Goal: Complete application form: Complete application form

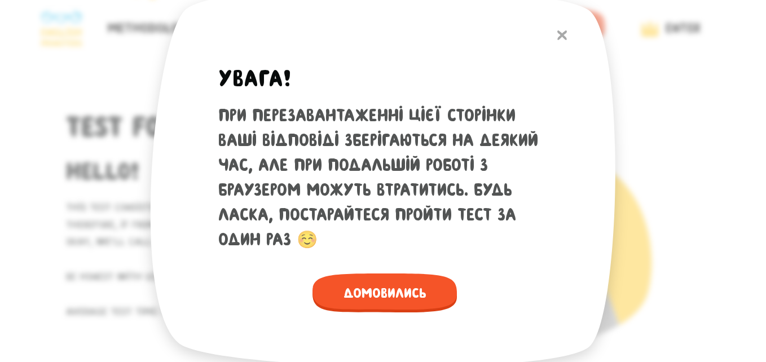
click at [561, 34] on img at bounding box center [562, 35] width 10 height 10
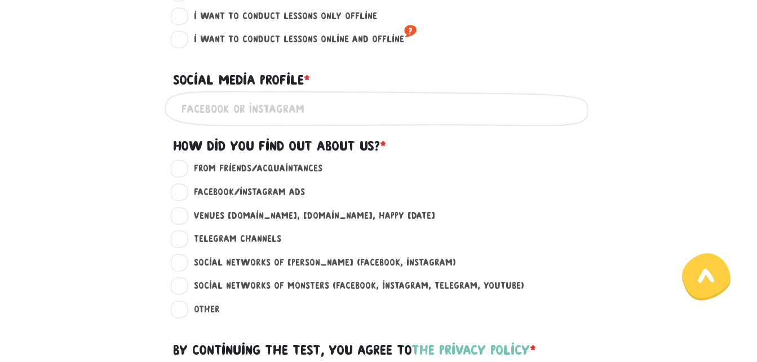
scroll to position [789, 0]
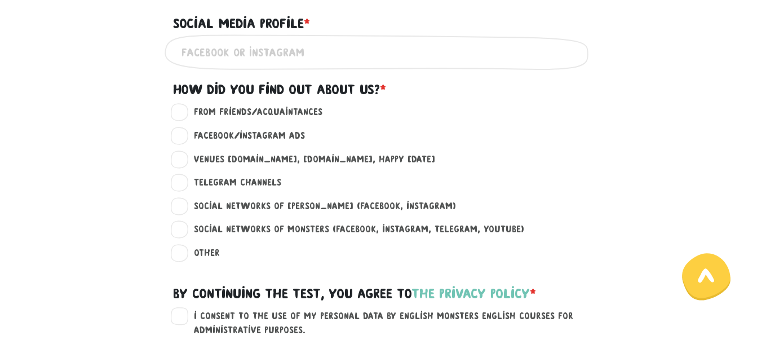
click at [389, 14] on div "Social media profile * ?" at bounding box center [379, 16] width 429 height 35
click at [394, 12] on div "Social media profile * ?" at bounding box center [379, 16] width 429 height 35
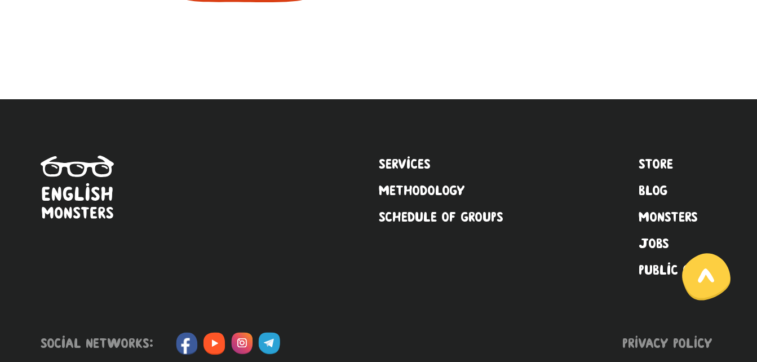
scroll to position [1220, 0]
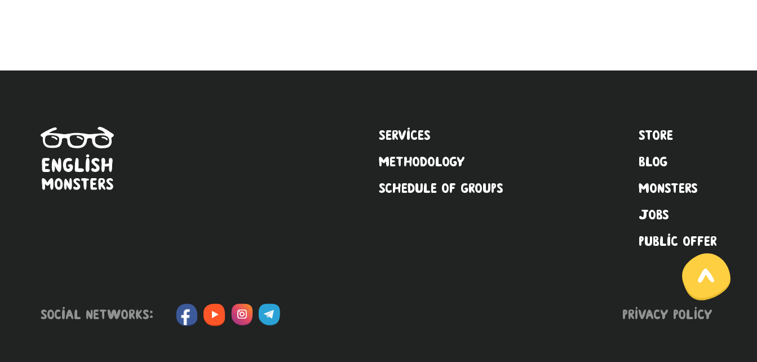
click at [366, 89] on div "Services Methodology Schedule of groups Store Blog Monsters Jobs Public offer" at bounding box center [379, 216] width 677 height 292
click at [364, 89] on div "Services Methodology Schedule of groups Store Blog Monsters Jobs Public offer" at bounding box center [379, 216] width 677 height 292
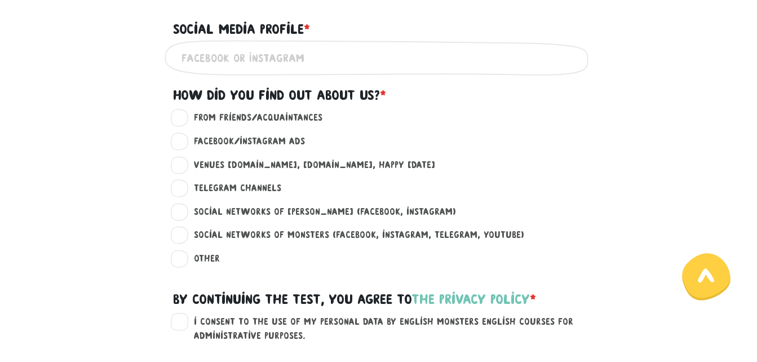
scroll to position [769, 0]
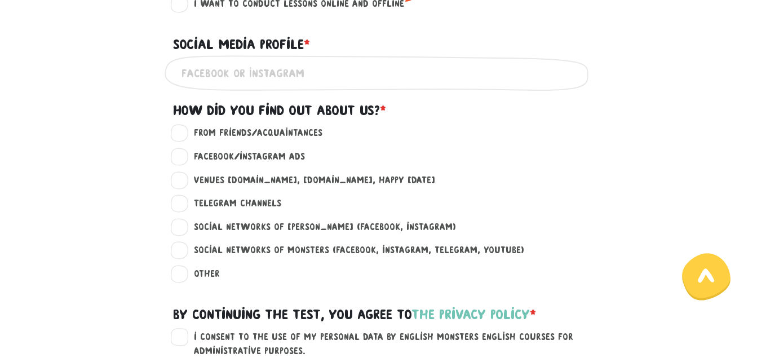
click at [381, 144] on div "From friends/acquaintances ?" at bounding box center [379, 138] width 643 height 24
click at [391, 28] on div "Social media profile * ?" at bounding box center [379, 37] width 429 height 35
click at [352, 3] on font "I want to conduct lessons online and offline" at bounding box center [299, 3] width 210 height 10
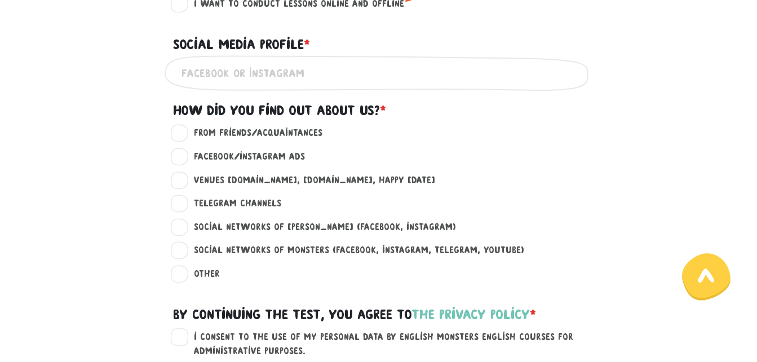
click at [185, 3] on input "I want to conduct lessons online and offline ?" at bounding box center [180, 2] width 9 height 11
radio input "true"
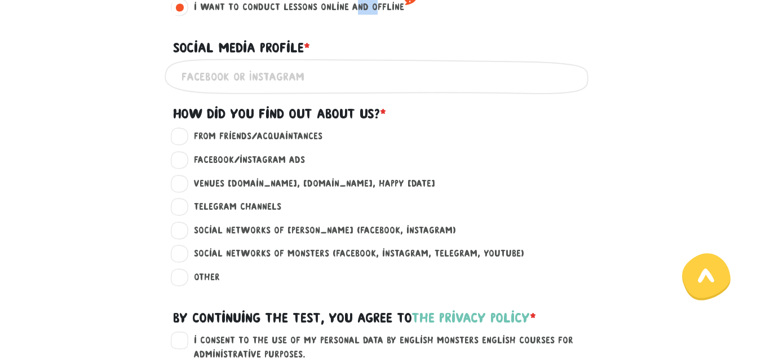
click at [352, 3] on font "I want to conduct lessons online and offline" at bounding box center [299, 7] width 210 height 10
click at [185, 3] on input "I want to conduct lessons online and offline ?" at bounding box center [180, 5] width 9 height 11
copy font "and"
click at [356, 33] on div "Social media profile * ?" at bounding box center [379, 41] width 429 height 35
click at [398, 31] on div "Social media profile * ?" at bounding box center [379, 41] width 429 height 35
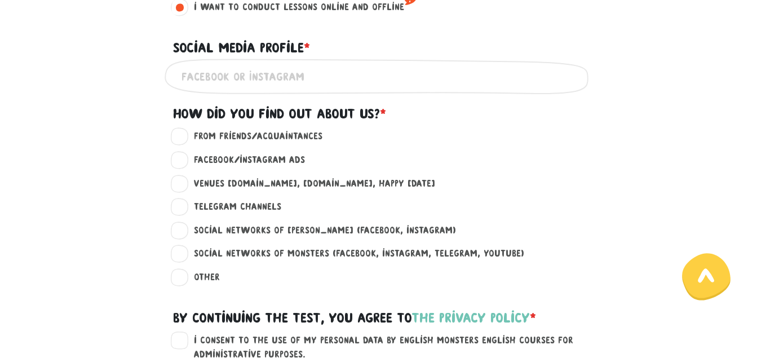
click at [395, 28] on div "Social media profile * ?" at bounding box center [379, 41] width 429 height 35
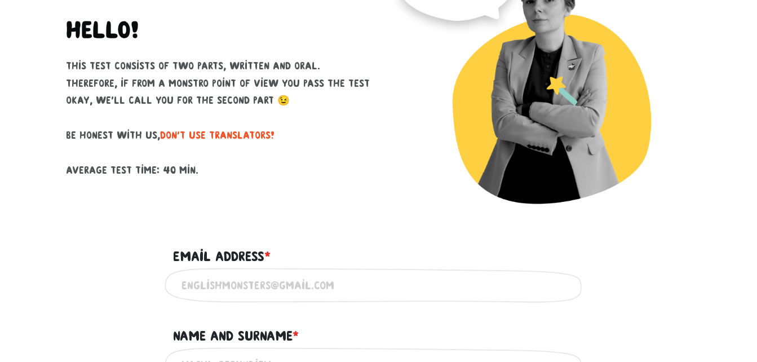
scroll to position [0, 0]
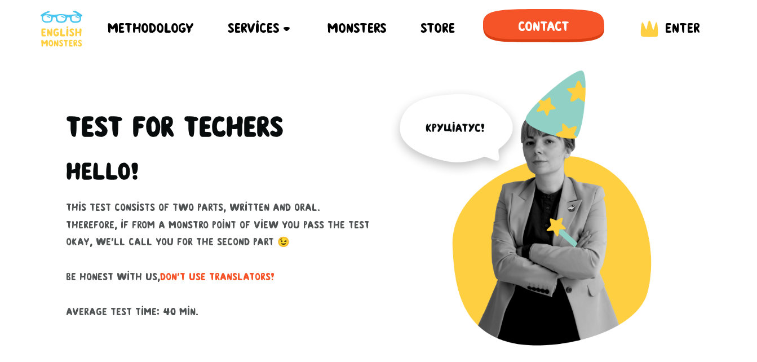
click at [333, 82] on div "Test for Techers Hello! This test consists of two parts, written and oral. Ther…" at bounding box center [218, 222] width 321 height 304
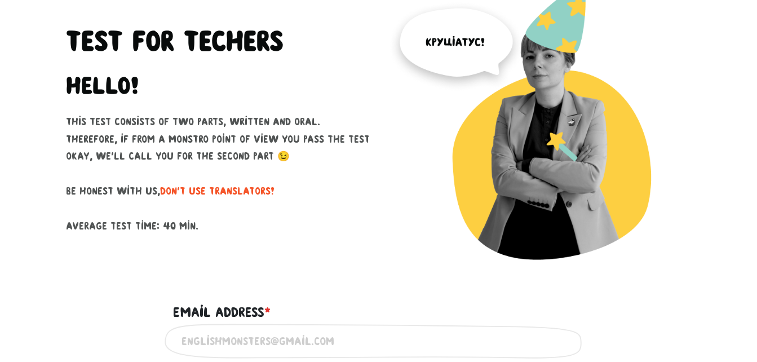
scroll to position [113, 0]
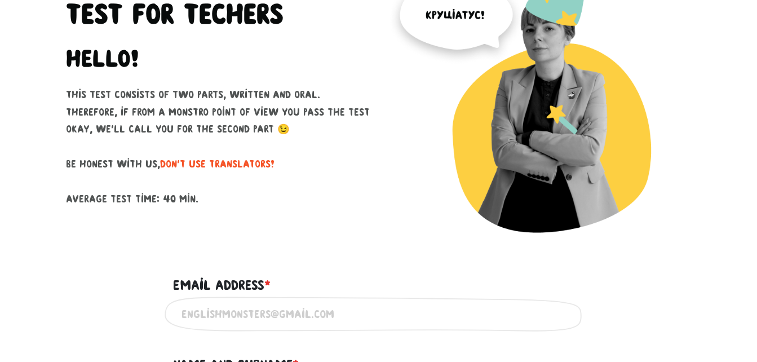
click at [344, 91] on p "This test consists of two parts, written and oral. Therefore, if from a monstro…" at bounding box center [218, 146] width 304 height 121
click at [344, 90] on p "This test consists of two parts, written and oral. Therefore, if from a monstro…" at bounding box center [218, 146] width 304 height 121
copy p "Therefore"
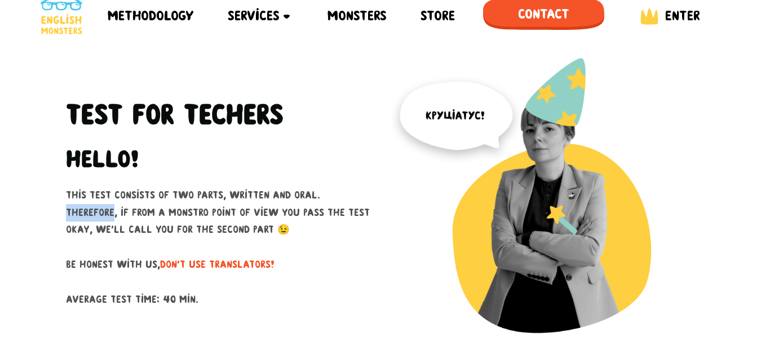
scroll to position [0, 0]
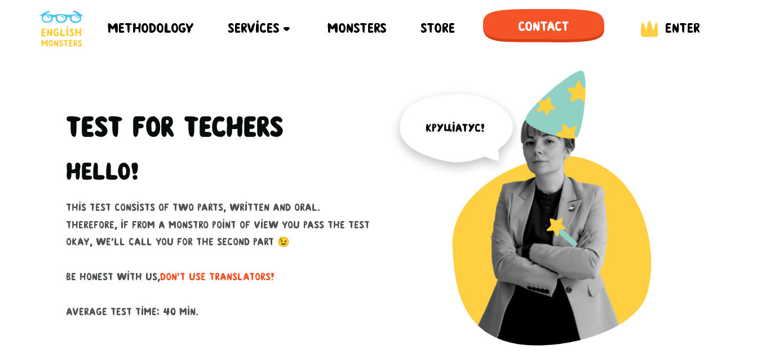
click at [349, 79] on div "Test for Techers Hello! This test consists of two parts, written and oral. Ther…" at bounding box center [218, 222] width 321 height 304
click at [351, 72] on div "Test for Techers Hello! This test consists of two parts, written and oral. Ther…" at bounding box center [218, 222] width 321 height 304
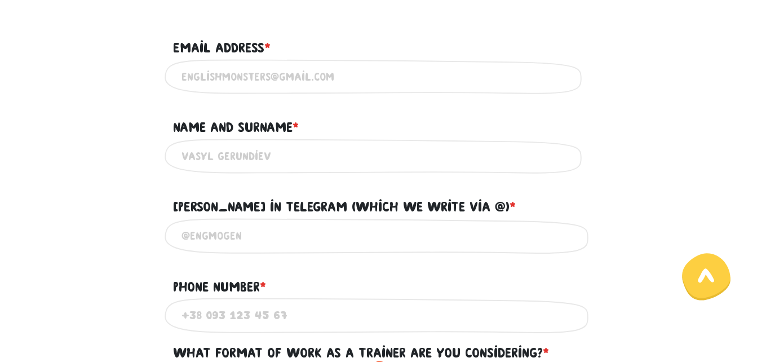
scroll to position [395, 0]
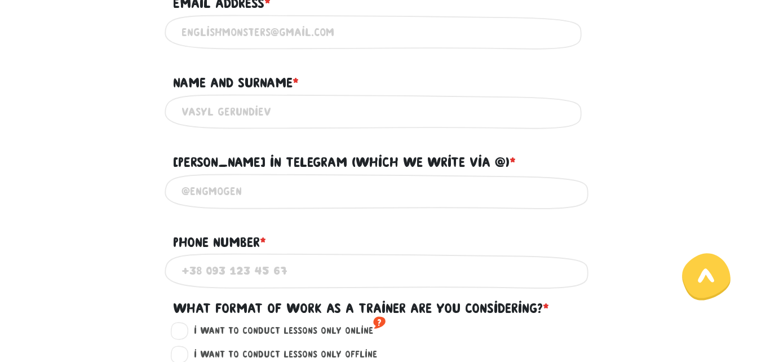
click at [268, 29] on input "Email address * ?" at bounding box center [379, 32] width 395 height 25
type input "[EMAIL_ADDRESS][DOMAIN_NAME]"
type input "[PERSON_NAME]"
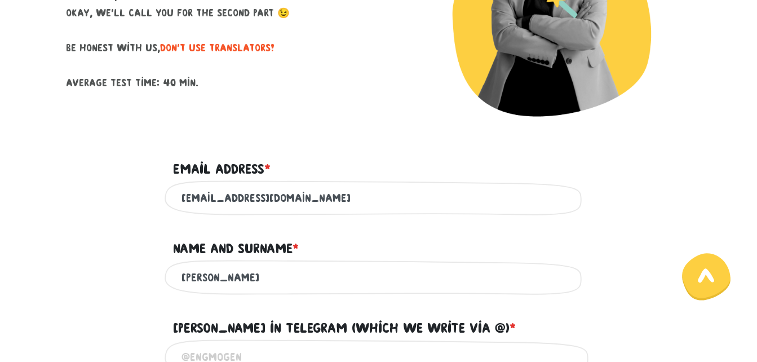
scroll to position [226, 0]
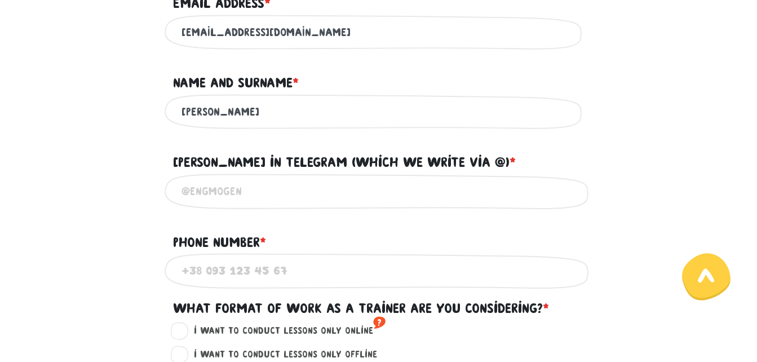
scroll to position [451, 0]
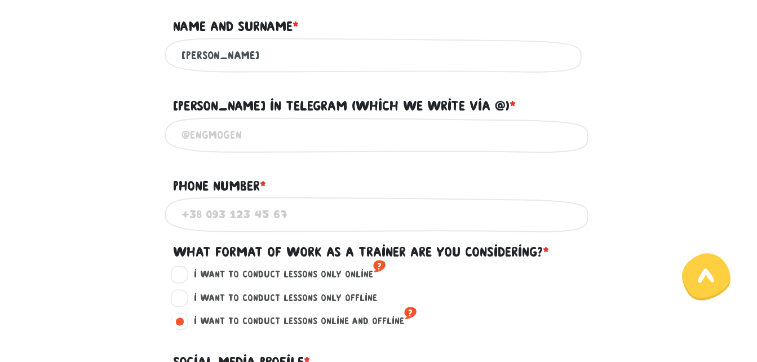
click at [275, 59] on input "[PERSON_NAME]" at bounding box center [379, 55] width 395 height 25
click at [99, 73] on div "[PERSON_NAME] Використовуй лише латиницю та кирилицю" at bounding box center [379, 56] width 643 height 36
click at [379, 59] on input "[PERSON_NAME]" at bounding box center [379, 55] width 395 height 25
click at [90, 63] on div "[PERSON_NAME] Використовуй лише латиницю та кирилицю" at bounding box center [379, 56] width 643 height 36
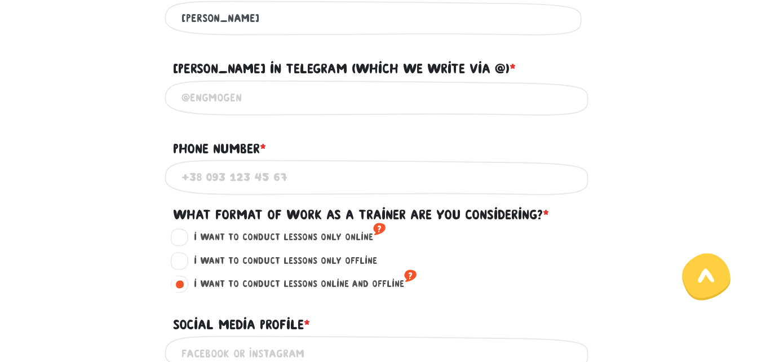
scroll to position [507, 0]
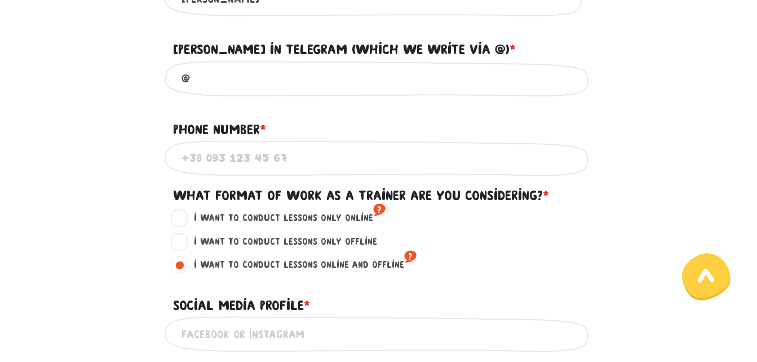
click at [229, 87] on input "@" at bounding box center [379, 78] width 395 height 25
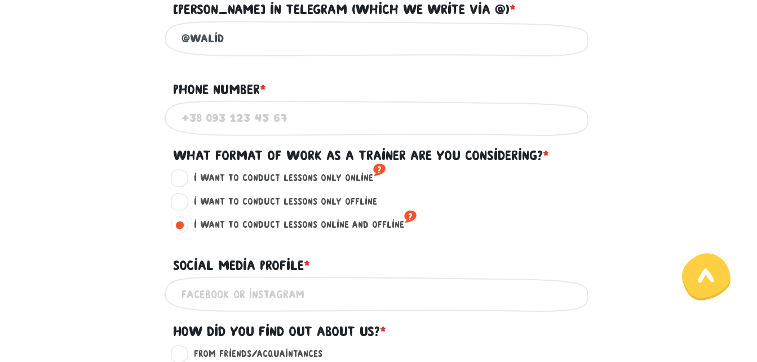
scroll to position [564, 0]
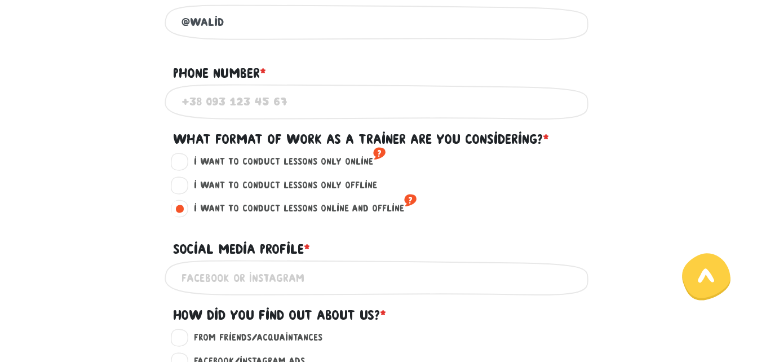
type input "@walid"
click at [223, 110] on input "Phone number * ?" at bounding box center [379, 101] width 395 height 25
type input "c"
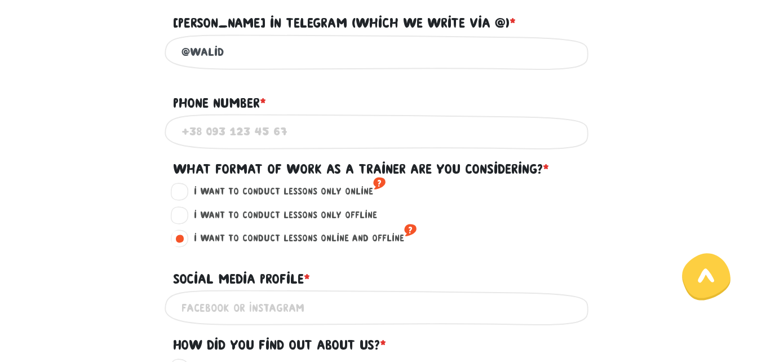
scroll to position [507, 0]
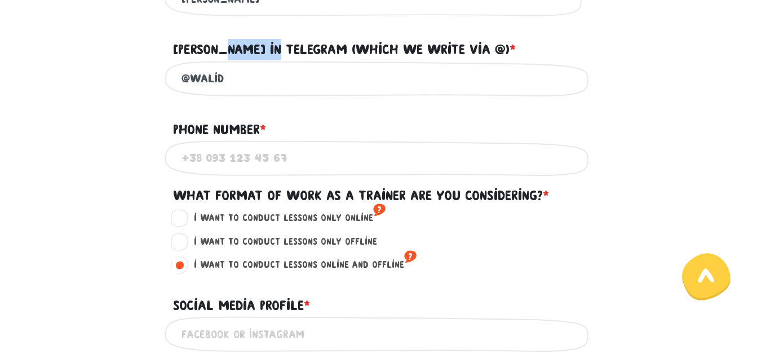
drag, startPoint x: 222, startPoint y: 54, endPoint x: 281, endPoint y: 58, distance: 59.3
click at [281, 57] on font "[PERSON_NAME] in Telegram (which we write via @)" at bounding box center [341, 49] width 337 height 15
copy font "Telegram"
click at [205, 165] on input "Phone number * ?" at bounding box center [379, 157] width 395 height 25
paste input "Telegram"
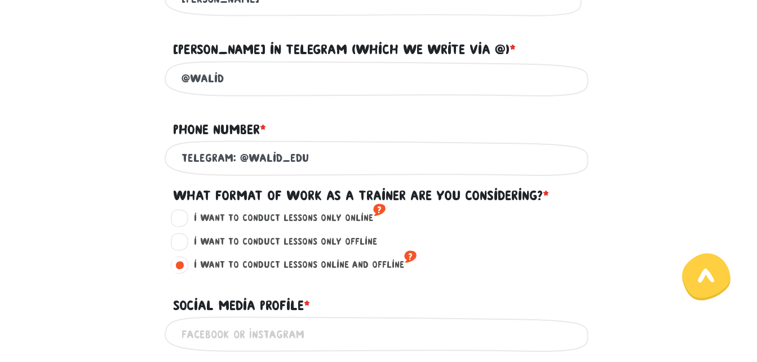
click at [241, 166] on input "Telegram: @walid_edu" at bounding box center [379, 157] width 395 height 25
drag, startPoint x: 240, startPoint y: 165, endPoint x: 320, endPoint y: 162, distance: 80.1
click at [320, 163] on input "Telegram: @walid_edu" at bounding box center [379, 157] width 395 height 25
type input "Telegram: @walid_edu"
click at [318, 169] on input "Telegram: @walid_edu" at bounding box center [379, 157] width 395 height 25
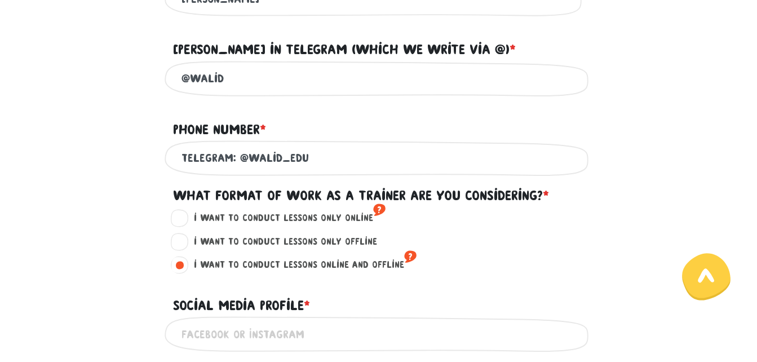
click at [240, 87] on input "@walid" at bounding box center [379, 78] width 395 height 25
drag, startPoint x: 249, startPoint y: 87, endPoint x: 177, endPoint y: 89, distance: 71.6
click at [177, 89] on div "@walid Напиши свій нік або телефон, за яким тебе можна знайти в телеграмі" at bounding box center [379, 79] width 429 height 36
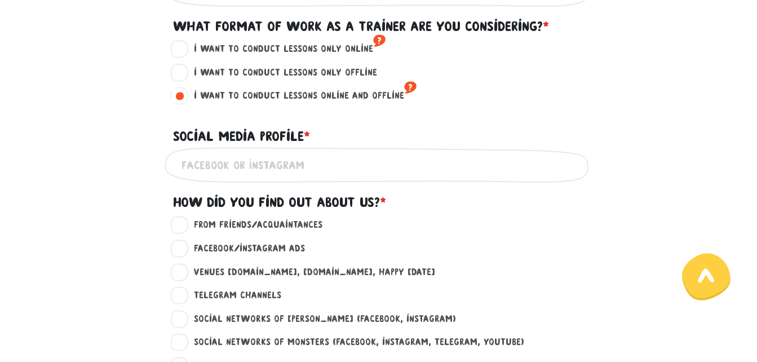
scroll to position [620, 0]
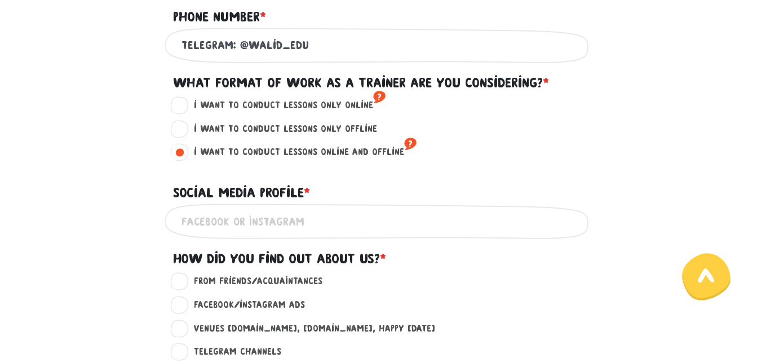
type input "@NA"
click at [184, 113] on label "I want to conduct lessons only online ?" at bounding box center [284, 105] width 201 height 15
click at [180, 109] on input "I want to conduct lessons only online ?" at bounding box center [180, 103] width 9 height 11
radio input "true"
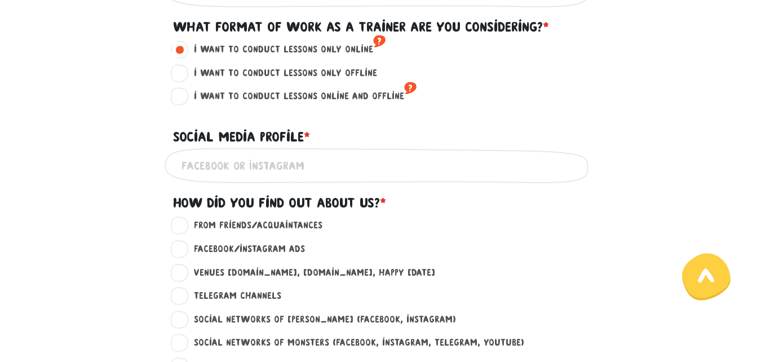
scroll to position [677, 0]
click at [372, 123] on div "Social media profile * ?" at bounding box center [379, 129] width 429 height 35
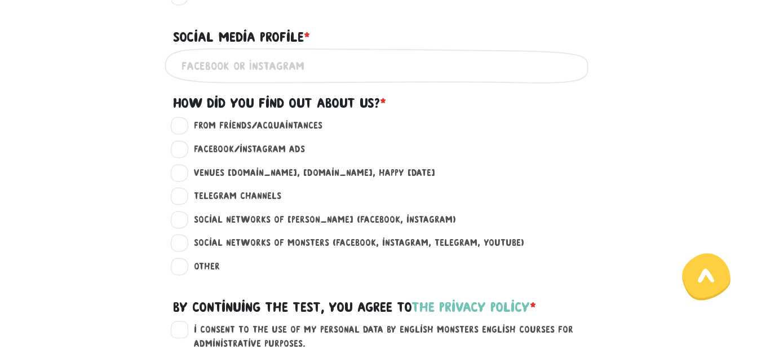
scroll to position [789, 0]
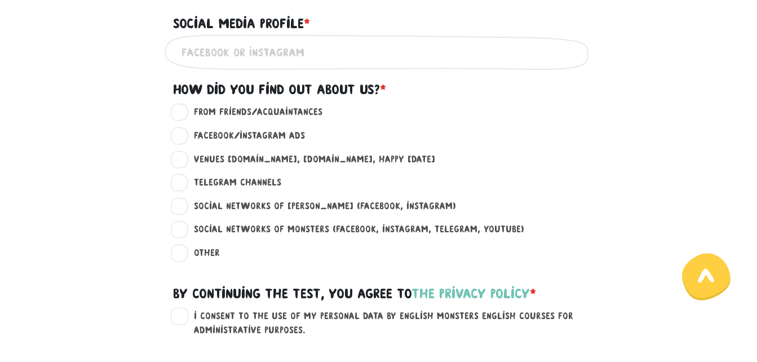
click at [329, 57] on input "Social media profile * ?" at bounding box center [379, 51] width 395 height 25
click at [357, 28] on div "Social media profile * ?" at bounding box center [379, 16] width 429 height 35
click at [242, 65] on input "NA" at bounding box center [379, 51] width 395 height 25
type input "N"
click at [350, 34] on div "Social media profile * ?" at bounding box center [379, 16] width 429 height 35
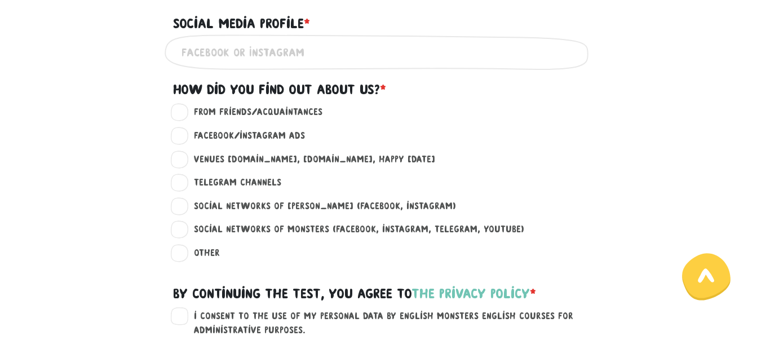
click at [384, 12] on div "Social media profile * ?" at bounding box center [379, 16] width 429 height 35
click at [310, 63] on input "Social media profile * ?" at bounding box center [379, 51] width 395 height 25
paste input "[URL][DOMAIN_NAME]"
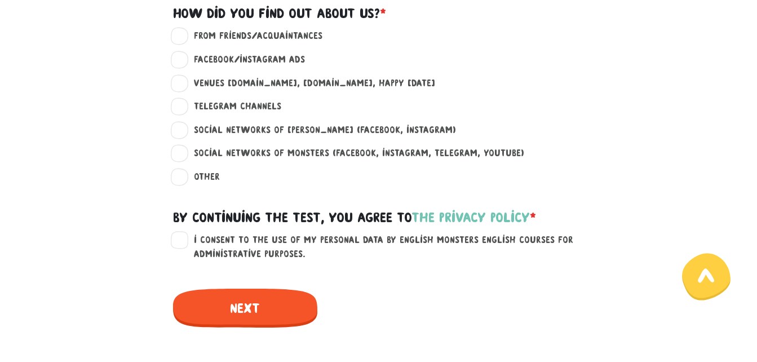
scroll to position [846, 0]
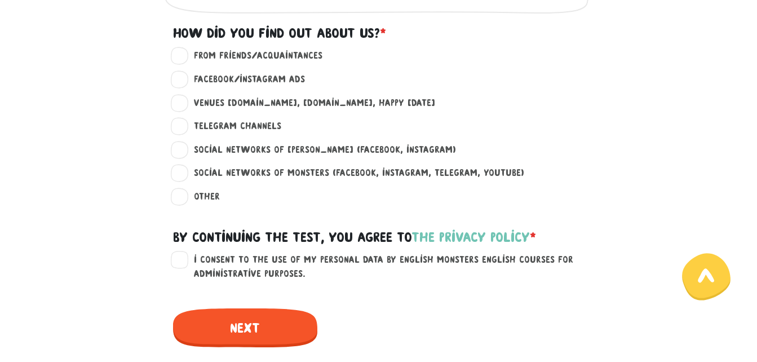
type input "[URL][DOMAIN_NAME]"
click at [184, 111] on label "Venues [DOMAIN_NAME], [DOMAIN_NAME], happy [DATE] ?" at bounding box center [309, 103] width 251 height 15
click at [178, 107] on input "Venues [DOMAIN_NAME], [DOMAIN_NAME], happy [DATE] ?" at bounding box center [180, 101] width 9 height 11
radio input "true"
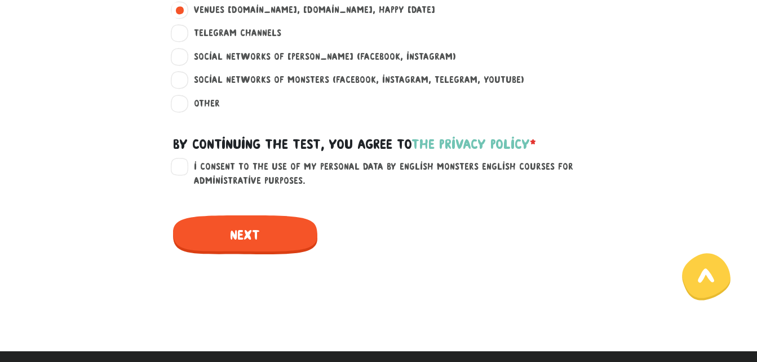
scroll to position [959, 0]
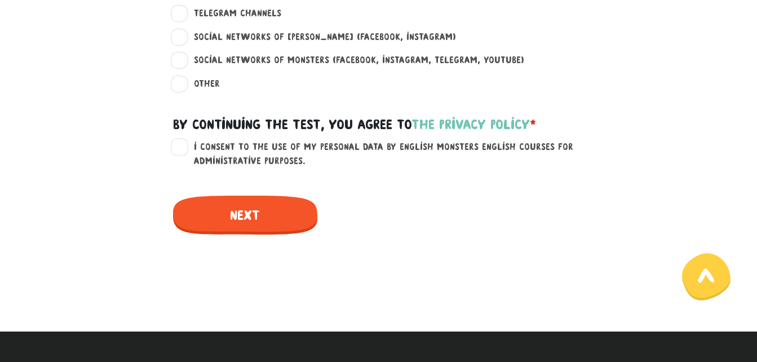
click at [363, 156] on label "I consent to the use of my personal data by English Monsters English courses fo…" at bounding box center [385, 154] width 403 height 29
click at [185, 151] on input "I consent to the use of my personal data by English Monsters English courses fo…" at bounding box center [180, 145] width 9 height 11
click at [363, 156] on label "I consent to the use of my personal data by English Monsters English courses fo…" at bounding box center [385, 154] width 403 height 29
click at [185, 151] on input "I consent to the use of my personal data by English Monsters English courses fo…" at bounding box center [180, 145] width 9 height 11
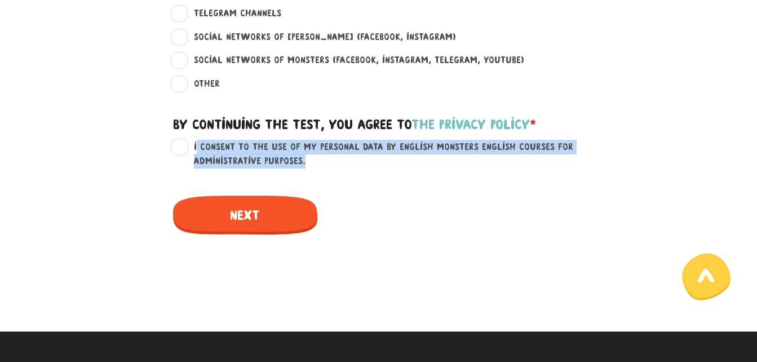
click at [363, 156] on label "I consent to the use of my personal data by English Monsters English courses fo…" at bounding box center [385, 154] width 403 height 29
click at [185, 151] on input "I consent to the use of my personal data by English Monsters English courses fo…" at bounding box center [180, 145] width 9 height 11
drag, startPoint x: 363, startPoint y: 156, endPoint x: 360, endPoint y: 170, distance: 14.8
click at [360, 169] on label "I consent to the use of my personal data by English Monsters English courses fo…" at bounding box center [385, 154] width 403 height 29
click at [185, 151] on input "I consent to the use of my personal data by English Monsters English courses fo…" at bounding box center [180, 145] width 9 height 11
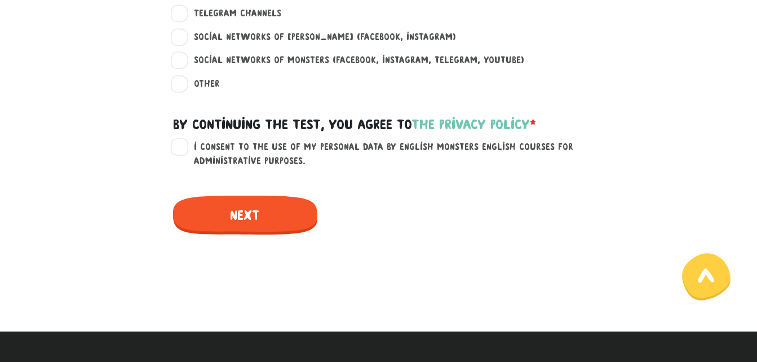
click at [364, 155] on label "I consent to the use of my personal data by English Monsters English courses fo…" at bounding box center [385, 154] width 403 height 29
click at [185, 151] on input "I consent to the use of my personal data by English Monsters English courses fo…" at bounding box center [180, 145] width 9 height 11
click at [364, 155] on label "I consent to the use of my personal data by English Monsters English courses fo…" at bounding box center [385, 154] width 403 height 29
click at [185, 151] on input "I consent to the use of my personal data by English Monsters English courses fo…" at bounding box center [180, 145] width 9 height 11
copy label "data"
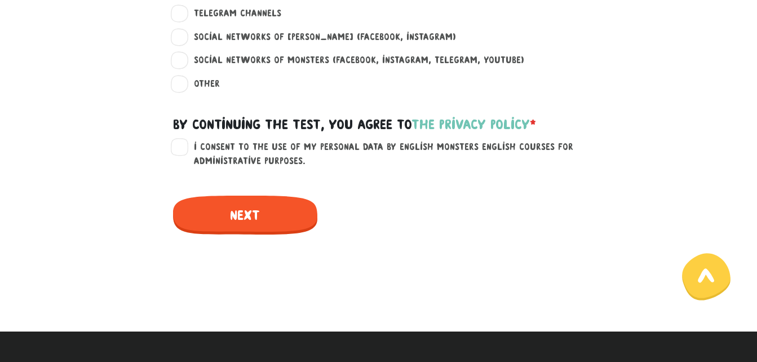
click at [184, 155] on label "I consent to the use of my personal data by English Monsters English courses fo…" at bounding box center [385, 154] width 403 height 29
click at [182, 151] on input "I consent to the use of my personal data by English Monsters English courses fo…" at bounding box center [180, 145] width 9 height 11
checkbox input "true"
click at [370, 210] on div "Next" at bounding box center [379, 208] width 429 height 52
click at [362, 214] on div "Next" at bounding box center [379, 208] width 429 height 52
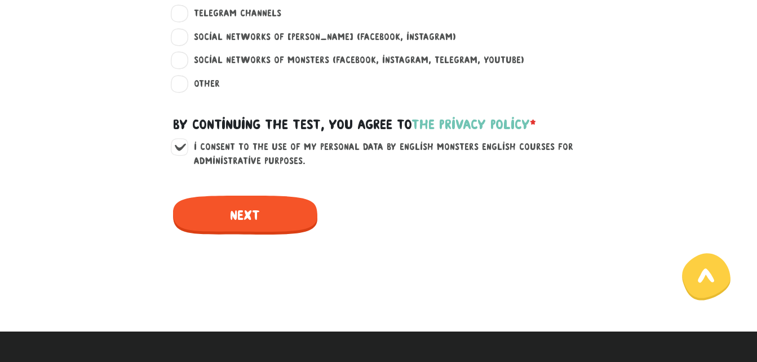
click at [367, 219] on div "Next" at bounding box center [379, 208] width 429 height 52
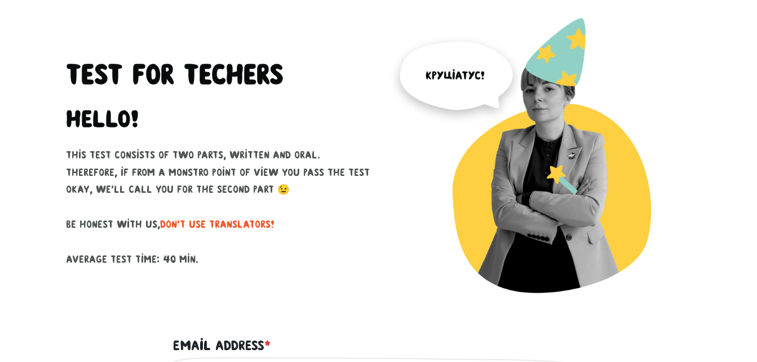
scroll to position [0, 0]
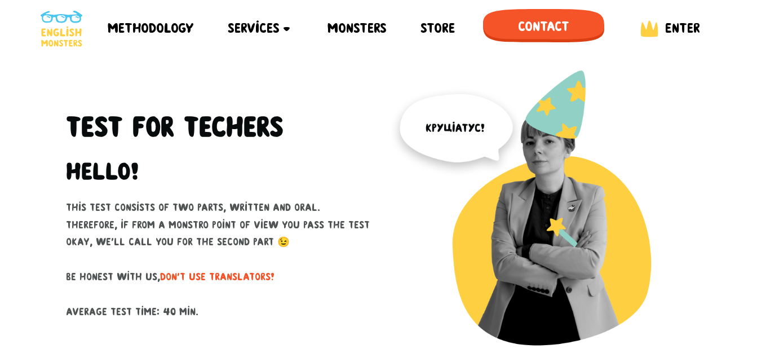
click at [326, 74] on div "Test for Techers Hello! This test consists of two parts, written and oral. Ther…" at bounding box center [218, 222] width 321 height 304
click at [343, 74] on div "Test for Techers Hello! This test consists of two parts, written and oral. Ther…" at bounding box center [218, 222] width 321 height 304
click at [343, 78] on div "Test for Techers Hello! This test consists of two parts, written and oral. Ther…" at bounding box center [218, 222] width 321 height 304
click at [345, 73] on div "Test for Techers Hello! This test consists of two parts, written and oral. Ther…" at bounding box center [218, 222] width 321 height 304
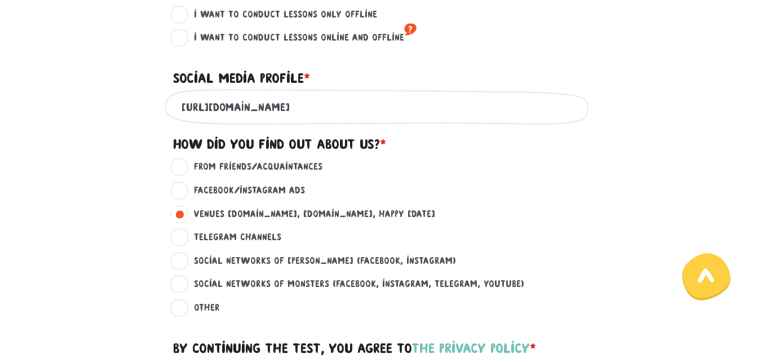
scroll to position [733, 0]
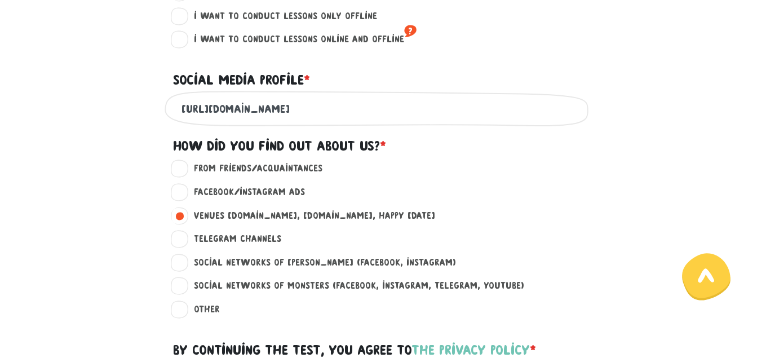
click at [373, 176] on div "From friends/acquaintances ?" at bounding box center [386, 168] width 420 height 15
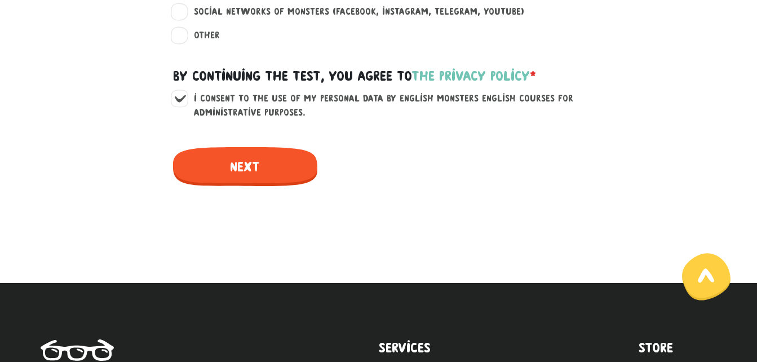
scroll to position [1015, 0]
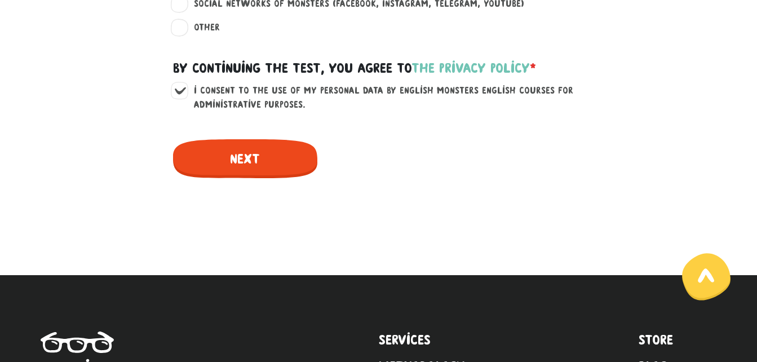
click at [254, 166] on font "Next" at bounding box center [245, 158] width 30 height 15
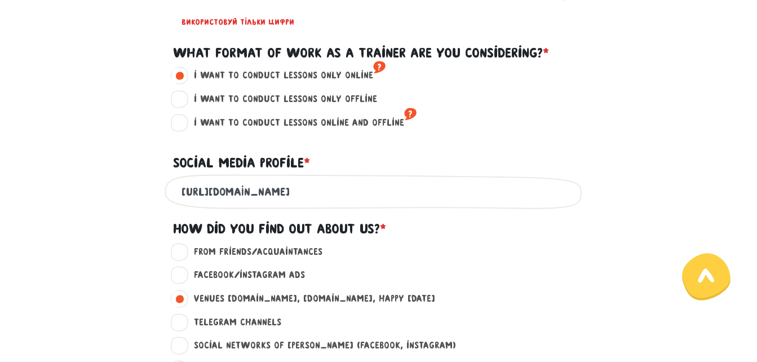
scroll to position [633, 0]
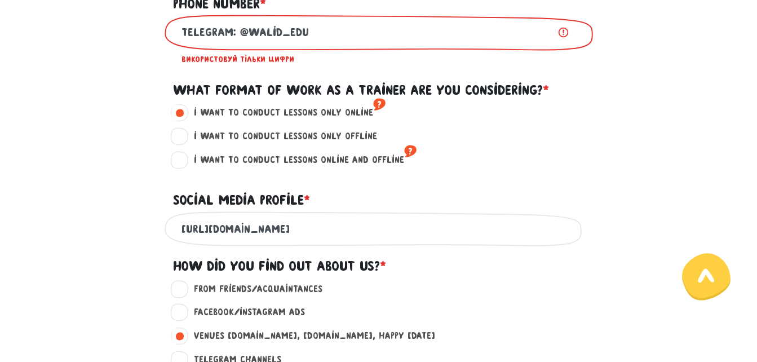
click at [321, 41] on input "Telegram: @walid_edu" at bounding box center [379, 32] width 395 height 25
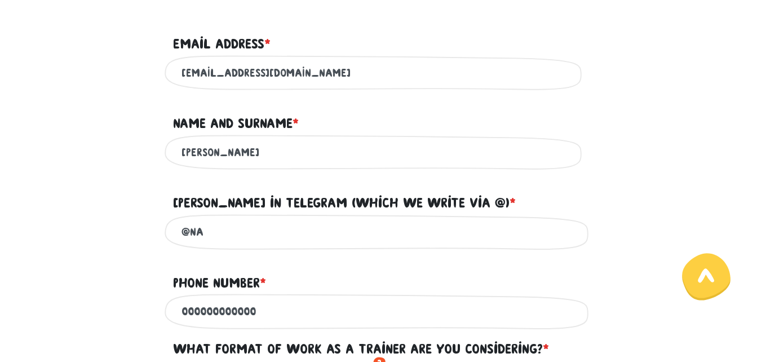
scroll to position [351, 0]
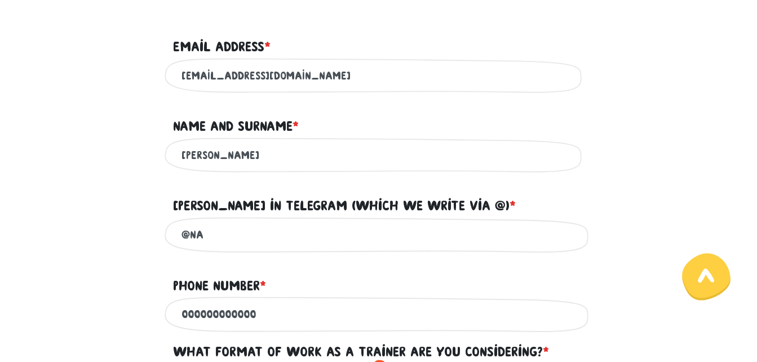
type input "000000000000"
click at [266, 164] on input "[PERSON_NAME]" at bounding box center [379, 155] width 395 height 25
paste input "Telegram: @walid_edu"
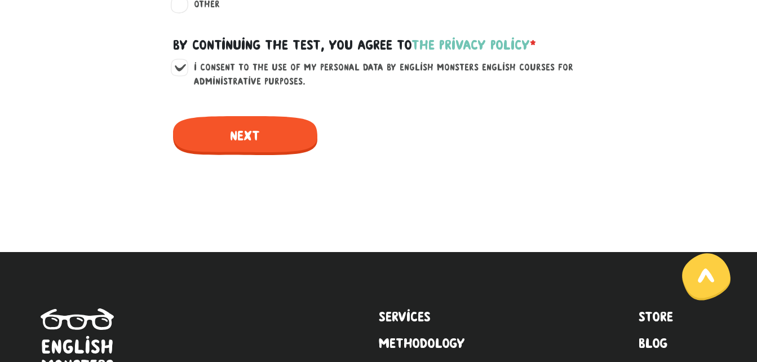
scroll to position [999, 0]
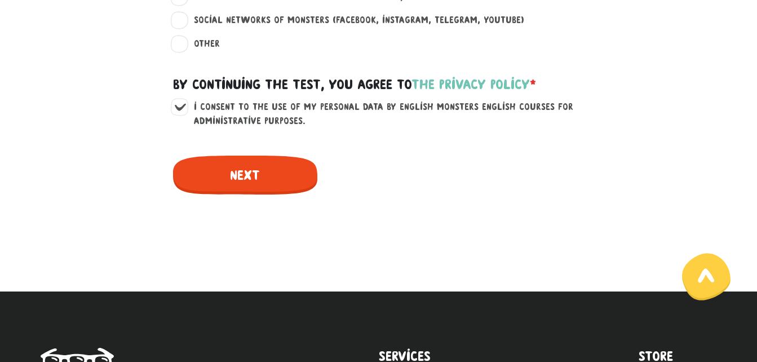
type input "[PERSON_NAME] / Telegram: @walid_edu"
click at [269, 193] on span "Next" at bounding box center [245, 175] width 144 height 39
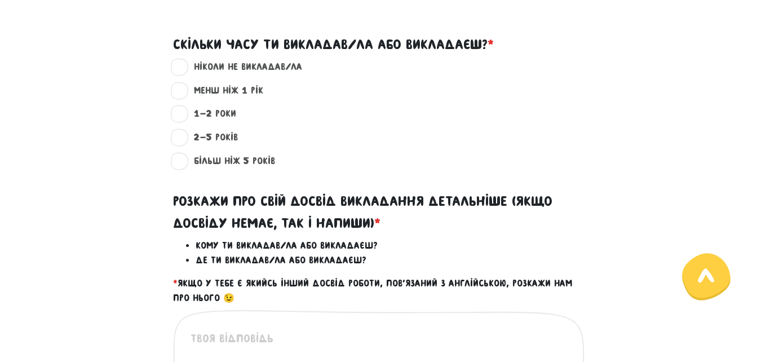
scroll to position [323, 0]
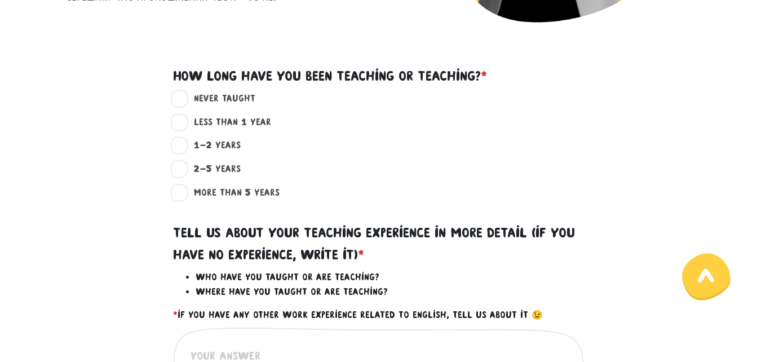
click at [242, 192] on font "more than 5 years" at bounding box center [237, 192] width 86 height 10
click at [185, 192] on input "more than 5 years ?" at bounding box center [180, 191] width 9 height 11
radio input "true"
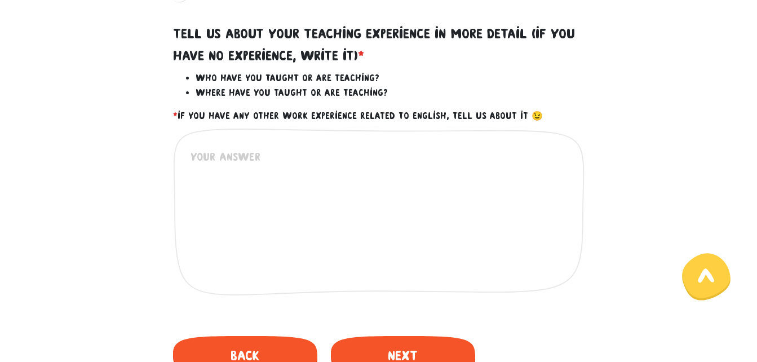
scroll to position [549, 0]
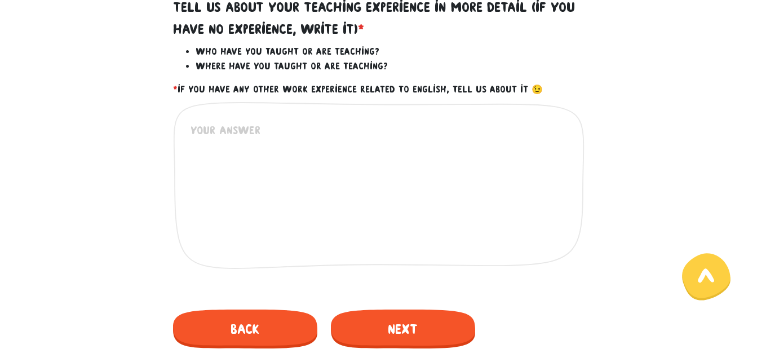
click at [302, 51] on li "Who have you taught or are teaching?" at bounding box center [390, 52] width 389 height 15
click at [301, 70] on li "Where have you taught or are teaching?" at bounding box center [390, 66] width 389 height 15
click at [249, 139] on textarea at bounding box center [380, 191] width 378 height 139
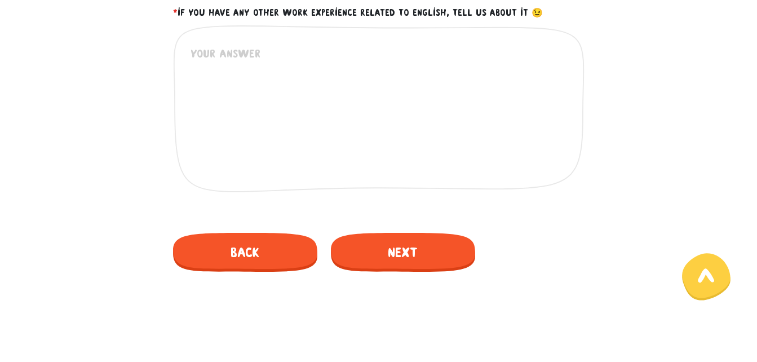
scroll to position [661, 0]
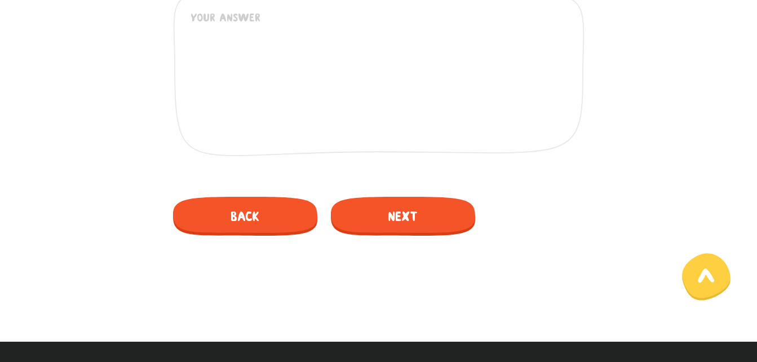
paste textarea "L ip Dolor, si Ametcon adipisc eli Seddoeiu Tempori utlabor. E doloremag aliq e…"
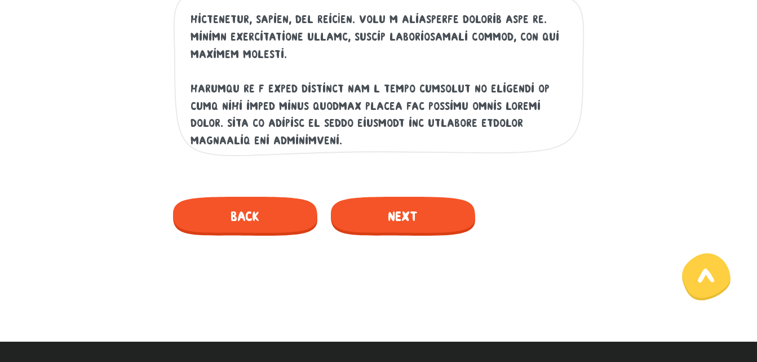
scroll to position [225, 0]
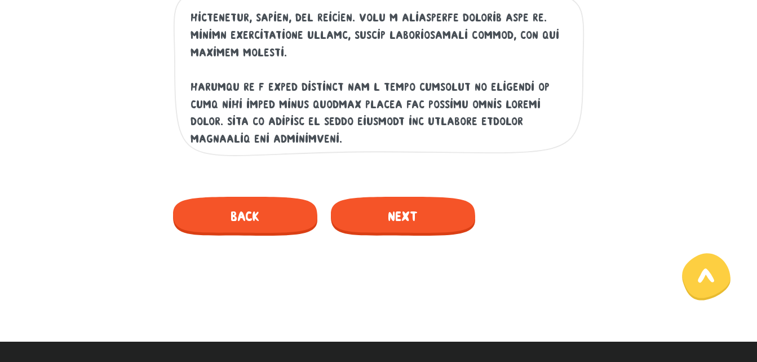
drag, startPoint x: 228, startPoint y: 121, endPoint x: 372, endPoint y: 135, distance: 143.9
click at [371, 135] on textarea at bounding box center [380, 78] width 378 height 139
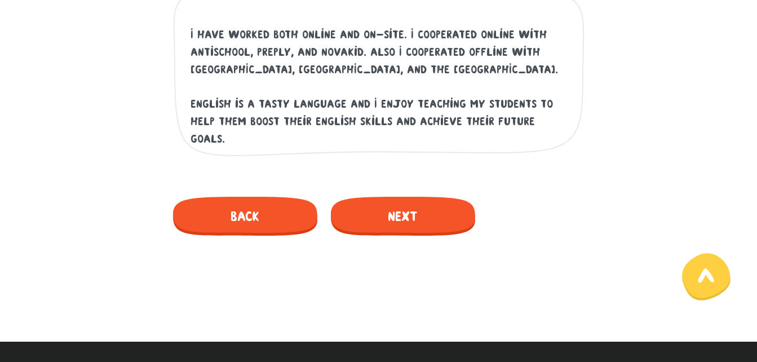
scroll to position [207, 0]
type textarea "I am Walid, an English teacher and Business English trainer. I graduated from s…"
click at [407, 214] on font "Next" at bounding box center [403, 216] width 30 height 15
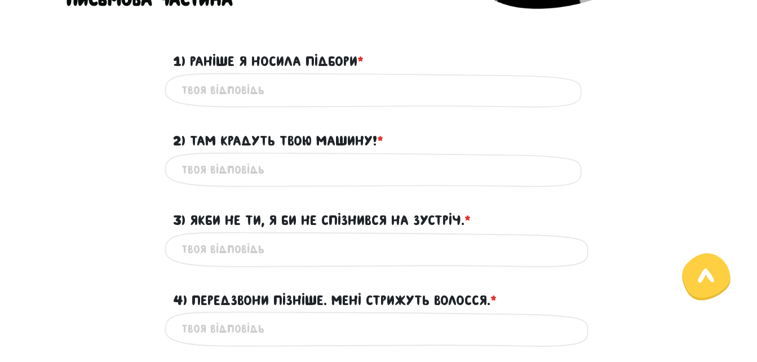
scroll to position [323, 0]
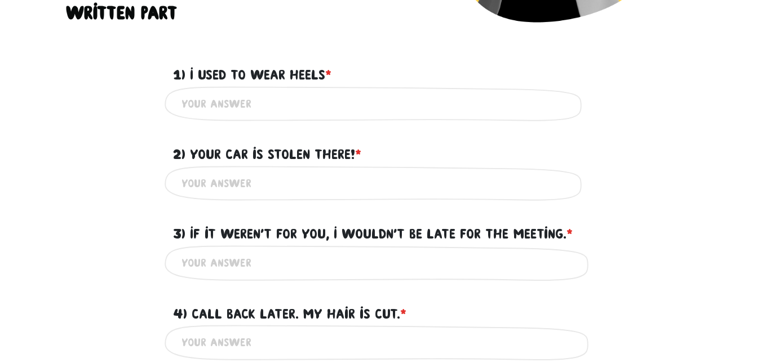
click at [268, 105] on input "1) I used to wear heels * ?" at bounding box center [379, 103] width 395 height 25
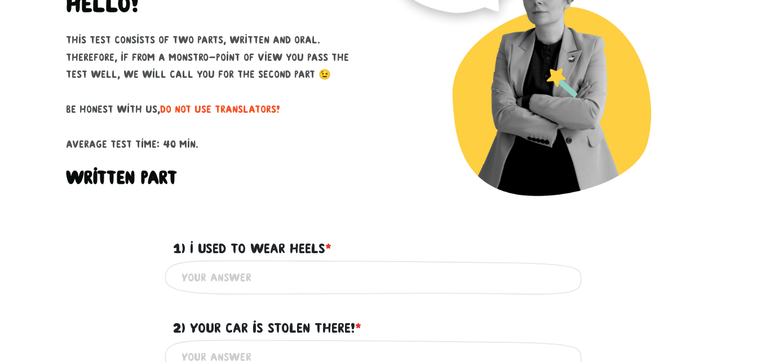
scroll to position [169, 0]
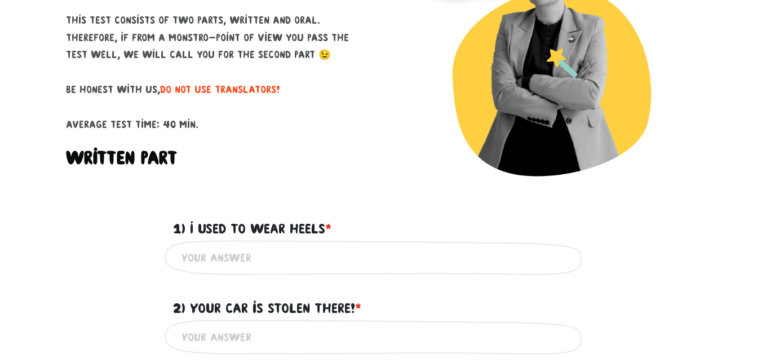
click at [305, 58] on p "This test consists of two parts, written and oral. Therefore, if from a monstro…" at bounding box center [218, 72] width 304 height 121
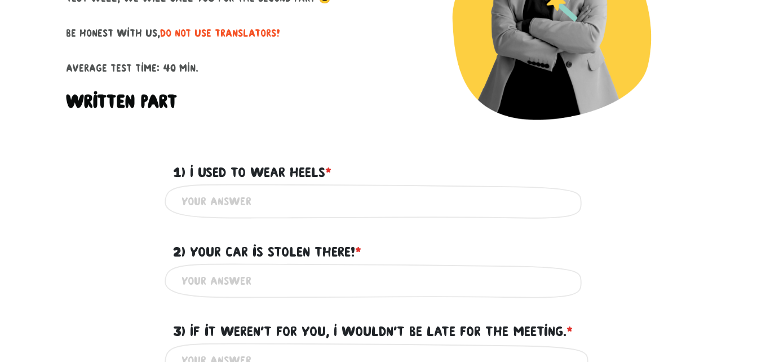
click at [245, 33] on span "do not use translators!" at bounding box center [220, 33] width 120 height 11
copy span "translators"
click at [370, 77] on p "This test consists of two parts, written and oral. Therefore, if from a monstro…" at bounding box center [218, 15] width 304 height 121
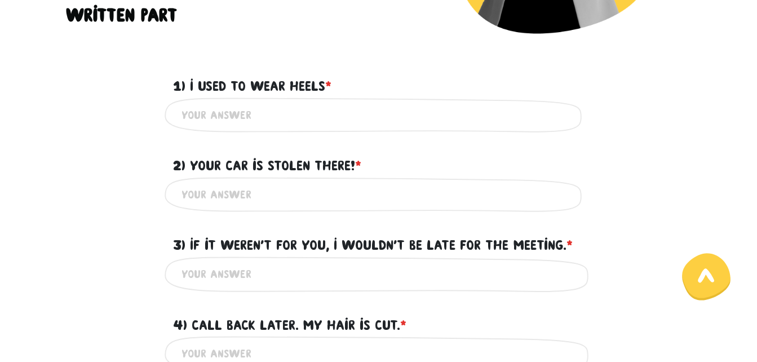
scroll to position [338, 0]
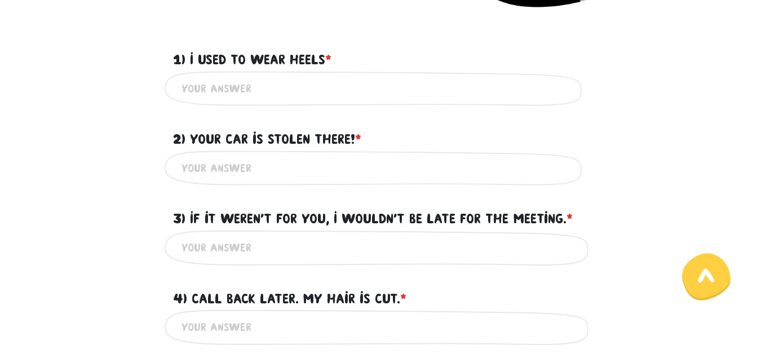
click at [345, 82] on input "1) I used to wear heels * ?" at bounding box center [379, 88] width 395 height 25
click at [317, 162] on input "2) Your car is stolen there! * ?" at bounding box center [379, 168] width 395 height 25
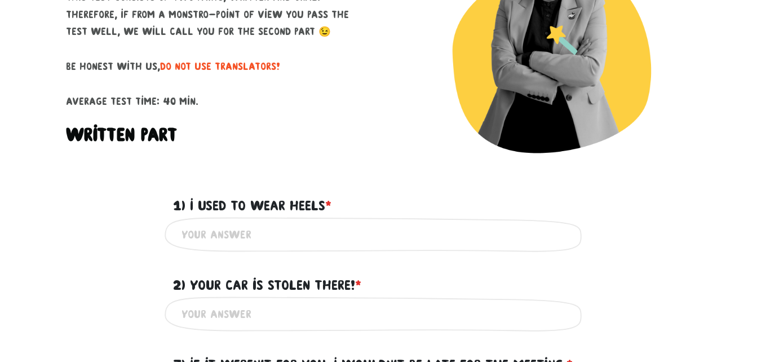
scroll to position [226, 0]
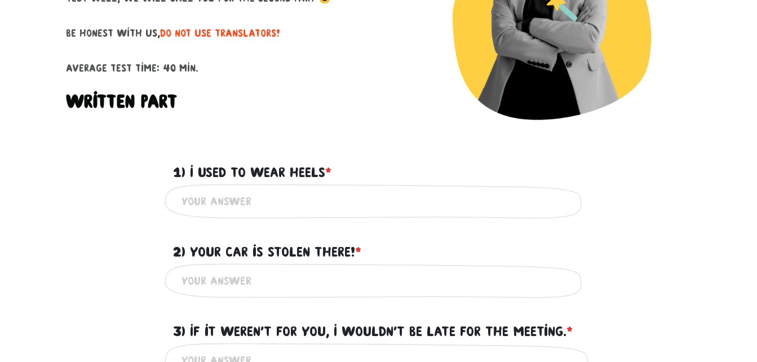
click at [267, 206] on input "1) I used to wear heels * ?" at bounding box center [379, 201] width 395 height 25
drag, startPoint x: 190, startPoint y: 169, endPoint x: 229, endPoint y: 169, distance: 38.9
click at [228, 169] on font "1) I used to wear heels" at bounding box center [249, 172] width 152 height 15
drag, startPoint x: 229, startPoint y: 169, endPoint x: 402, endPoint y: 167, distance: 173.1
click at [402, 167] on div "1) I used to wear heels * ?" at bounding box center [379, 165] width 429 height 35
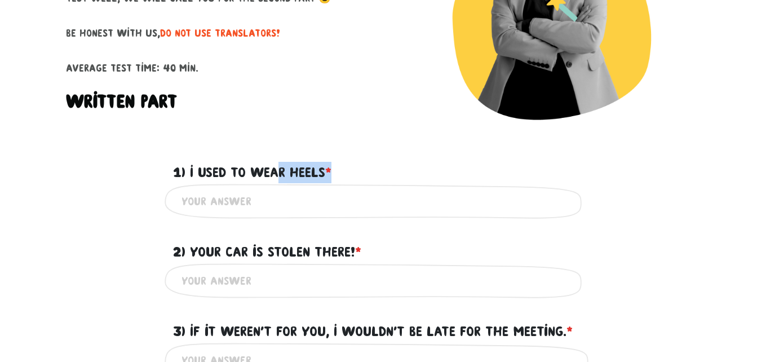
drag, startPoint x: 402, startPoint y: 167, endPoint x: 316, endPoint y: 167, distance: 85.7
click at [316, 167] on font "1) I used to wear heels" at bounding box center [249, 172] width 152 height 15
click at [316, 189] on input "1) I used to wear heels * ?" at bounding box center [379, 201] width 395 height 25
drag, startPoint x: 345, startPoint y: 167, endPoint x: 186, endPoint y: 165, distance: 159.0
click at [186, 165] on div "1) I used to wear heels * ?" at bounding box center [379, 165] width 429 height 35
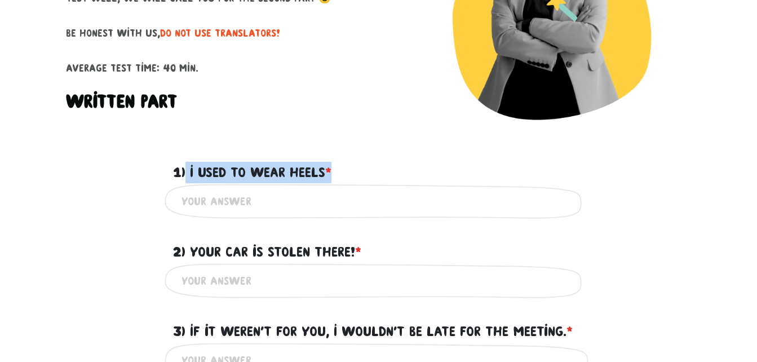
copy label "I used to wear heels *"
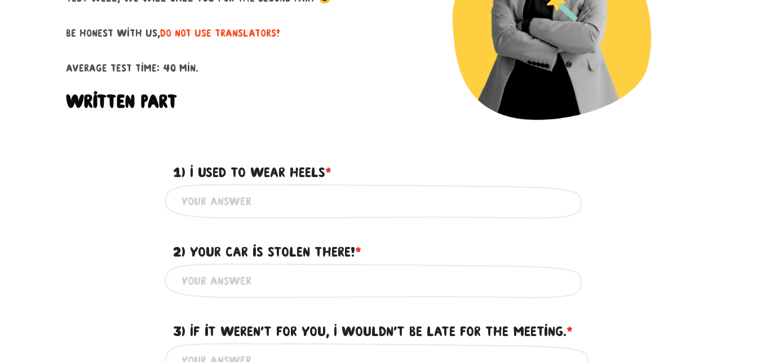
click at [206, 199] on input "1) I used to wear heels * ?" at bounding box center [379, 201] width 395 height 25
paste input "I used to wear heels*"
click at [189, 199] on input "I used to wear heels*" at bounding box center [379, 201] width 395 height 25
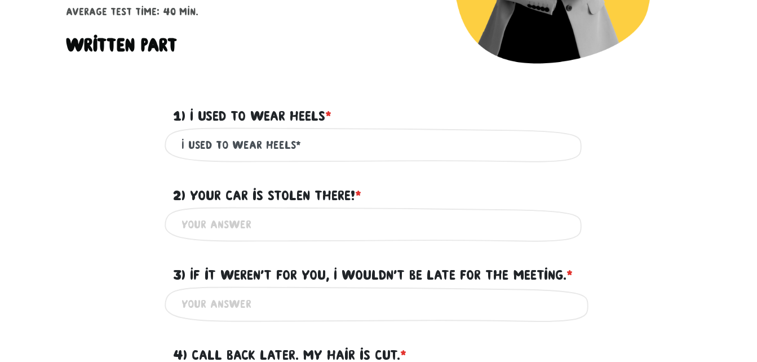
type input "I used to wear heels*"
click at [263, 223] on input "2) Your car is stolen there! * ?" at bounding box center [379, 224] width 395 height 25
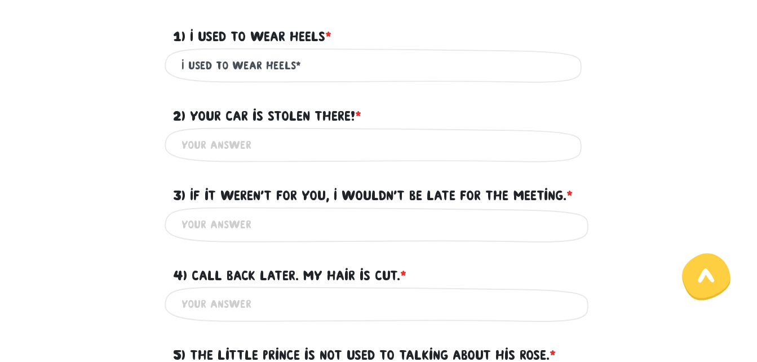
scroll to position [395, 0]
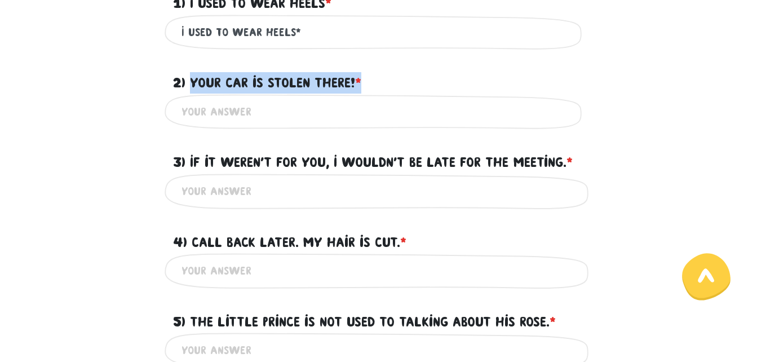
drag, startPoint x: 191, startPoint y: 81, endPoint x: 387, endPoint y: 81, distance: 195.7
click at [387, 81] on div "2) Your car is stolen there! * ?" at bounding box center [379, 76] width 429 height 35
copy label "Your car is stolen there! *"
click at [244, 117] on input "2) Your car is stolen there! * ?" at bounding box center [379, 111] width 395 height 25
paste input "Your car is stolen there!*"
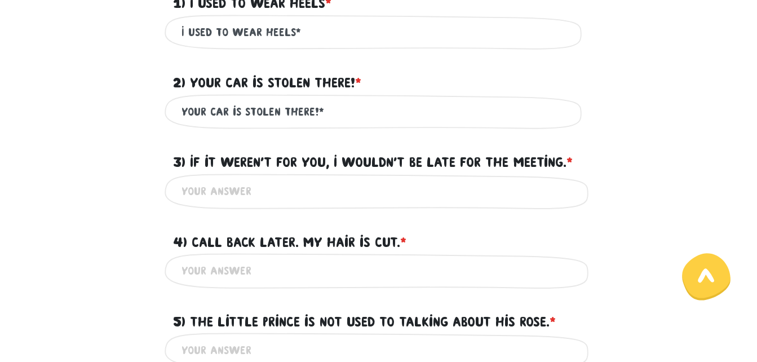
click at [237, 111] on input "Your car is stolen there!*" at bounding box center [379, 111] width 395 height 25
click at [237, 112] on input "Your car is stolen there!*" at bounding box center [379, 111] width 395 height 25
type input "Your car was stolen there!"
click at [321, 29] on input "I used to wear heels*" at bounding box center [379, 32] width 395 height 25
type input "I used to wear heels."
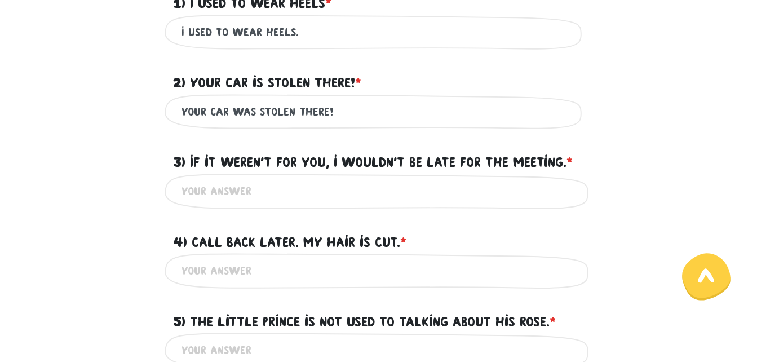
click at [337, 114] on input "Your car was stolen there!" at bounding box center [379, 111] width 395 height 25
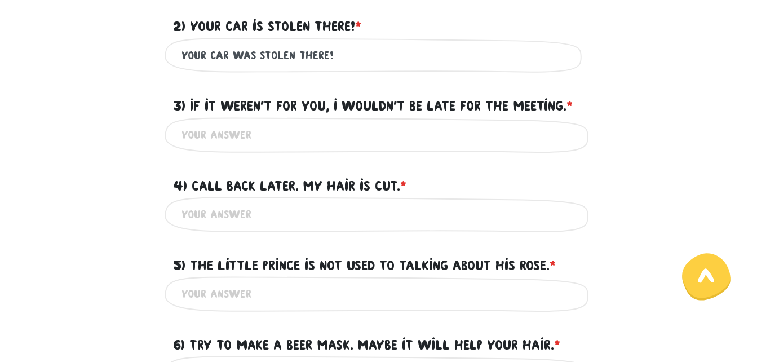
scroll to position [507, 0]
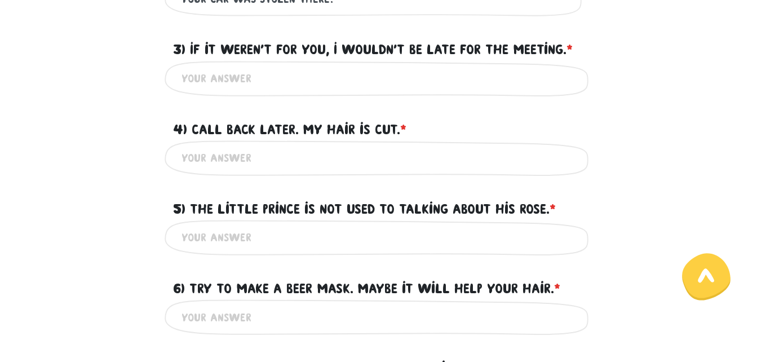
click at [300, 77] on input "3) If it weren't for you, I wouldn't be late for the meeting. * ?" at bounding box center [379, 78] width 395 height 25
drag, startPoint x: 187, startPoint y: 48, endPoint x: 531, endPoint y: 36, distance: 344.2
click at [532, 36] on div "3) If it weren't for you, I wouldn't be late for the meeting. * ?" at bounding box center [379, 42] width 429 height 35
click at [196, 54] on font "3) If it weren't for you, I wouldn't be late for the meeting." at bounding box center [370, 49] width 394 height 15
click at [196, 66] on input "3) If it weren't for you, I wouldn't be late for the meeting. * ?" at bounding box center [379, 78] width 395 height 25
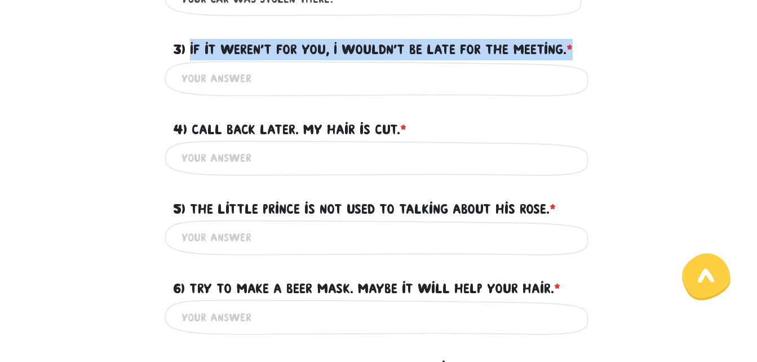
drag, startPoint x: 189, startPoint y: 45, endPoint x: 580, endPoint y: 48, distance: 390.8
click at [573, 48] on label "3) If it weren't for you, I wouldn't be late for the meeting. * ?" at bounding box center [373, 49] width 400 height 21
copy label "If it weren't for you, I wouldn't be late for the meeting. *"
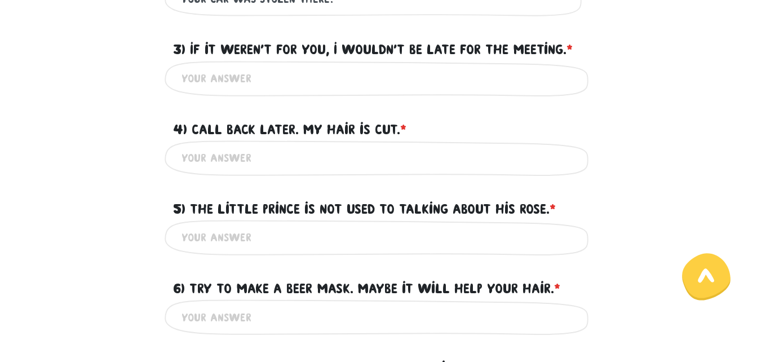
click at [373, 86] on input "3) If it weren't for you, I wouldn't be late for the meeting. * ?" at bounding box center [379, 78] width 395 height 25
paste input "If it weren't for you, I wouldn't be late for the meeting.*"
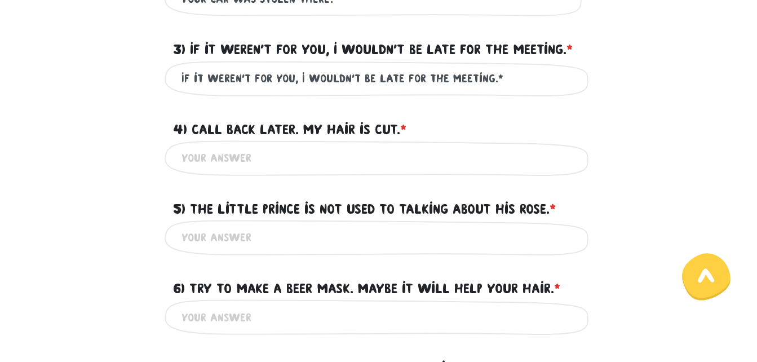
drag, startPoint x: 361, startPoint y: 78, endPoint x: 371, endPoint y: 80, distance: 10.2
click at [371, 80] on input "If it weren't for you, I wouldn't be late for the meeting.*" at bounding box center [379, 78] width 395 height 25
type input "If it weren't for you, I wouldn't have been late for the meeting."
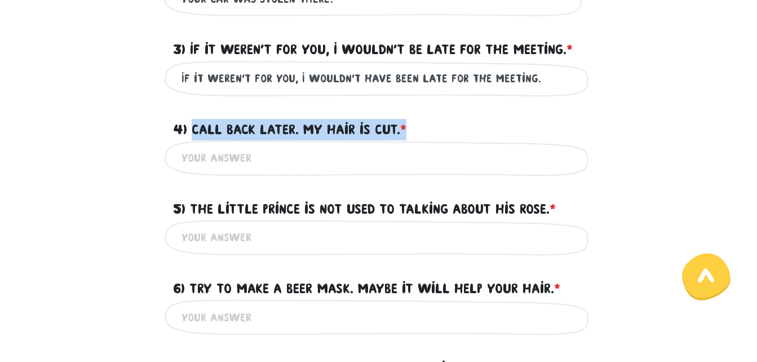
drag, startPoint x: 192, startPoint y: 123, endPoint x: 470, endPoint y: 122, distance: 277.4
click at [470, 122] on div "4) Call back later. My hair is cut. * ?" at bounding box center [379, 122] width 429 height 35
copy label "Call back later. My hair is cut. *"
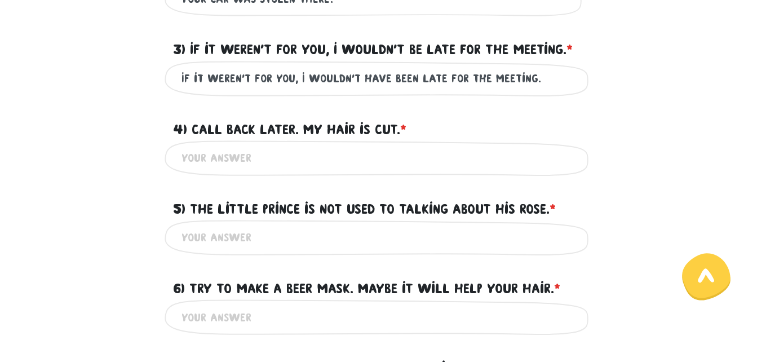
click at [227, 158] on input "4) Call back later. My hair is cut. * ?" at bounding box center [379, 157] width 395 height 25
paste input "Call back later. My hair is cut.*"
drag, startPoint x: 274, startPoint y: 157, endPoint x: 346, endPoint y: 158, distance: 72.2
click at [346, 158] on input "Call back later. My hair is cut." at bounding box center [379, 157] width 395 height 25
click at [328, 158] on input "Call back later. My hair is cut." at bounding box center [379, 157] width 395 height 25
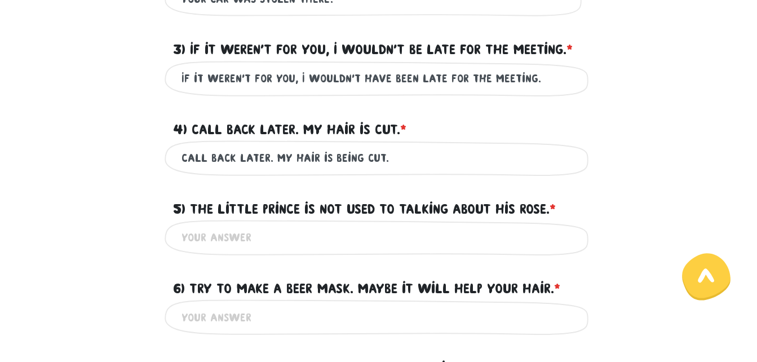
click at [403, 158] on input "Call back later. My hair is being cut." at bounding box center [379, 157] width 395 height 25
click at [387, 157] on input "Call back later. My hair is being cut." at bounding box center [379, 157] width 395 height 25
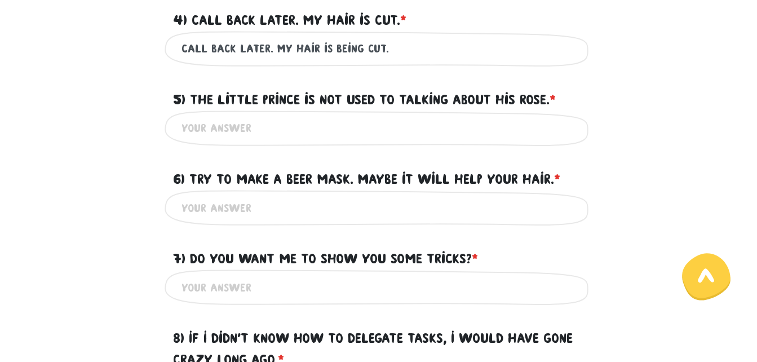
scroll to position [620, 0]
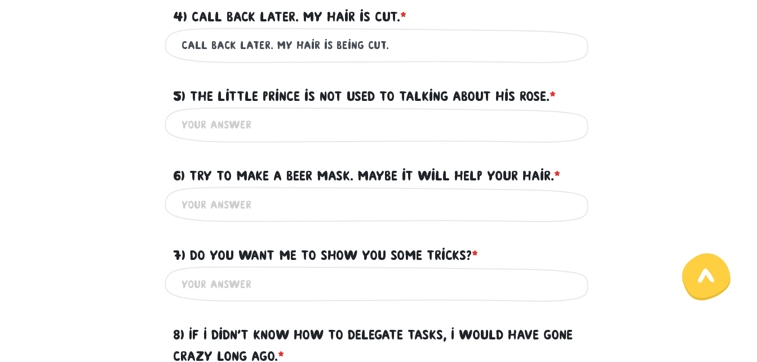
type input "Call back later. My hair is being cut."
click at [373, 118] on input "5) The Little Prince is not used to talking about his Rose. * ?" at bounding box center [379, 124] width 395 height 25
drag, startPoint x: 191, startPoint y: 92, endPoint x: 425, endPoint y: 82, distance: 234.2
click at [425, 82] on div "5) The Little Prince is not used to talking about his Rose. * ?" at bounding box center [379, 89] width 429 height 35
click at [276, 99] on font "5) The Little Prince is not used to talking about his Rose." at bounding box center [361, 96] width 377 height 15
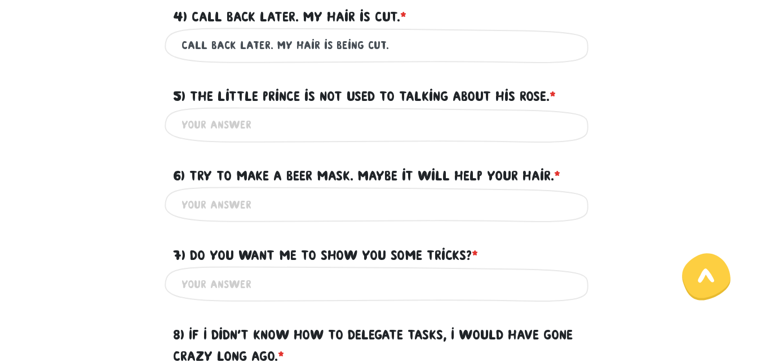
click at [276, 112] on input "5) The Little Prince is not used to talking about his Rose. * ?" at bounding box center [379, 124] width 395 height 25
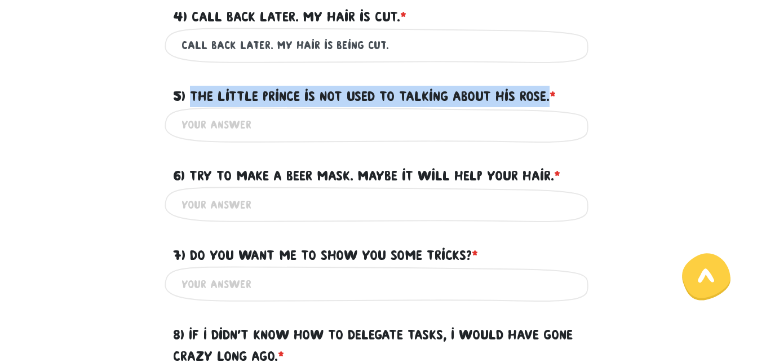
drag, startPoint x: 191, startPoint y: 90, endPoint x: 555, endPoint y: 94, distance: 363.7
click at [550, 94] on font "5) The Little Prince is not used to talking about his Rose." at bounding box center [361, 96] width 377 height 15
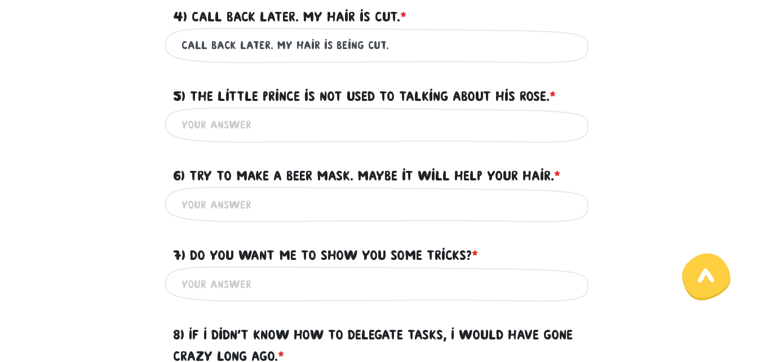
click at [327, 133] on input "5) The Little Prince is not used to talking about his Rose. * ?" at bounding box center [379, 124] width 395 height 25
paste input "The Little Prince is not used to talking about his Rose."
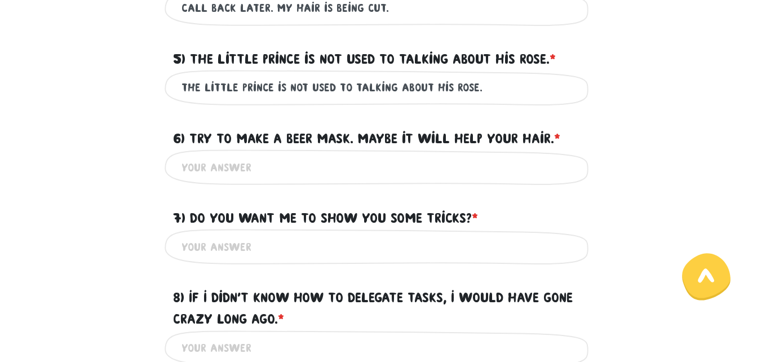
scroll to position [677, 0]
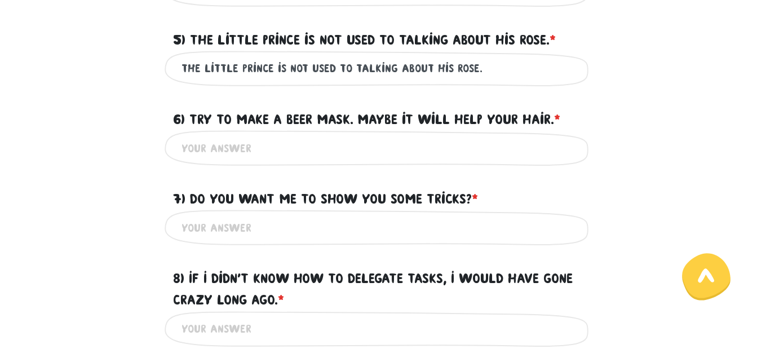
type input "The Little Prince is not used to talking about his Rose."
drag, startPoint x: 191, startPoint y: 116, endPoint x: 316, endPoint y: 118, distance: 124.6
click at [310, 118] on font "6) Try to make a beer mask. Maybe it will help your hair." at bounding box center [363, 119] width 381 height 15
drag, startPoint x: 316, startPoint y: 118, endPoint x: 577, endPoint y: 111, distance: 261.7
click at [577, 111] on div "6) Try to make a beer mask. Maybe it will help your hair. * ?" at bounding box center [379, 112] width 429 height 35
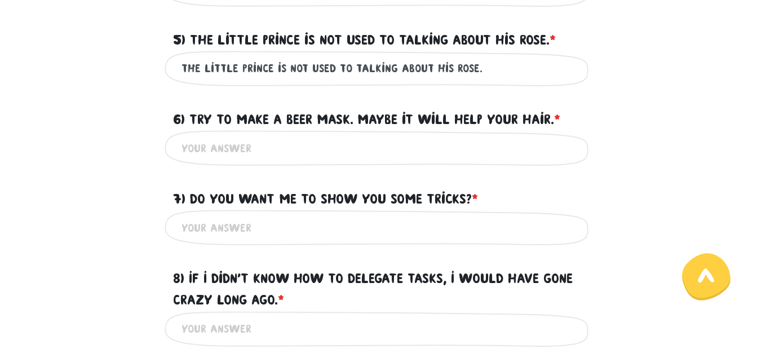
click at [527, 113] on font "6) Try to make a beer mask. Maybe it will help your hair." at bounding box center [363, 119] width 381 height 15
click at [527, 135] on input "6) Try to make a beer mask. Maybe it will help your hair. * ?" at bounding box center [379, 147] width 395 height 25
drag, startPoint x: 192, startPoint y: 113, endPoint x: 527, endPoint y: 108, distance: 335.5
click at [529, 109] on label "6) Try to make a beer mask. Maybe it will help your hair. * ?" at bounding box center [366, 119] width 387 height 21
click at [319, 123] on font "6) Try to make a beer mask. Maybe it will help your hair." at bounding box center [363, 119] width 381 height 15
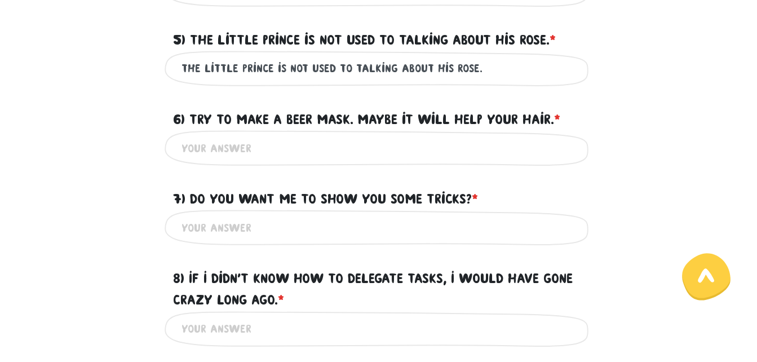
click at [319, 135] on input "6) Try to make a beer mask. Maybe it will help your hair. * ?" at bounding box center [379, 147] width 395 height 25
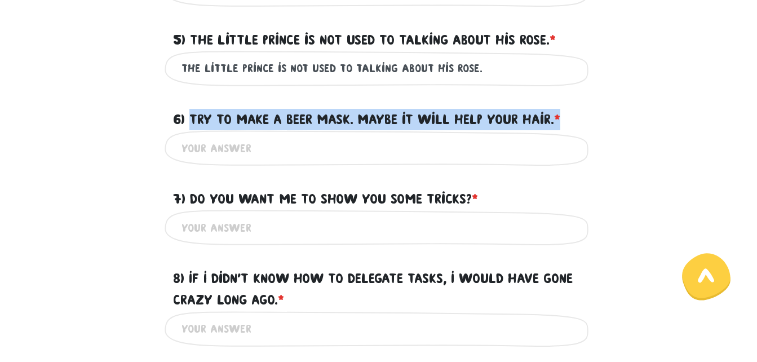
drag, startPoint x: 192, startPoint y: 117, endPoint x: 567, endPoint y: 112, distance: 374.4
click at [567, 112] on div "6) Try to make a beer mask. Maybe it will help your hair. * ?" at bounding box center [379, 112] width 429 height 35
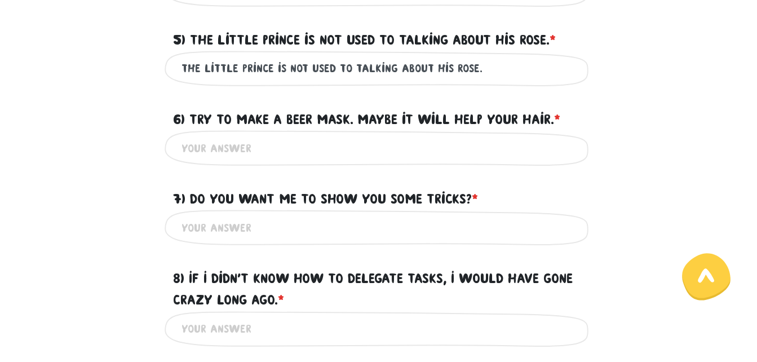
click at [319, 157] on input "6) Try to make a beer mask. Maybe it will help your hair. * ?" at bounding box center [379, 147] width 395 height 25
paste input "Try to make a beer mask. Maybe it will help your hair.*"
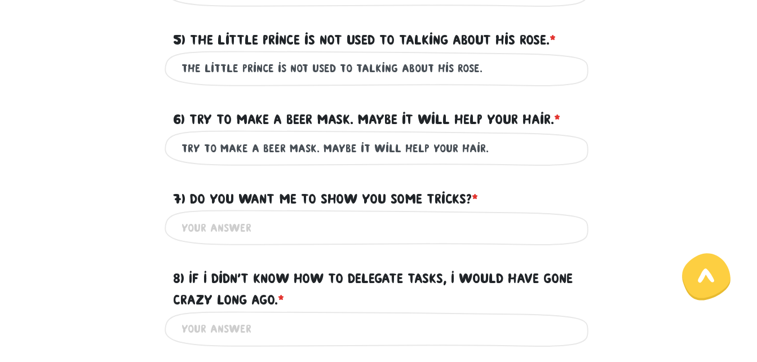
click at [316, 149] on input "Try to make a beer mask. Maybe it will help your hair." at bounding box center [379, 147] width 395 height 25
click at [319, 148] on input "Try to make a beer mask. Maybe it will help your hair." at bounding box center [379, 147] width 395 height 25
click at [315, 148] on input "Try to make a beer mask. Maybe it will help your hair." at bounding box center [379, 147] width 395 height 25
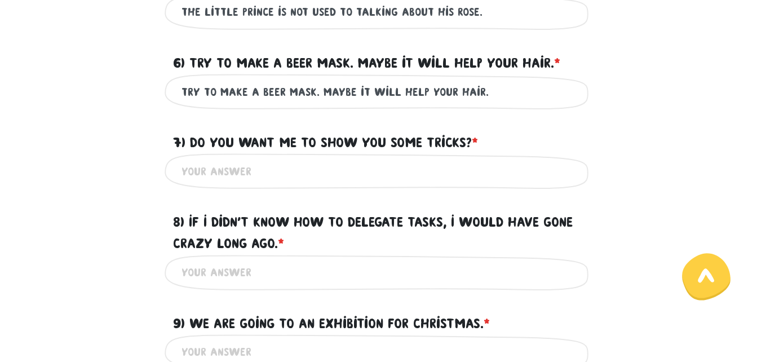
scroll to position [789, 0]
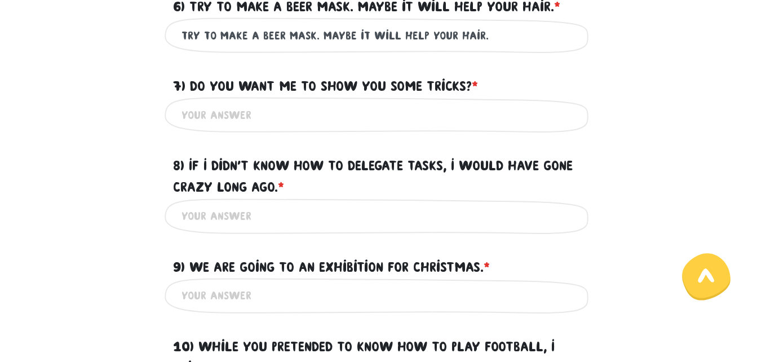
type input "Try to make a beer mask. Maybe it will help your hair."
click at [298, 114] on input "7) Do you want me to show you some tricks? * ?" at bounding box center [379, 114] width 395 height 25
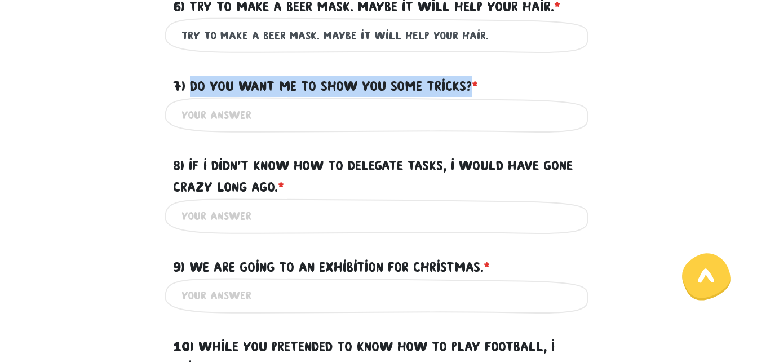
drag, startPoint x: 191, startPoint y: 86, endPoint x: 475, endPoint y: 89, distance: 283.6
click at [475, 89] on label "7) Do you want me to show you some tricks? * ?" at bounding box center [325, 86] width 305 height 21
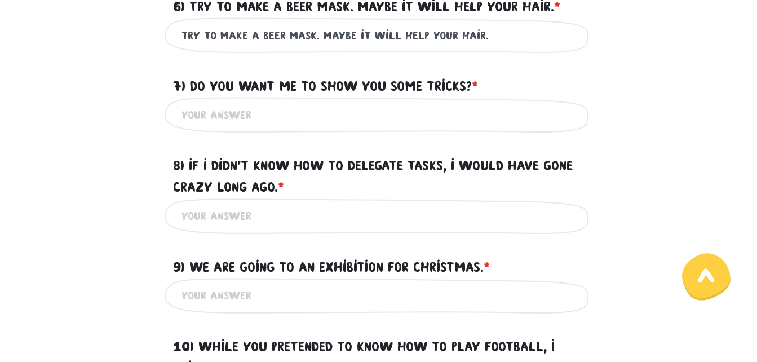
click at [251, 129] on div "Це обов'язкове поле" at bounding box center [379, 115] width 429 height 36
click at [242, 121] on input "7) Do you want me to show you some tricks? * ?" at bounding box center [379, 114] width 395 height 25
paste input "Do you want me to show you some tricks?"
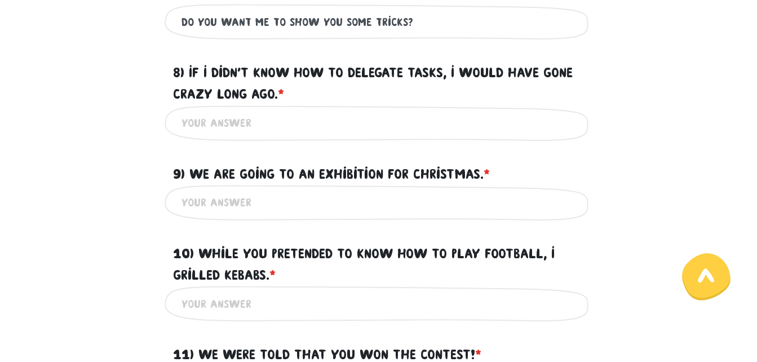
scroll to position [902, 0]
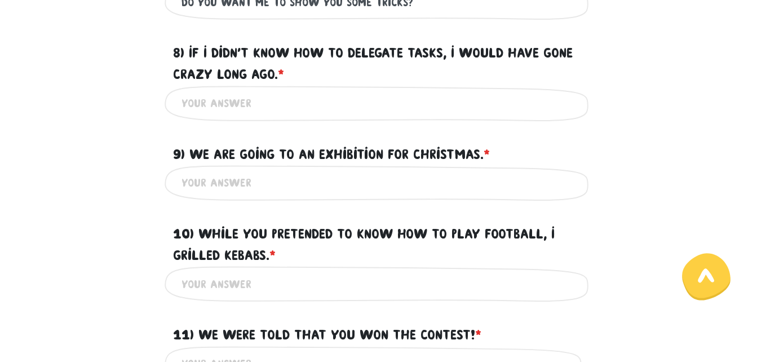
type input "Do you want me to show you some tricks?"
click at [250, 107] on input "8) If I didn't know how to delegate tasks, I would have gone crazy long ago. * ?" at bounding box center [379, 103] width 395 height 25
drag, startPoint x: 190, startPoint y: 50, endPoint x: 222, endPoint y: 61, distance: 33.3
click at [214, 53] on font "8) If I didn't know how to delegate tasks, I would have gone crazy long ago." at bounding box center [373, 63] width 400 height 37
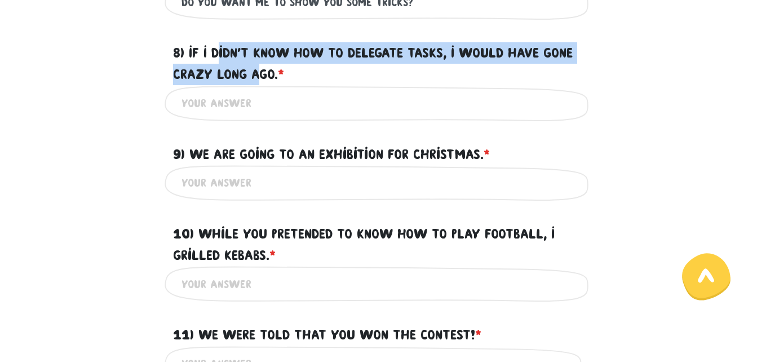
drag, startPoint x: 222, startPoint y: 61, endPoint x: 260, endPoint y: 79, distance: 42.4
click at [260, 79] on font "8) If I didn't know how to delegate tasks, I would have gone crazy long ago." at bounding box center [373, 63] width 400 height 37
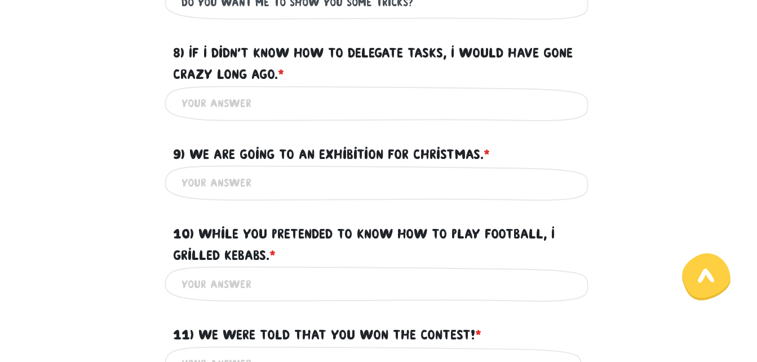
drag, startPoint x: 260, startPoint y: 79, endPoint x: 196, endPoint y: 50, distance: 69.9
click at [196, 50] on font "8) If I didn't know how to delegate tasks, I would have gone crazy long ago." at bounding box center [373, 63] width 400 height 37
click at [196, 91] on input "8) If I didn't know how to delegate tasks, I would have gone crazy long ago. * ?" at bounding box center [379, 103] width 395 height 25
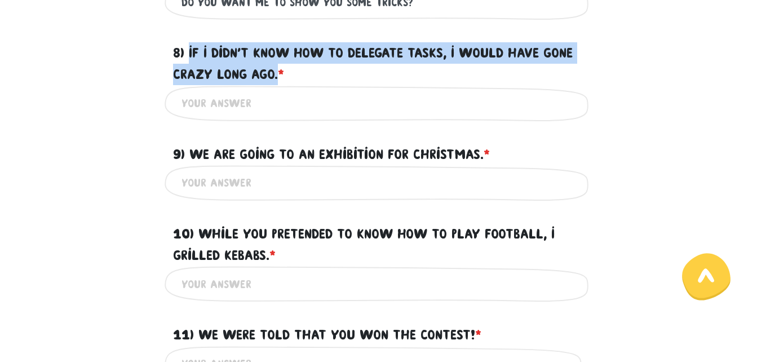
drag, startPoint x: 188, startPoint y: 50, endPoint x: 279, endPoint y: 80, distance: 95.7
click at [279, 80] on label "8) If I didn't know how to delegate tasks, I would have gone crazy long ago. * ?" at bounding box center [379, 63] width 412 height 43
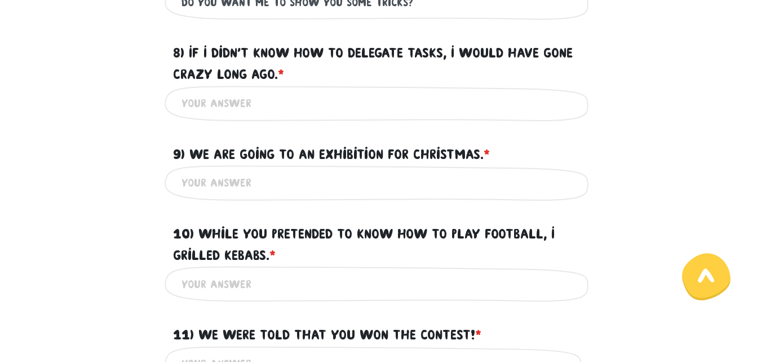
click at [248, 94] on input "8) If I didn't know how to delegate tasks, I would have gone crazy long ago. * ?" at bounding box center [379, 103] width 395 height 25
paste input "If I didn't know how to delegate tasks, I would have gone crazy long ago."
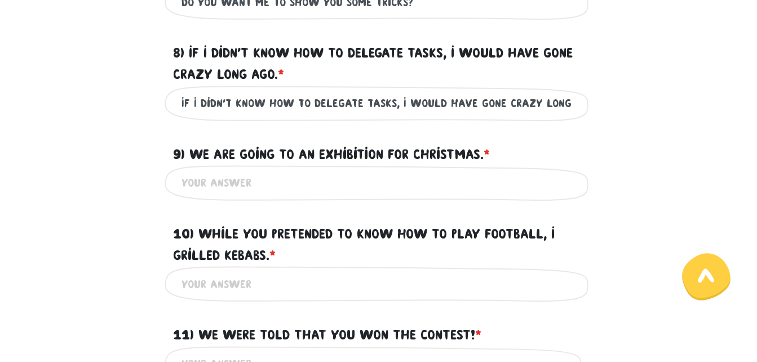
scroll to position [0, 10]
drag, startPoint x: 191, startPoint y: 101, endPoint x: 212, endPoint y: 103, distance: 20.9
click at [212, 103] on input "If I didn't know how to delegate tasks, I would have gone crazy long ago." at bounding box center [379, 103] width 395 height 25
click at [470, 101] on input "If I haven't known how to delegate tasks, I would have gone crazy long ago." at bounding box center [379, 103] width 395 height 25
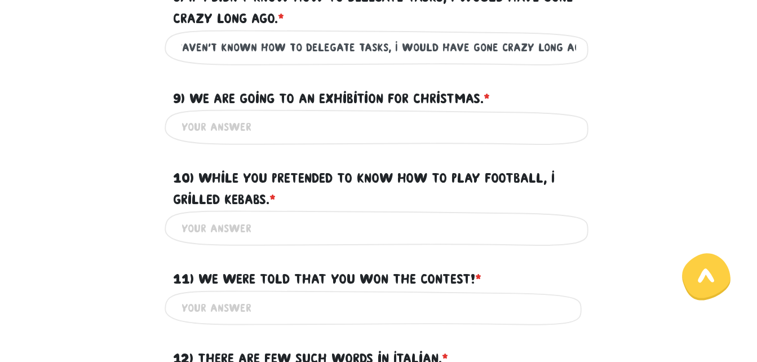
scroll to position [959, 0]
type input "If I haven't known how to delegate tasks, I would have gone crazy long ago."
click at [304, 126] on input "9) We are going to an exhibition for Christmas. * ?" at bounding box center [379, 126] width 395 height 25
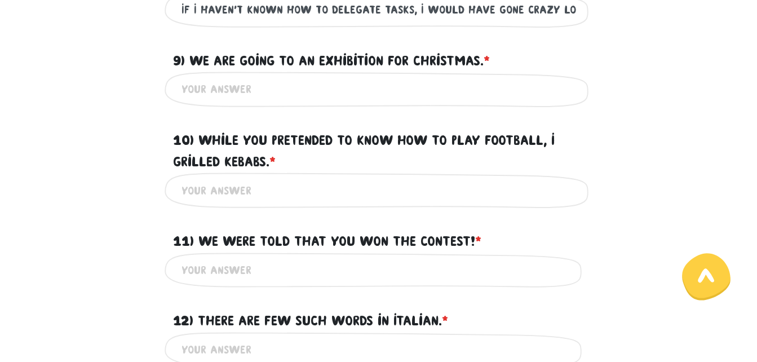
scroll to position [1015, 0]
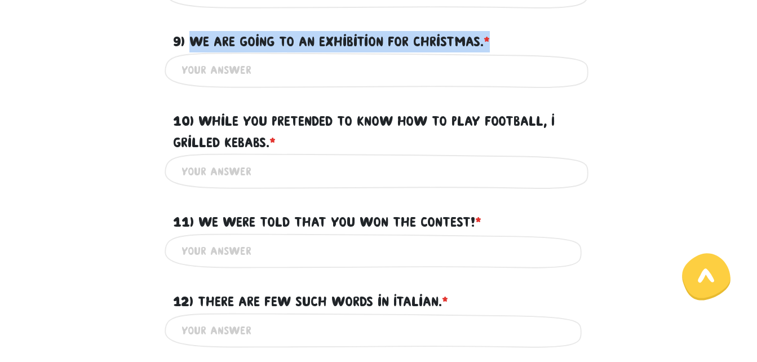
drag, startPoint x: 189, startPoint y: 38, endPoint x: 498, endPoint y: 34, distance: 309.6
click at [498, 34] on div "9) We are going to an exhibition for Christmas. * ?" at bounding box center [379, 34] width 429 height 35
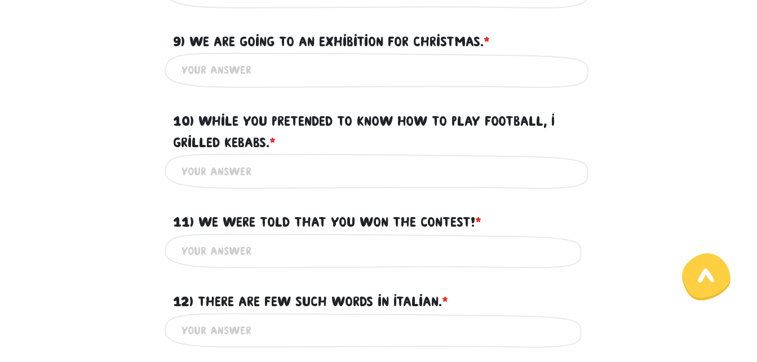
click at [342, 85] on div "Це обов'язкове поле" at bounding box center [379, 70] width 429 height 36
click at [218, 76] on input "9) We are going to an exhibition for Christmas. * ?" at bounding box center [379, 70] width 395 height 25
paste input "We are going to an exhibition for Christmas.*"
click at [288, 70] on input "We are going to an exhibition for Christmas." at bounding box center [379, 70] width 395 height 25
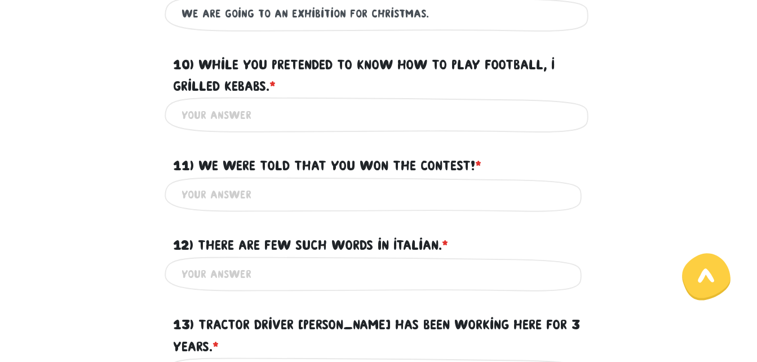
scroll to position [1128, 0]
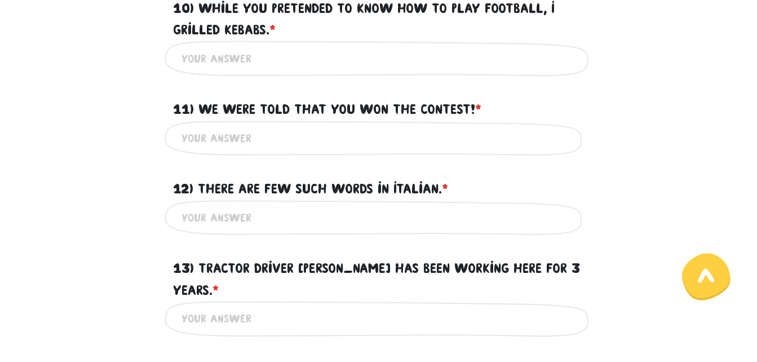
type input "We are going to an exhibition for Christmas."
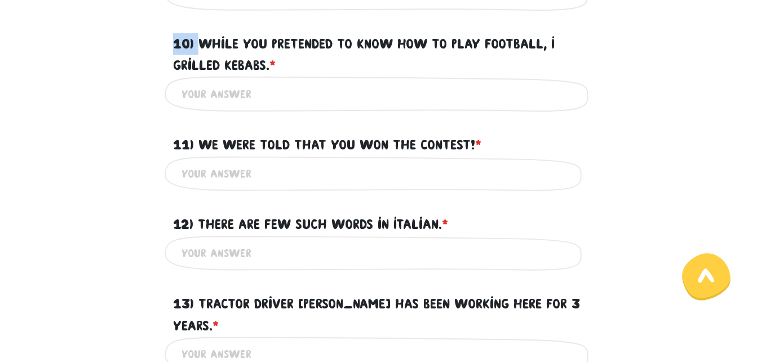
scroll to position [1086, 0]
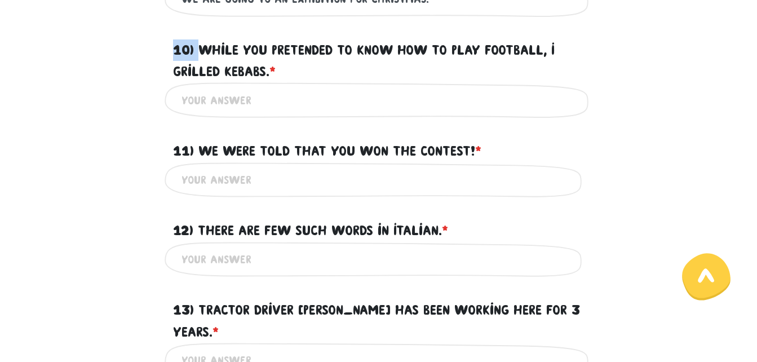
drag, startPoint x: 202, startPoint y: 5, endPoint x: 240, endPoint y: 28, distance: 44.8
click at [240, 28] on div "10) While you pretended to know how to play football, I grilled kebabs. * ?" at bounding box center [379, 54] width 429 height 57
drag, startPoint x: 240, startPoint y: 28, endPoint x: 211, endPoint y: 46, distance: 34.7
click at [212, 46] on font "10) While you pretended to know how to play football, I grilled kebabs." at bounding box center [364, 60] width 382 height 37
click at [212, 87] on input "10) While you pretended to know how to play football, I grilled kebabs. * ?" at bounding box center [379, 99] width 395 height 25
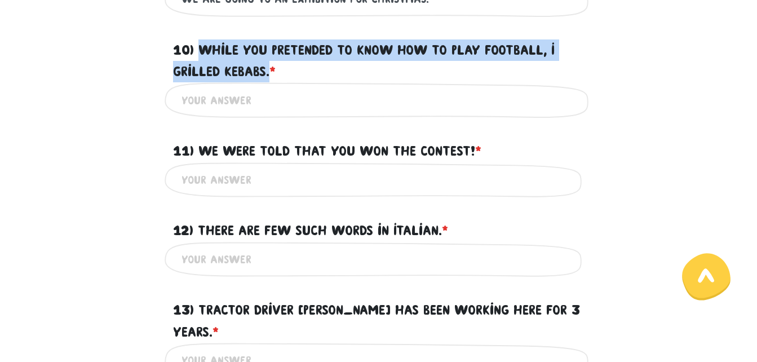
drag, startPoint x: 200, startPoint y: 47, endPoint x: 274, endPoint y: 68, distance: 77.3
click at [274, 68] on label "10) While you pretended to know how to play football, I grilled kebabs. * ?" at bounding box center [379, 60] width 412 height 43
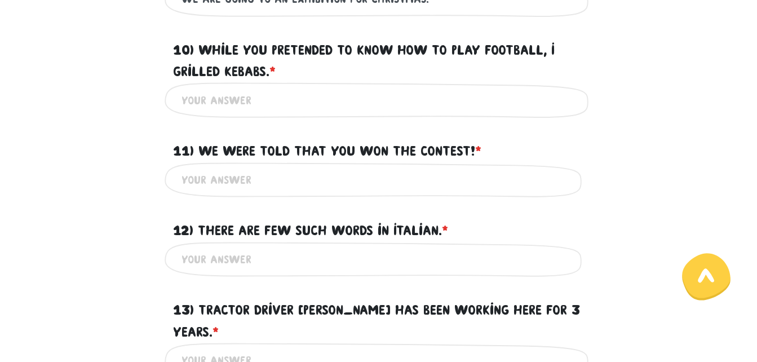
click at [306, 105] on input "10) While you pretended to know how to play football, I grilled kebabs. * ?" at bounding box center [379, 99] width 395 height 25
paste input "While you pretended to know how to play football, I grilled kebabs."
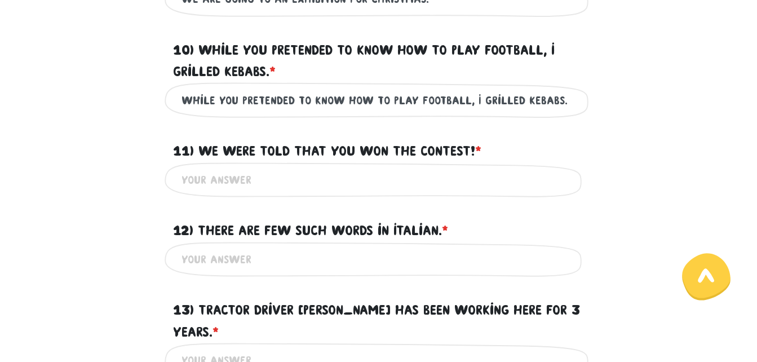
click at [236, 100] on input "While you pretended to know how to play football, I grilled kebabs." at bounding box center [379, 99] width 395 height 25
click at [203, 102] on input "While you were pretended to know how to play football, I grilled kebabs." at bounding box center [379, 99] width 395 height 25
click at [324, 101] on input "While you were pretended to know how to play football, I grilled kebabs." at bounding box center [379, 99] width 395 height 25
type input "While you were pretending to know how to play football, I grilled kebabs."
click at [359, 101] on input "While you were pretending to know how to play football, I grilled kebabs." at bounding box center [379, 99] width 395 height 25
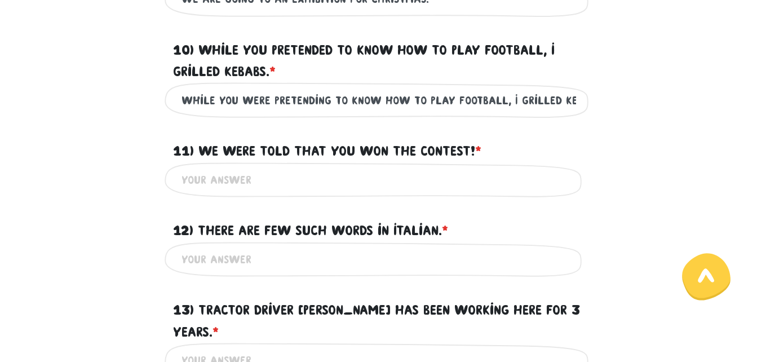
click at [359, 101] on input "While you were pretending to know how to play football, I grilled kebabs." at bounding box center [379, 99] width 395 height 25
click at [362, 100] on input "While you were pretending to know how to play football, I grilled kebabs." at bounding box center [379, 99] width 395 height 25
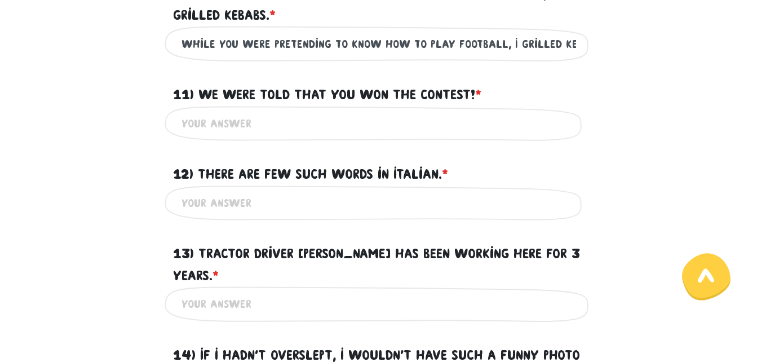
click at [300, 122] on input "11) We were told that you won the contest! * ?" at bounding box center [379, 123] width 395 height 25
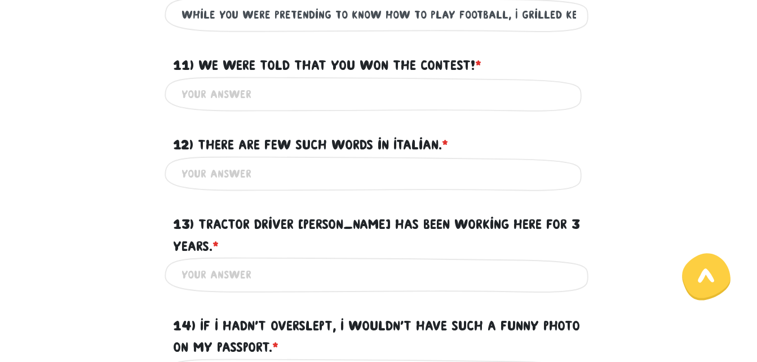
scroll to position [1199, 0]
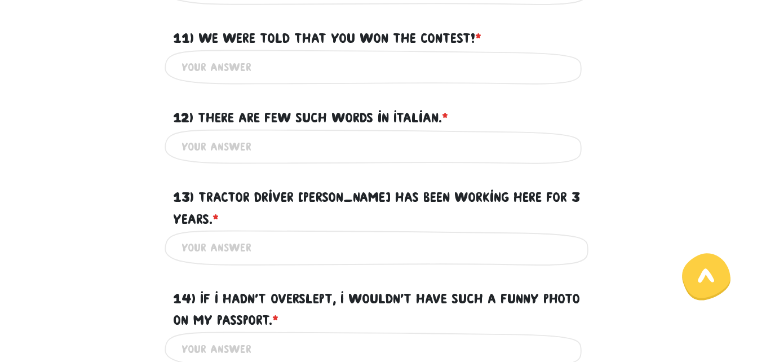
click at [363, 66] on input "11) We were told that you won the contest! * ?" at bounding box center [379, 67] width 395 height 25
click at [352, 67] on input "11) We were told that you won the contest! * ?" at bounding box center [379, 67] width 395 height 25
click at [371, 67] on input "11) We were told that you won the contest! * ?" at bounding box center [379, 67] width 395 height 25
click at [370, 67] on input "11) We were told that you won the contest! * ?" at bounding box center [379, 67] width 395 height 25
click at [342, 32] on font "11) We were told that you won the contest!" at bounding box center [324, 37] width 302 height 15
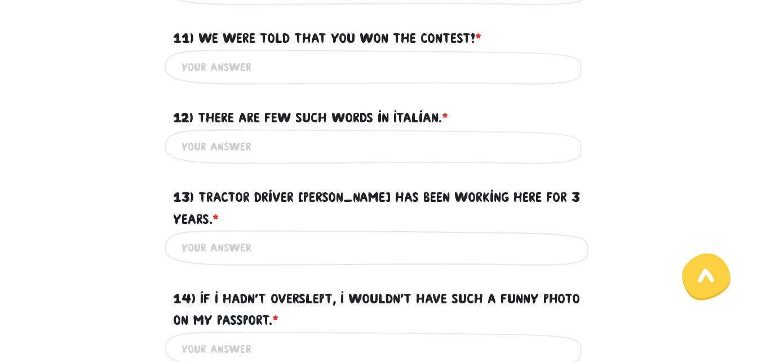
click at [342, 55] on input "11) We were told that you won the contest! * ?" at bounding box center [379, 67] width 395 height 25
click at [344, 37] on font "11) We were told that you won the contest!" at bounding box center [324, 37] width 302 height 15
click at [344, 55] on input "11) We were told that you won the contest! * ?" at bounding box center [379, 67] width 395 height 25
click at [344, 37] on font "11) We were told that you won the contest!" at bounding box center [324, 37] width 302 height 15
click at [344, 55] on input "11) We were told that you won the contest! * ?" at bounding box center [379, 67] width 395 height 25
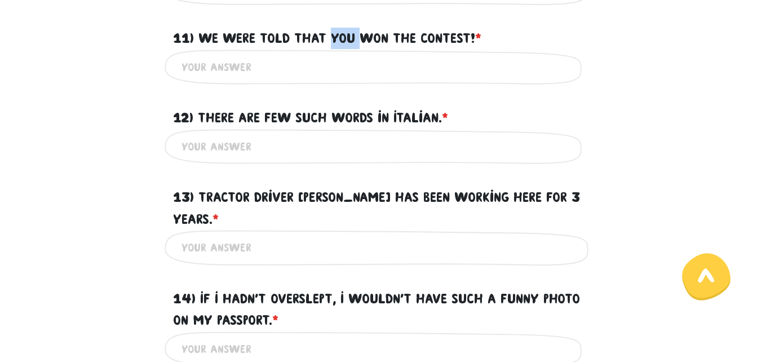
click at [352, 33] on font "11) We were told that you won the contest!" at bounding box center [324, 37] width 302 height 15
click at [352, 55] on input "11) We were told that you won the contest! * ?" at bounding box center [379, 67] width 395 height 25
click at [360, 66] on input "11) We were told that you won the contest! * ?" at bounding box center [379, 67] width 395 height 25
click at [366, 67] on input "11) We were told that you won the contest! * ?" at bounding box center [379, 67] width 395 height 25
click at [365, 68] on input "11) We were told that you won the contest! * ?" at bounding box center [379, 67] width 395 height 25
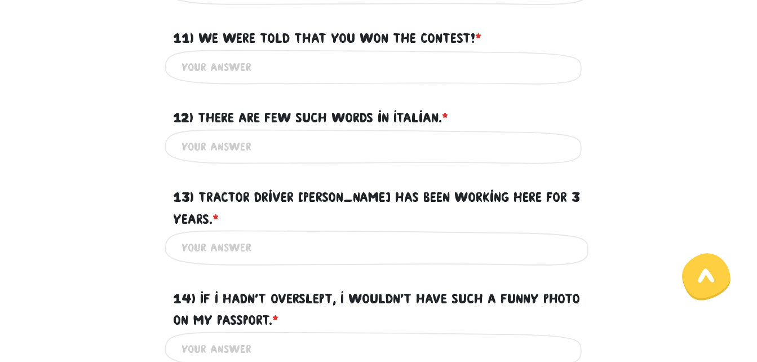
click at [367, 68] on input "11) We were told that you won the contest! * ?" at bounding box center [379, 67] width 395 height 25
click at [369, 68] on input "11) We were told that you won the contest! * ?" at bounding box center [379, 67] width 395 height 25
click at [364, 67] on input "11) We were told that you won the contest! * ?" at bounding box center [379, 67] width 395 height 25
click at [366, 67] on input "11) We were told that you won the contest! * ?" at bounding box center [379, 67] width 395 height 25
click at [372, 35] on font "11) We were told that you won the contest!" at bounding box center [324, 37] width 302 height 15
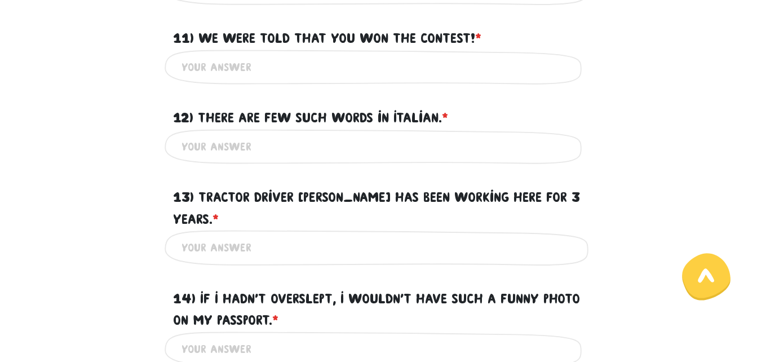
click at [372, 55] on input "11) We were told that you won the contest! * ?" at bounding box center [379, 67] width 395 height 25
click at [372, 35] on font "11) We were told that you won the contest!" at bounding box center [324, 37] width 302 height 15
click at [372, 55] on input "11) We were told that you won the contest! * ?" at bounding box center [379, 67] width 395 height 25
click at [366, 69] on input "11) We were told that you won the contest! * ?" at bounding box center [379, 67] width 395 height 25
click at [367, 68] on input "11) We were told that you won the contest! * ?" at bounding box center [379, 67] width 395 height 25
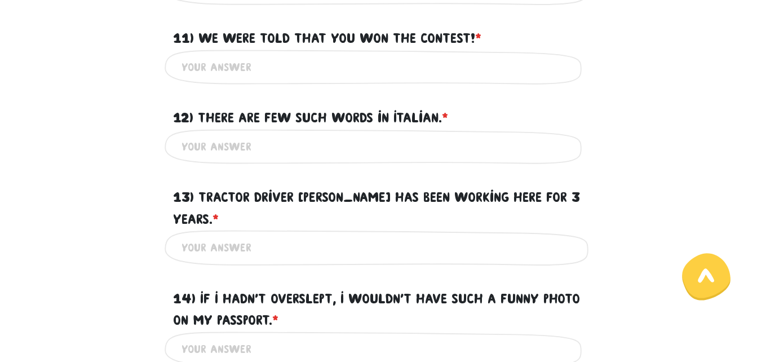
click at [365, 66] on input "11) We were told that you won the contest! * ?" at bounding box center [379, 67] width 395 height 25
click at [373, 65] on input "11) We were told that you won the contest! * ?" at bounding box center [379, 67] width 395 height 25
drag, startPoint x: 201, startPoint y: 37, endPoint x: 207, endPoint y: 36, distance: 7.0
click at [205, 36] on font "11) We were told that you won the contest!" at bounding box center [324, 37] width 302 height 15
click at [205, 55] on input "11) We were told that you won the contest! * ?" at bounding box center [379, 67] width 395 height 25
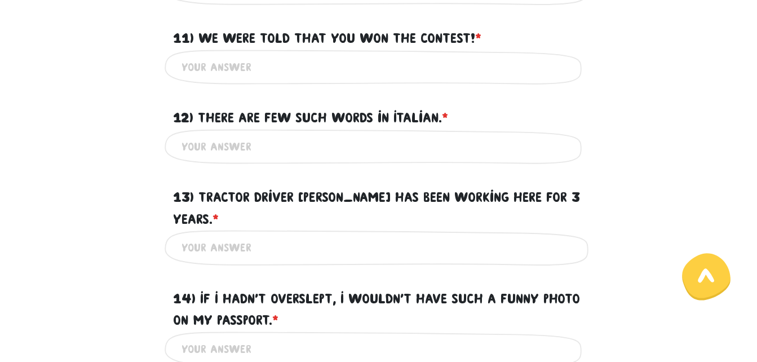
click at [207, 40] on font "11) We were told that you won the contest!" at bounding box center [324, 37] width 302 height 15
click at [207, 55] on input "11) We were told that you won the contest! * ?" at bounding box center [379, 67] width 395 height 25
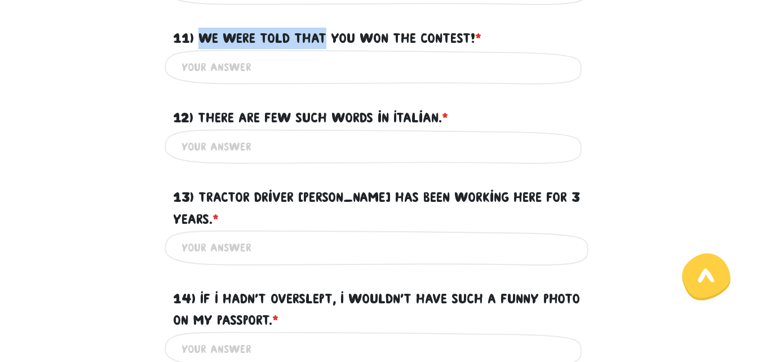
drag, startPoint x: 204, startPoint y: 34, endPoint x: 337, endPoint y: 33, distance: 133.1
click at [335, 33] on font "11) We were told that you won the contest!" at bounding box center [324, 37] width 302 height 15
drag, startPoint x: 337, startPoint y: 33, endPoint x: 310, endPoint y: 33, distance: 26.5
click at [311, 34] on font "11) We were told that you won the contest!" at bounding box center [324, 37] width 302 height 15
click at [311, 55] on input "11) We were told that you won the contest! * ?" at bounding box center [379, 67] width 395 height 25
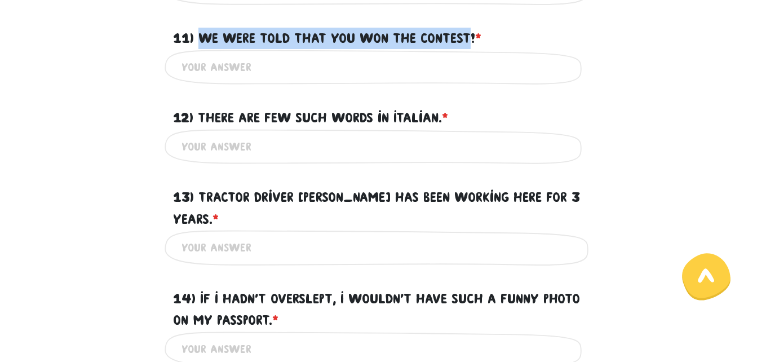
drag, startPoint x: 198, startPoint y: 37, endPoint x: 477, endPoint y: 36, distance: 278.5
click at [475, 36] on font "11) We were told that you won the contest!" at bounding box center [324, 37] width 302 height 15
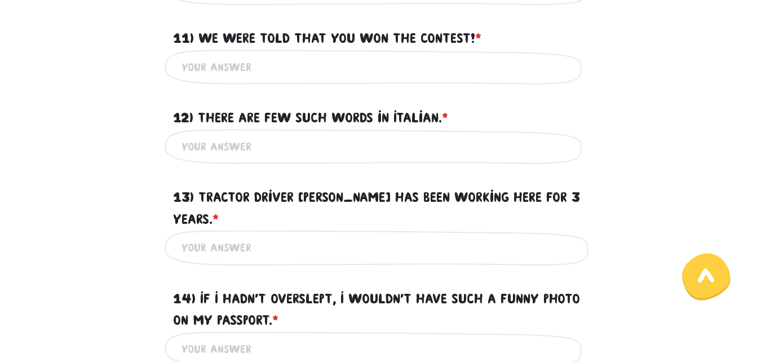
click at [320, 72] on input "11) We were told that you won the contest! * ?" at bounding box center [379, 67] width 395 height 25
paste input "We were told that you won the contest"
click at [414, 63] on input "We were told that you won the contest." at bounding box center [379, 67] width 395 height 25
click at [412, 66] on input "We were told that you won the contest." at bounding box center [379, 67] width 395 height 25
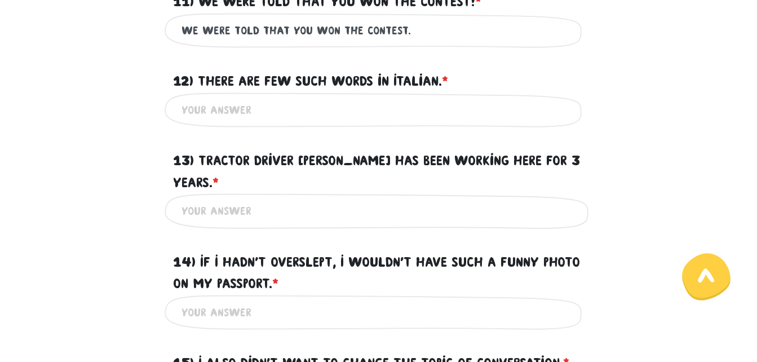
scroll to position [1255, 0]
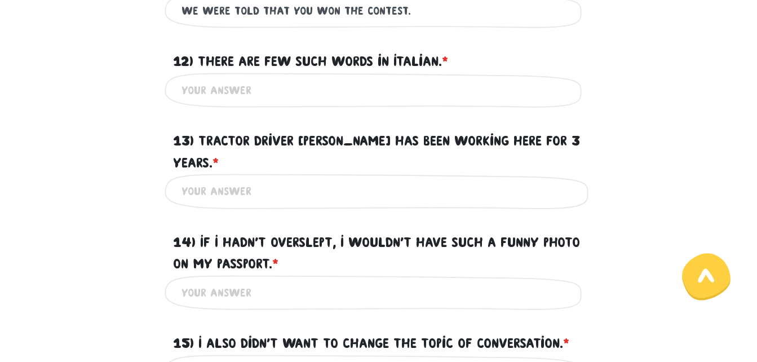
type input "We were told that you won the contest."
drag, startPoint x: 202, startPoint y: 58, endPoint x: 295, endPoint y: 57, distance: 92.5
click at [295, 57] on font "12) There are few such words in Italian." at bounding box center [307, 61] width 269 height 15
drag, startPoint x: 295, startPoint y: 57, endPoint x: 222, endPoint y: 58, distance: 72.7
click at [227, 59] on font "12) There are few such words in Italian." at bounding box center [307, 61] width 269 height 15
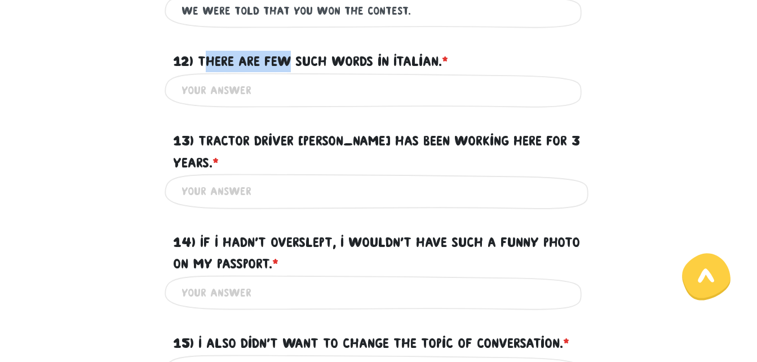
click at [227, 78] on input "12) There are few such words in Italian. * ?" at bounding box center [379, 90] width 395 height 25
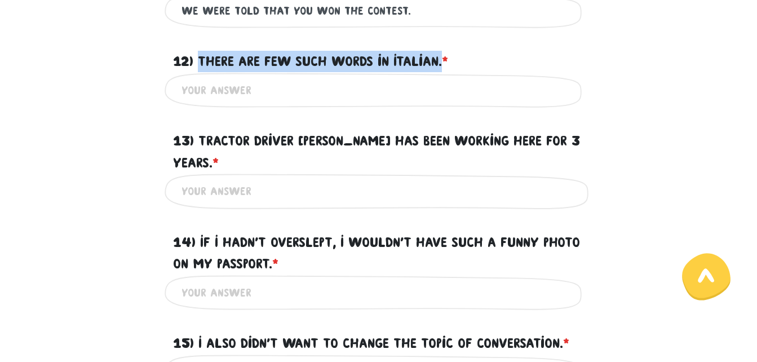
drag, startPoint x: 199, startPoint y: 57, endPoint x: 448, endPoint y: 64, distance: 249.3
click at [448, 64] on label "12) There are few such words in Italian. * ?" at bounding box center [310, 61] width 275 height 21
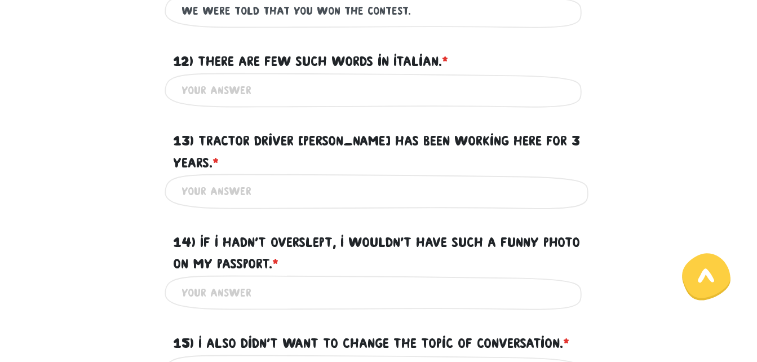
click at [354, 80] on input "12) There are few such words in Italian. * ?" at bounding box center [379, 90] width 395 height 25
click at [329, 85] on input "12) There are few such words in Italian. * ?" at bounding box center [379, 90] width 395 height 25
click at [343, 89] on input "12) There are few such words in Italian. * ?" at bounding box center [379, 90] width 395 height 25
paste input "There are few such words in Italian."
click at [235, 91] on input "There are few such words in Italian." at bounding box center [379, 90] width 395 height 25
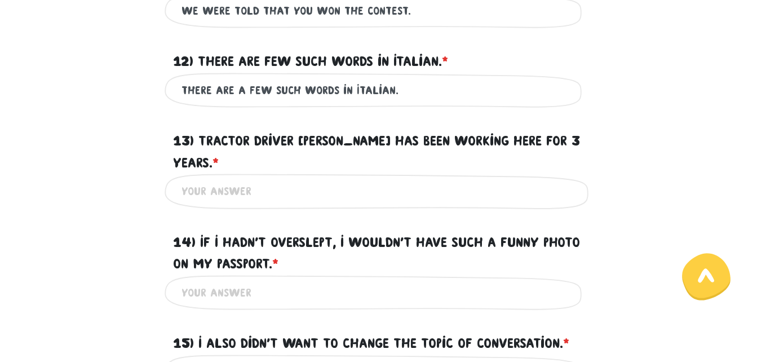
click at [408, 89] on input "There are a few such words in Italian." at bounding box center [379, 90] width 395 height 25
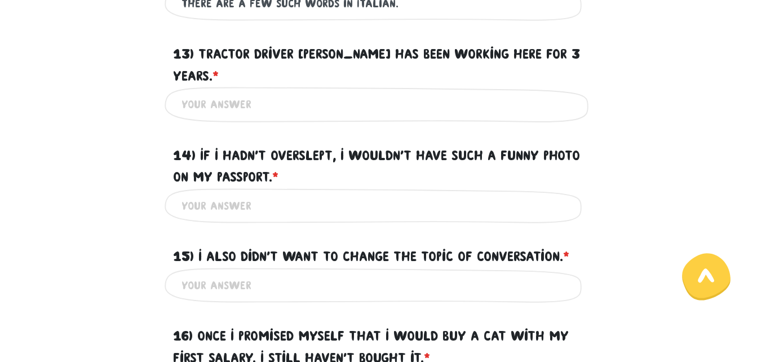
scroll to position [1368, 0]
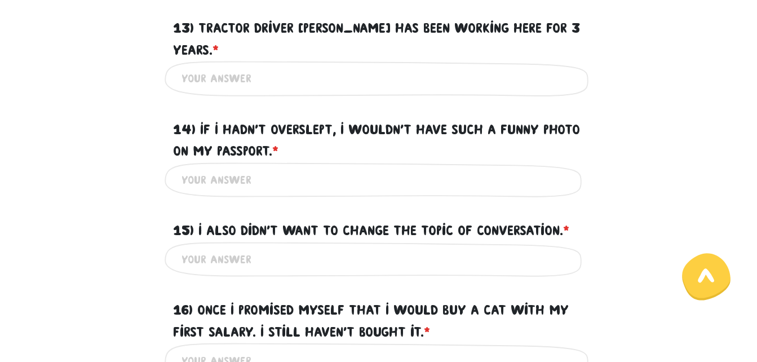
type input "There are a few such words in Italian."
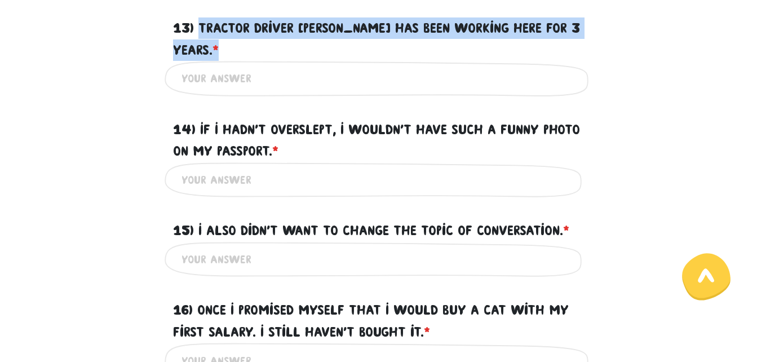
drag, startPoint x: 200, startPoint y: 24, endPoint x: 222, endPoint y: 43, distance: 29.1
click at [222, 43] on label "13) Tractor driver [PERSON_NAME] has been working here for 3 years. * ?" at bounding box center [379, 38] width 412 height 43
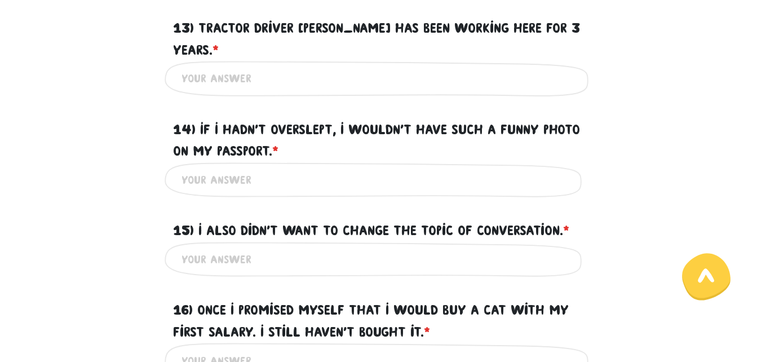
click at [217, 83] on input "13) Tractor driver [PERSON_NAME] has been working here for 3 years. * ?" at bounding box center [379, 78] width 395 height 25
paste input "Tractor driver [PERSON_NAME] has been working here for 3 years.*"
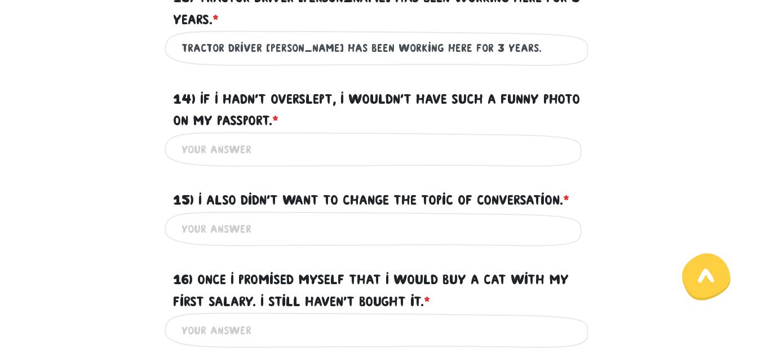
scroll to position [1424, 0]
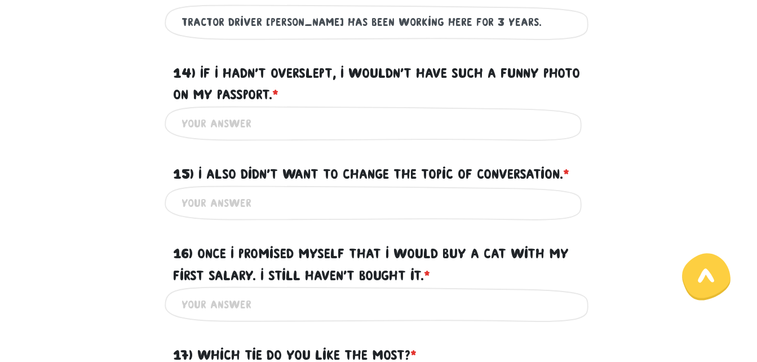
type input "Tractor driver [PERSON_NAME] has been working here for 3 years."
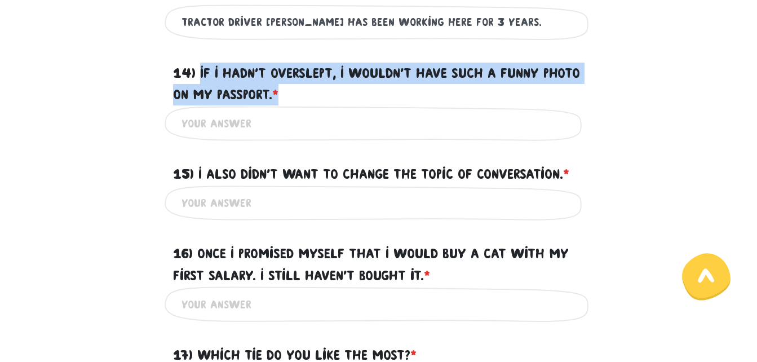
drag, startPoint x: 201, startPoint y: 70, endPoint x: 332, endPoint y: 89, distance: 132.7
click at [332, 89] on label "14) If I hadn't overslept, I wouldn't have such a funny photo on my passport. *…" at bounding box center [379, 84] width 412 height 43
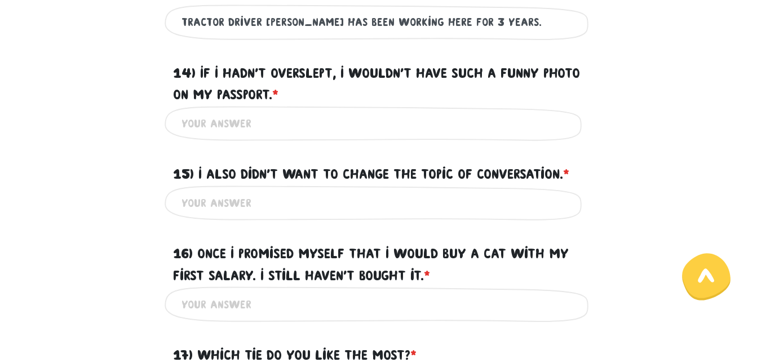
click at [262, 122] on input "14) If I hadn't overslept, I wouldn't have such a funny photo on my passport. *…" at bounding box center [379, 123] width 395 height 25
paste input "If I hadn't overslept, I wouldn't have such a funny photo on my passport.*"
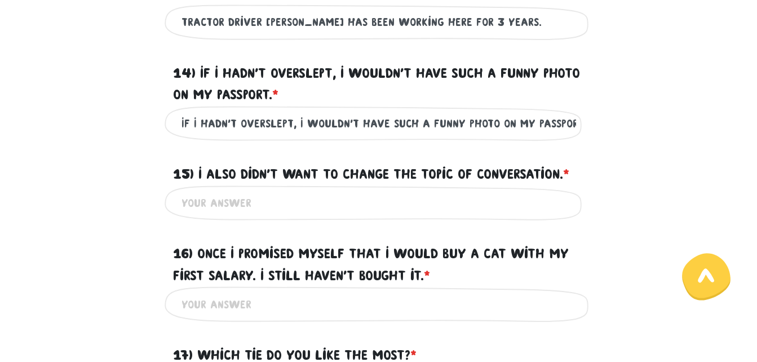
scroll to position [0, 5]
click at [188, 121] on input "If I hadn't overslept, I wouldn't have such a funny photo on my passport.*" at bounding box center [379, 123] width 395 height 25
click at [385, 122] on input "If I hadn't overslept, I wouldn't have such a funny photo on my passport.*" at bounding box center [379, 123] width 395 height 25
click at [514, 121] on input "If I hadn't overslept, I wouldn't have had such a funny photo on my passport.*" at bounding box center [379, 123] width 395 height 25
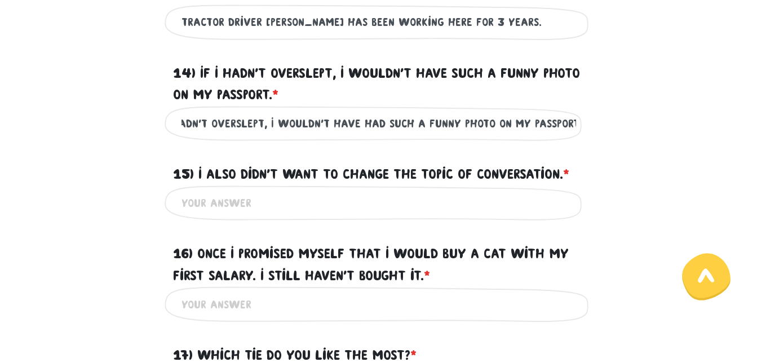
scroll to position [0, 24]
type input "If I hadn't overslept, I wouldn't have had such a funny photo on my passport."
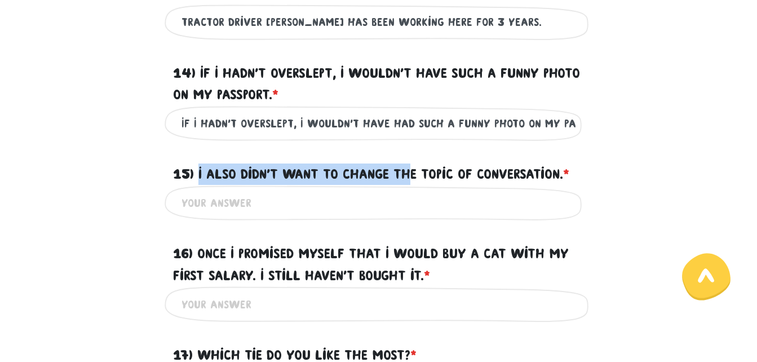
drag, startPoint x: 199, startPoint y: 171, endPoint x: 461, endPoint y: 172, distance: 261.6
click at [449, 172] on font "15) I also didn't want to change the topic of conversation." at bounding box center [368, 173] width 390 height 15
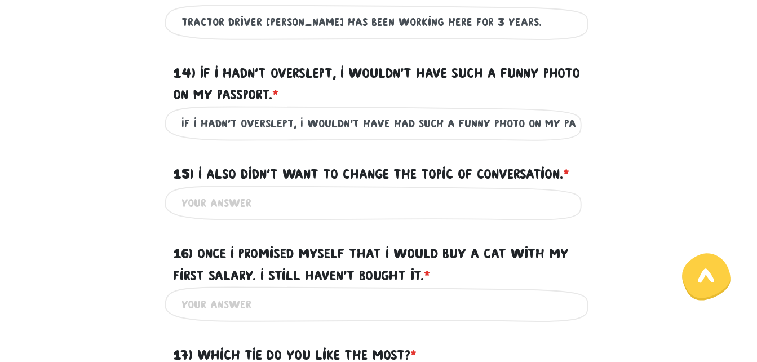
drag, startPoint x: 461, startPoint y: 172, endPoint x: 596, endPoint y: 172, distance: 135.3
click at [596, 172] on div "15) I also didn't want to change the topic of conversation. * ?" at bounding box center [379, 167] width 643 height 35
click at [506, 172] on font "15) I also didn't want to change the topic of conversation." at bounding box center [368, 173] width 390 height 15
click at [506, 191] on input "15) I also didn't want to change the topic of conversation. * ?" at bounding box center [379, 203] width 395 height 25
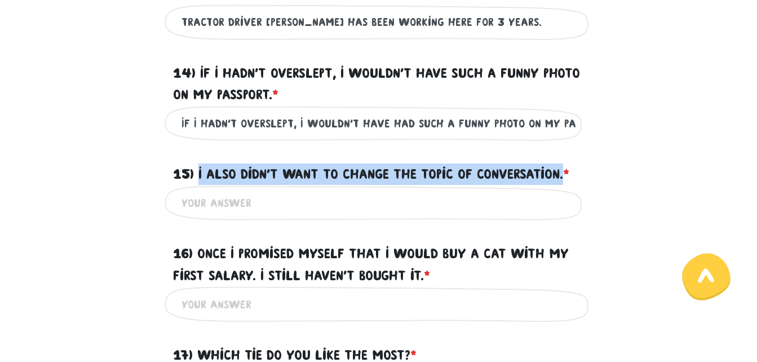
drag, startPoint x: 198, startPoint y: 170, endPoint x: 573, endPoint y: 172, distance: 375.0
click at [569, 172] on label "15) I also didn't want to change the topic of conversation. * ?" at bounding box center [371, 174] width 396 height 21
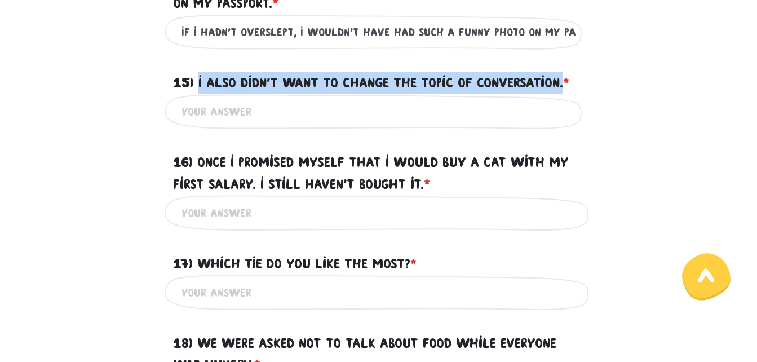
scroll to position [1537, 0]
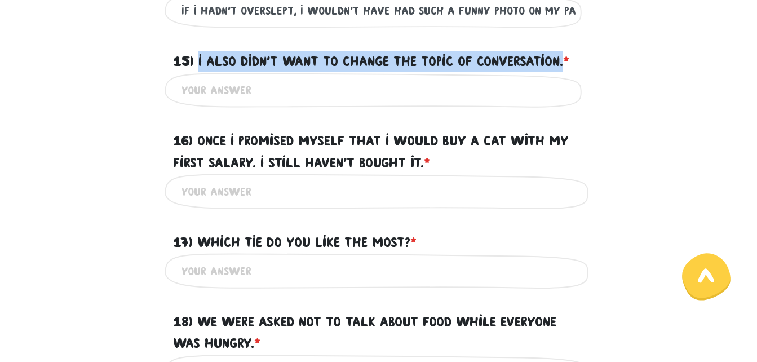
click at [255, 87] on input "15) I also didn't want to change the topic of conversation. * ?" at bounding box center [379, 90] width 395 height 25
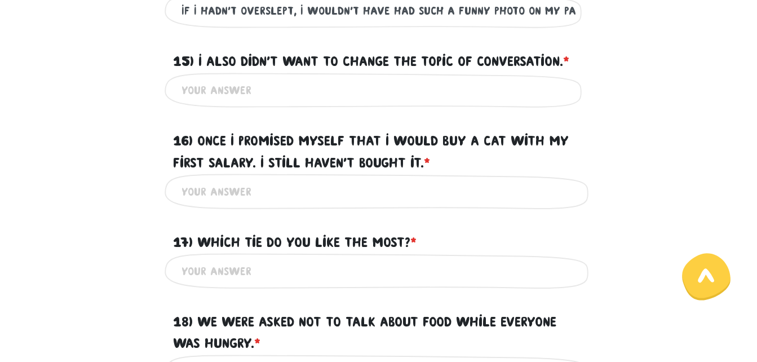
scroll to position [1593, 0]
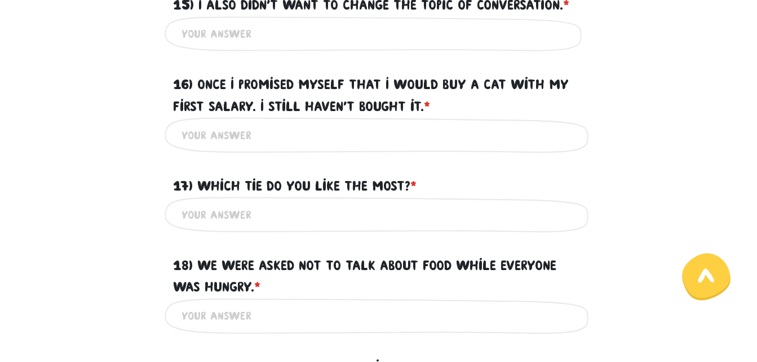
paste input "I also didn't want to change the topic of conversation."
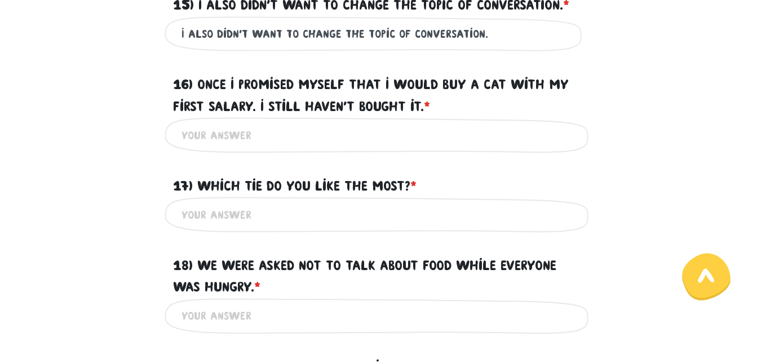
click at [338, 33] on input "I also didn't want to change the topic of conversation." at bounding box center [379, 33] width 395 height 25
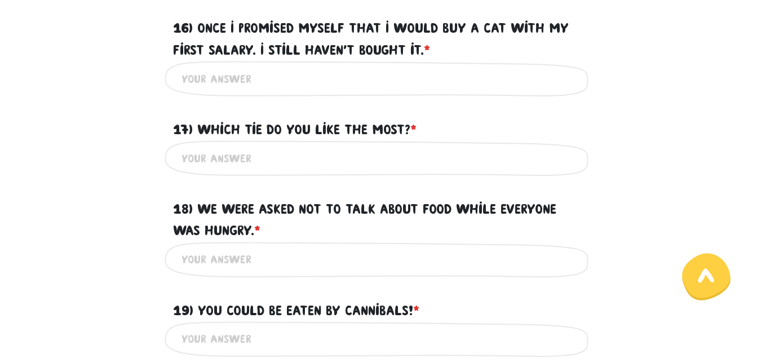
type input "I also didn't want to change the topic of conversation."
drag, startPoint x: 201, startPoint y: 28, endPoint x: 211, endPoint y: 30, distance: 10.3
click at [209, 29] on font "16) Once I promised myself that I would buy a cat with my first salary. I still…" at bounding box center [371, 38] width 396 height 37
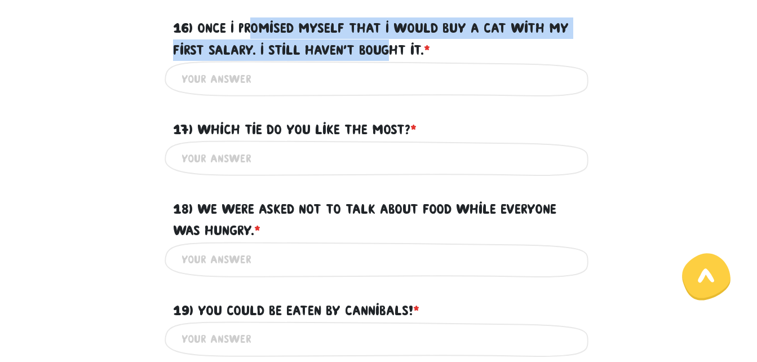
drag, startPoint x: 211, startPoint y: 30, endPoint x: 392, endPoint y: 55, distance: 182.7
click at [392, 55] on font "16) Once I promised myself that I would buy a cat with my first salary. I still…" at bounding box center [371, 38] width 396 height 37
drag, startPoint x: 392, startPoint y: 55, endPoint x: 275, endPoint y: 33, distance: 119.2
click at [282, 34] on font "16) Once I promised myself that I would buy a cat with my first salary. I still…" at bounding box center [371, 38] width 396 height 37
click at [282, 66] on input "16) Once I promised myself that I would buy a cat with my first salary. I still…" at bounding box center [379, 78] width 395 height 25
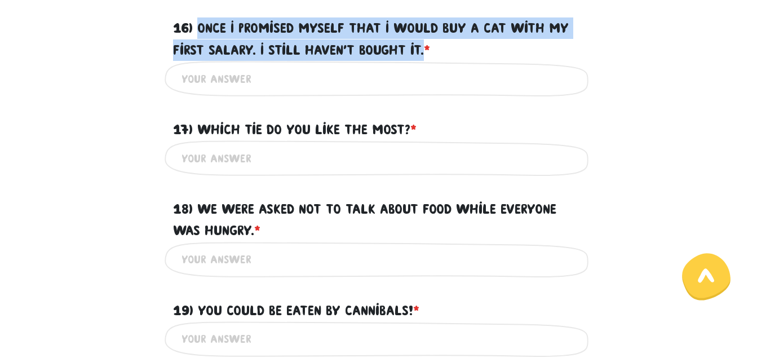
drag, startPoint x: 199, startPoint y: 25, endPoint x: 429, endPoint y: 57, distance: 232.3
click at [429, 57] on label "16) Once I promised myself that I would buy a cat with my first salary. I still…" at bounding box center [379, 38] width 412 height 43
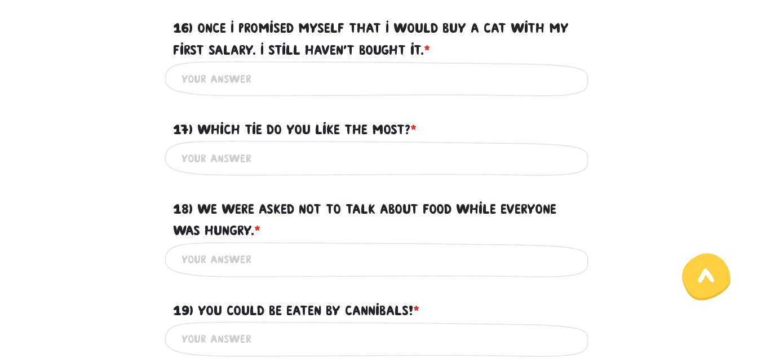
click at [322, 80] on input "16) Once I promised myself that I would buy a cat with my first salary. I still…" at bounding box center [379, 78] width 395 height 25
paste input "Once I promised myself that I would buy a cat with my first salary. I still hav…"
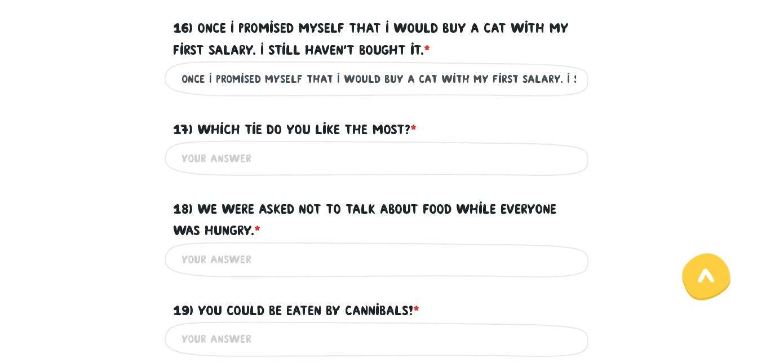
scroll to position [0, 113]
click at [212, 75] on input "Once I promised myself that I would buy a cat with my first salary. I still hav…" at bounding box center [379, 78] width 395 height 25
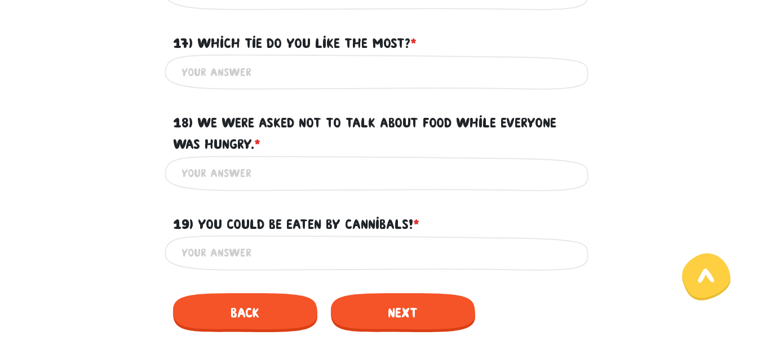
scroll to position [1763, 0]
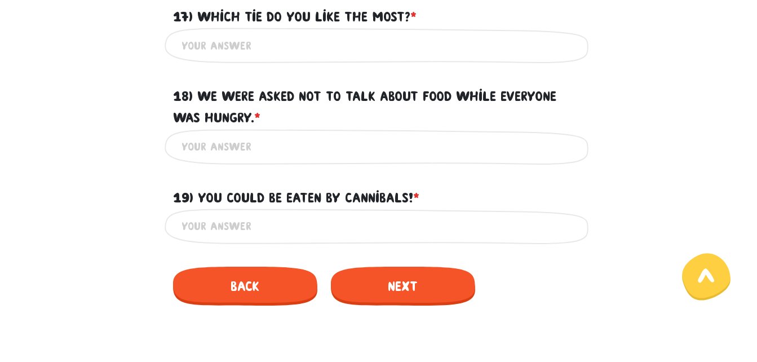
type input "Once I promised myself that I would buy a cat with my first salary. I still hav…"
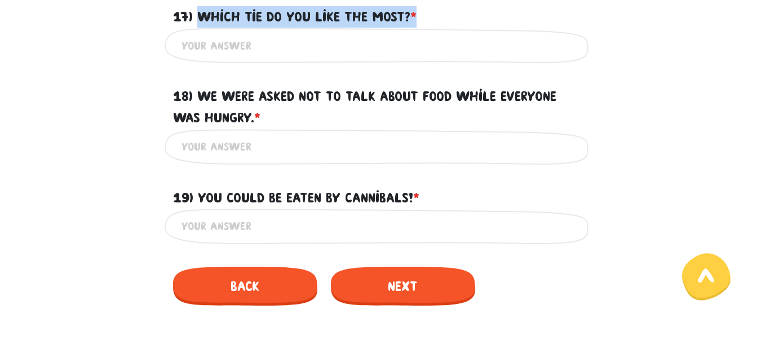
scroll to position [1758, 0]
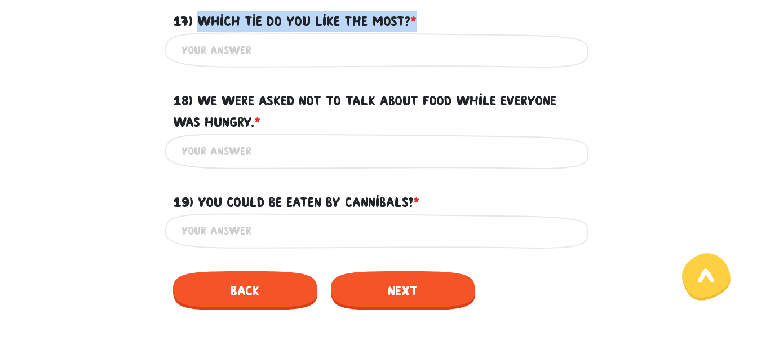
drag, startPoint x: 198, startPoint y: 12, endPoint x: 461, endPoint y: 11, distance: 263.3
click at [461, 11] on div "17) Which tie do you like the most? * ?" at bounding box center [379, 14] width 429 height 35
drag, startPoint x: 461, startPoint y: 11, endPoint x: 392, endPoint y: 19, distance: 69.3
click at [343, 59] on input "17) Which tie do you like the most? * ?" at bounding box center [379, 49] width 395 height 25
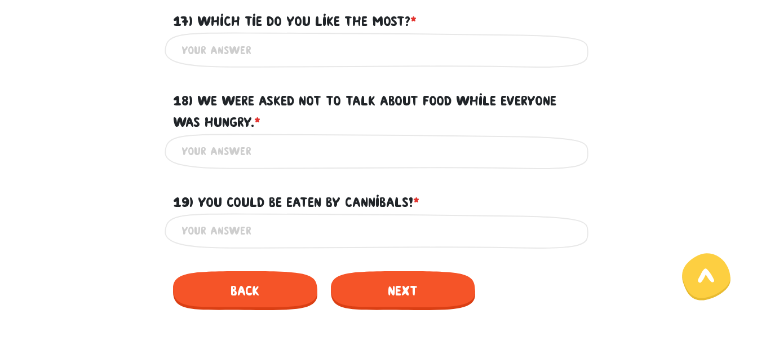
paste input "Which tie do you like the most?*"
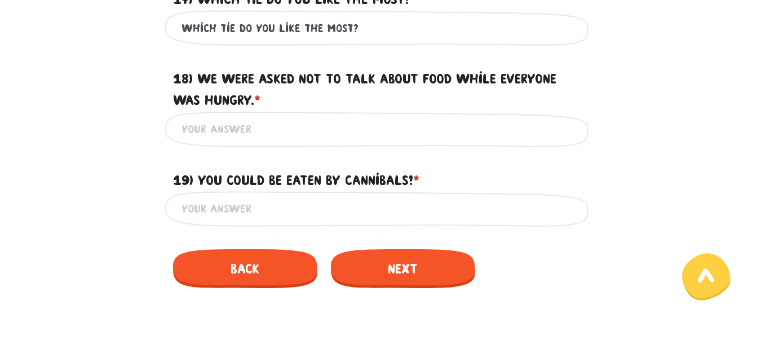
scroll to position [1814, 0]
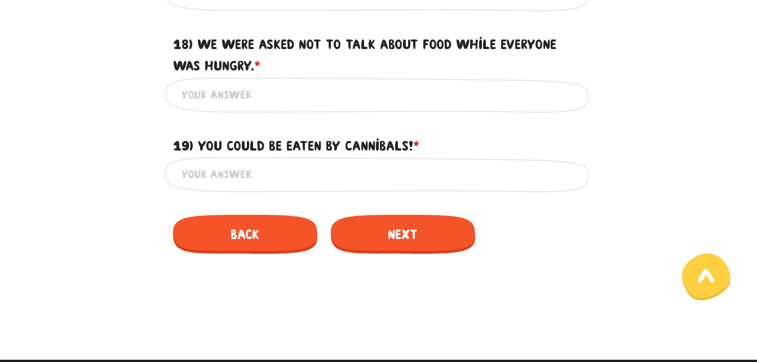
type input "Which tie do you like the most?"
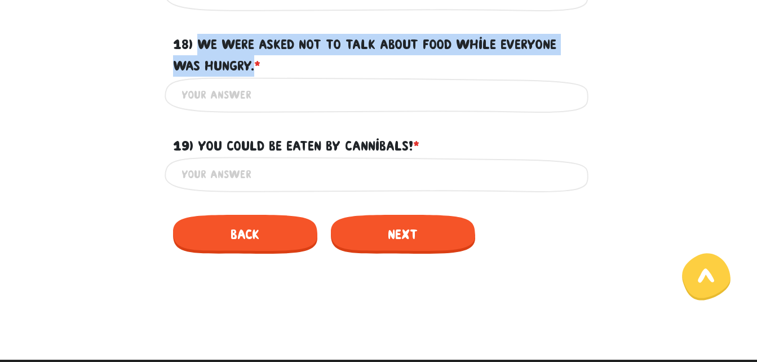
drag, startPoint x: 198, startPoint y: 41, endPoint x: 257, endPoint y: 63, distance: 62.6
click at [257, 63] on label "18) We were asked not to talk about food while everyone was hungry. * ?" at bounding box center [379, 55] width 412 height 43
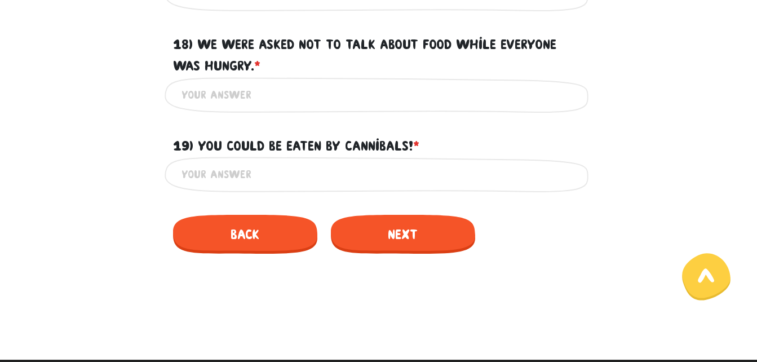
click at [239, 96] on input "18) We were asked not to talk about food while everyone was hungry. * ?" at bounding box center [379, 94] width 395 height 25
paste input "We were asked not to talk about food while everyone was hungry."
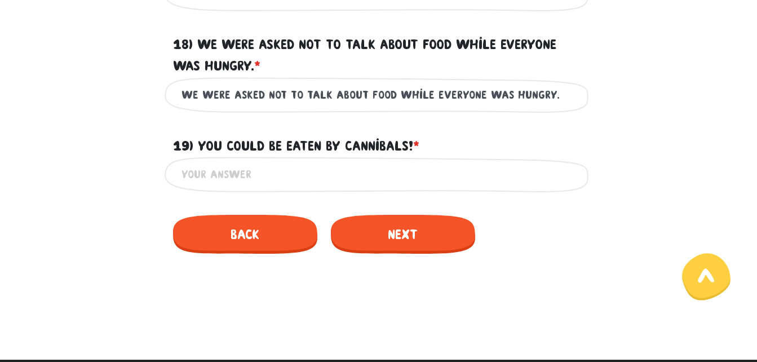
click at [492, 95] on input "We were asked not to talk about food while everyone was hungry." at bounding box center [379, 94] width 395 height 25
click at [539, 95] on input "We were asked not to talk about food while everyone is hungry." at bounding box center [379, 94] width 395 height 25
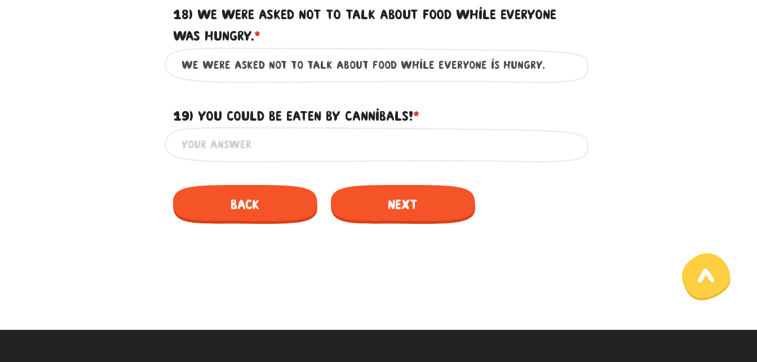
scroll to position [1871, 0]
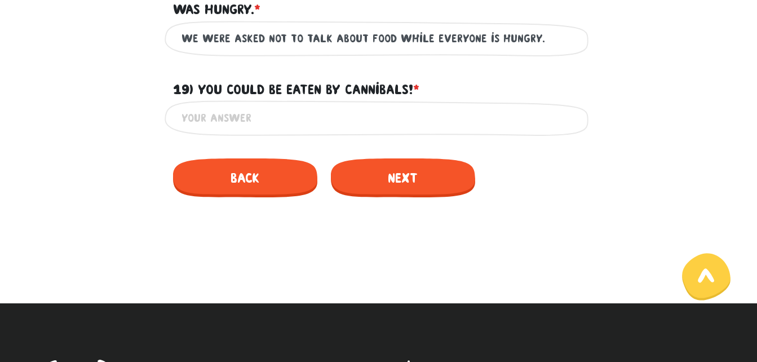
type input "We were asked not to talk about food while everyone is hungry."
drag, startPoint x: 200, startPoint y: 85, endPoint x: 264, endPoint y: 85, distance: 64.3
click at [262, 85] on font "19) You could be eaten by cannibals!" at bounding box center [293, 89] width 240 height 15
drag, startPoint x: 264, startPoint y: 85, endPoint x: 454, endPoint y: 88, distance: 190.6
click at [454, 88] on div "19) You could be eaten by cannibals! * ?" at bounding box center [379, 82] width 429 height 35
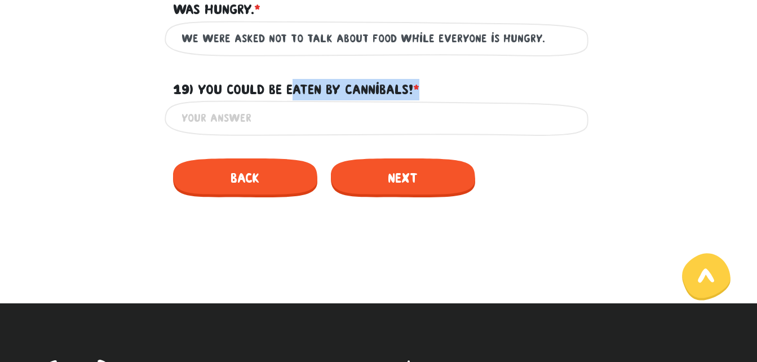
drag, startPoint x: 454, startPoint y: 88, endPoint x: 306, endPoint y: 89, distance: 148.3
click at [349, 89] on font "19) You could be eaten by cannibals!" at bounding box center [293, 89] width 240 height 15
click at [349, 105] on input "19) You could be eaten by cannibals! * ?" at bounding box center [379, 117] width 395 height 25
drag, startPoint x: 198, startPoint y: 85, endPoint x: 416, endPoint y: 90, distance: 218.3
click at [413, 90] on font "19) You could be eaten by cannibals!" at bounding box center [293, 89] width 240 height 15
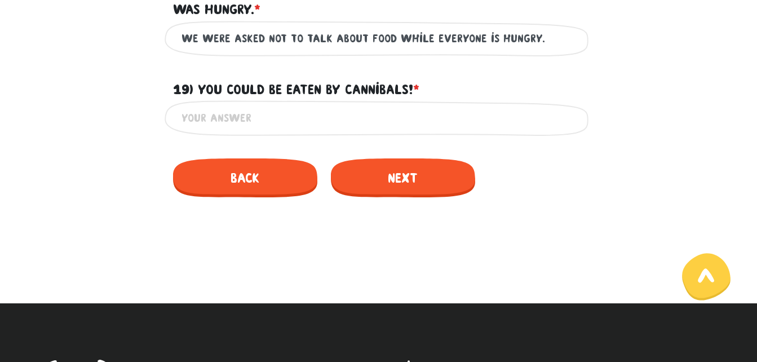
click at [357, 121] on input "19) You could be eaten by cannibals! * ?" at bounding box center [379, 117] width 395 height 25
paste input "You could be eaten by cannibals!"
click at [240, 116] on input "You could be eaten by cannibals!" at bounding box center [379, 117] width 395 height 25
click at [281, 114] on input "You could have be eaten by cannibals!" at bounding box center [379, 117] width 395 height 25
click at [279, 120] on input "You could have be eaten by cannibals!" at bounding box center [379, 117] width 395 height 25
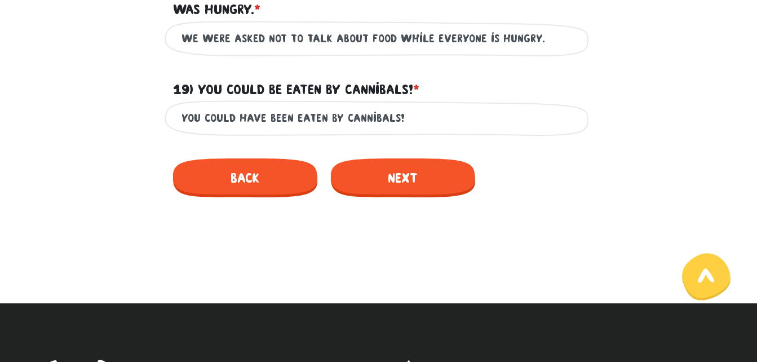
click at [408, 121] on input "You could have been eaten by cannibals!" at bounding box center [379, 117] width 395 height 25
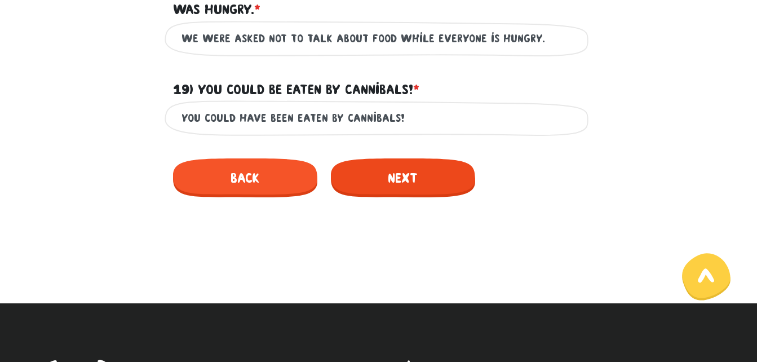
type input "You could have been eaten by cannibals!"
click at [404, 182] on font "Next" at bounding box center [403, 177] width 30 height 15
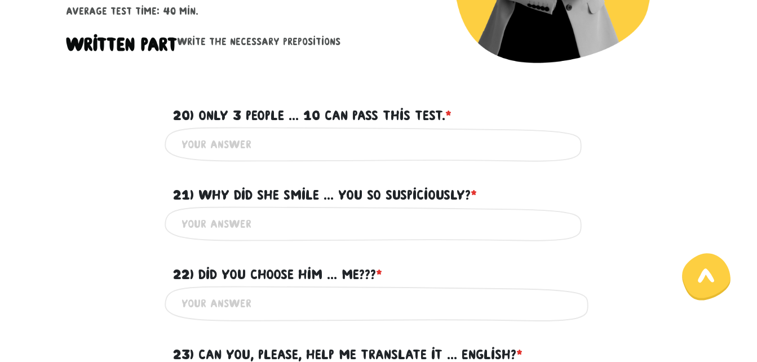
scroll to position [339, 0]
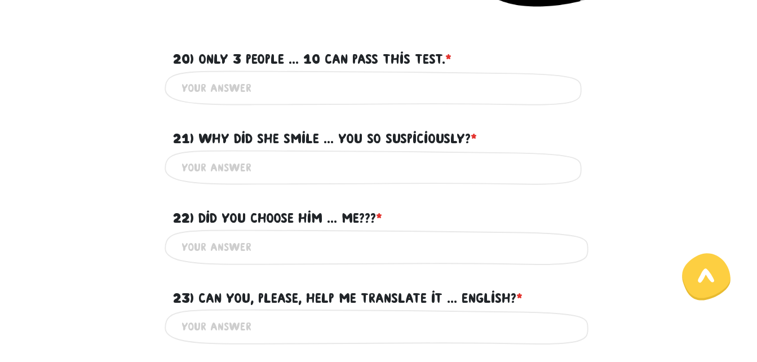
click at [281, 90] on input "20) Only 3 people ... 10 can pass this test. * ?" at bounding box center [379, 88] width 395 height 25
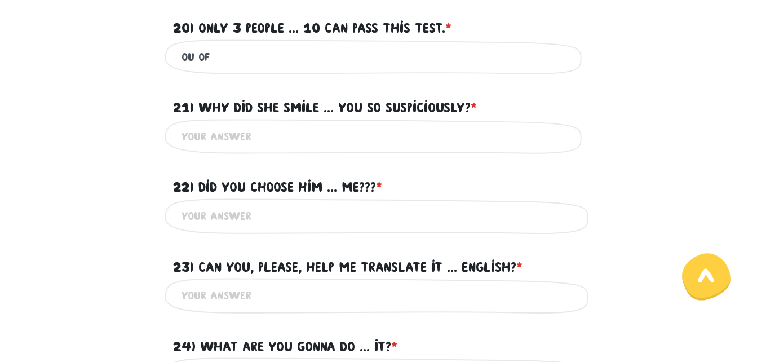
scroll to position [395, 0]
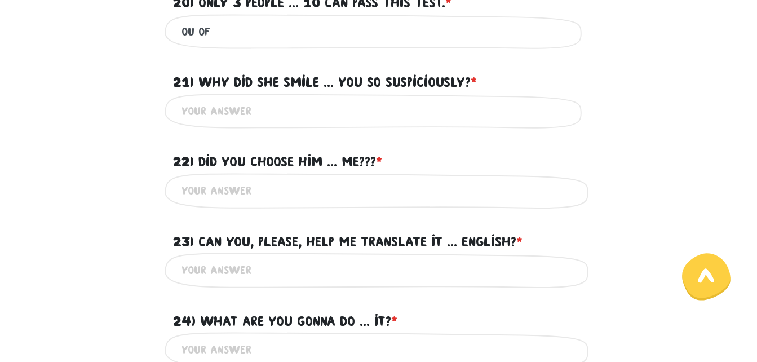
type input "ou of"
click at [208, 111] on input "21) Why did she smile ... you so suspiciously? * ?" at bounding box center [379, 111] width 395 height 25
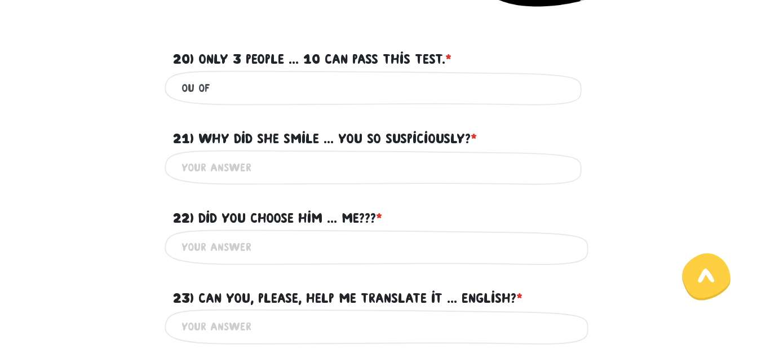
click at [302, 85] on input "ou of" at bounding box center [379, 88] width 395 height 25
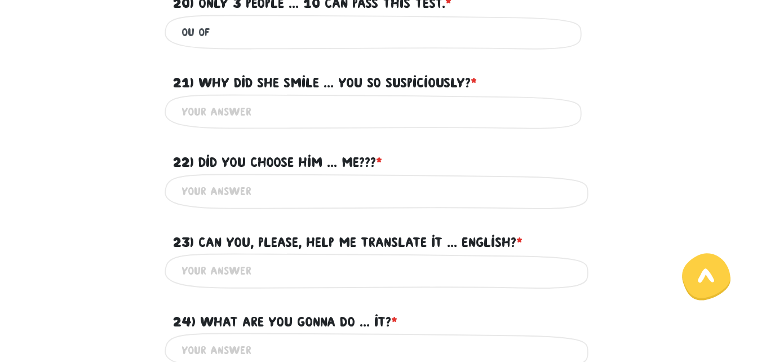
scroll to position [395, 0]
click at [270, 120] on input "21) Why did she smile ... you so suspiciously? * ?" at bounding box center [379, 111] width 395 height 25
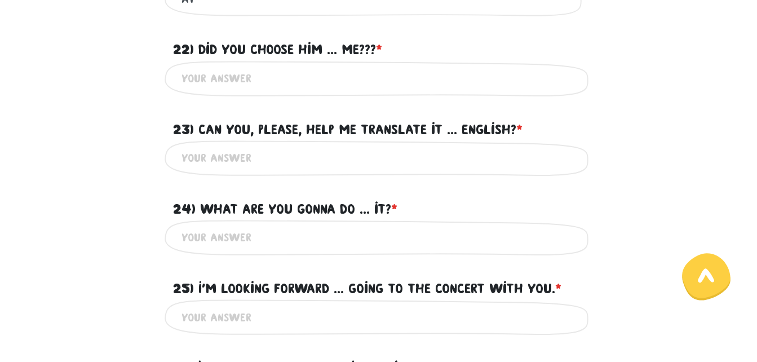
scroll to position [508, 0]
type input "at"
click at [278, 77] on input "22) Did you choose him ... me??? * ?" at bounding box center [379, 77] width 395 height 25
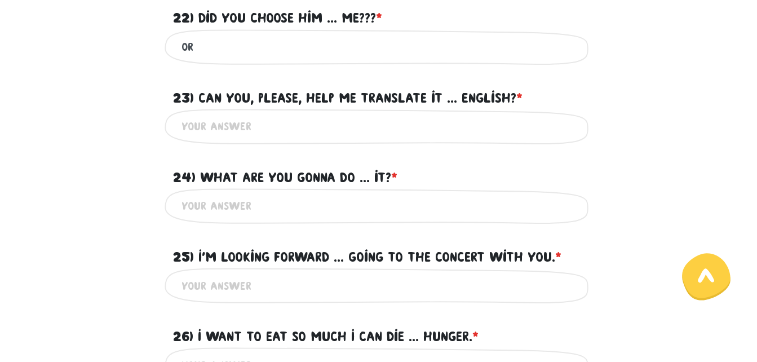
scroll to position [564, 0]
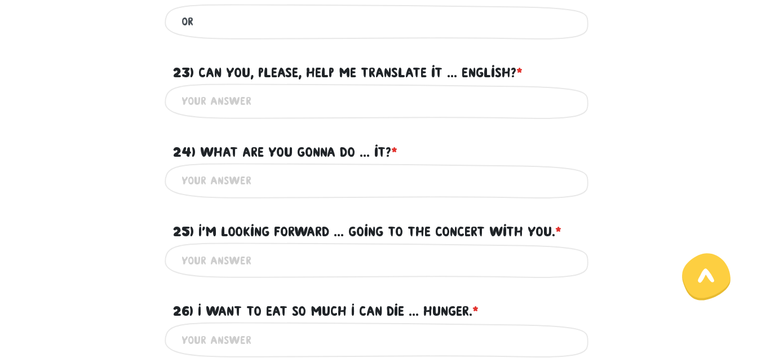
type input "or"
click at [294, 100] on input "23) Can you, please, help me translate it ... English? * ?" at bounding box center [379, 101] width 395 height 25
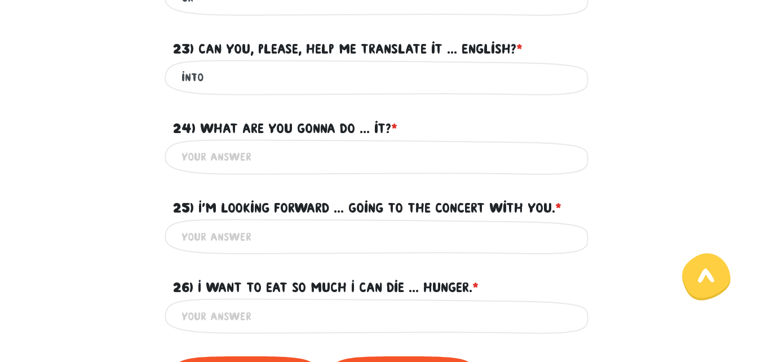
scroll to position [621, 0]
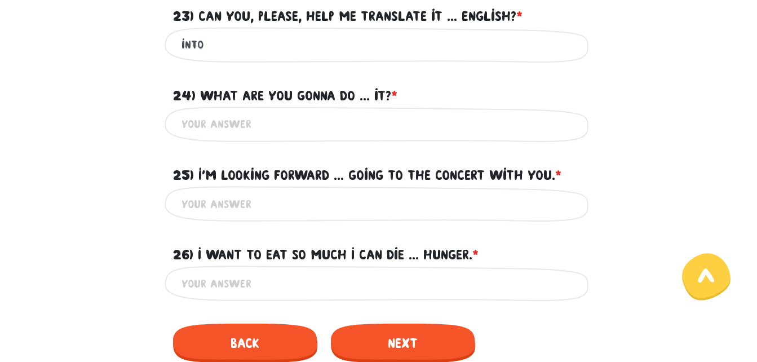
type input "into"
click at [282, 120] on input "24) What are you gonna do ... it? * ?" at bounding box center [379, 124] width 395 height 25
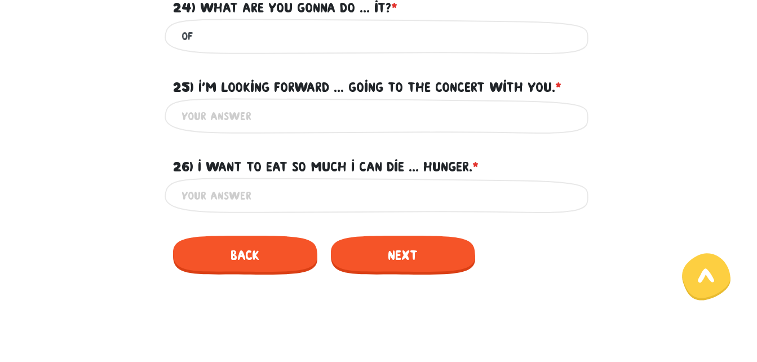
scroll to position [734, 0]
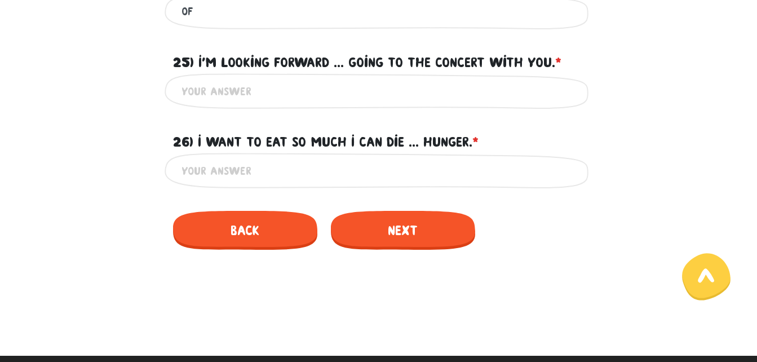
type input "of"
click at [268, 88] on input "25) I'm looking forward ... going to the concert with you. * ?" at bounding box center [379, 90] width 395 height 25
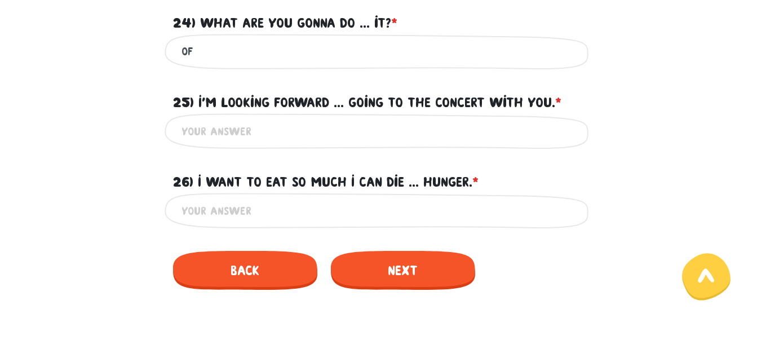
scroll to position [677, 0]
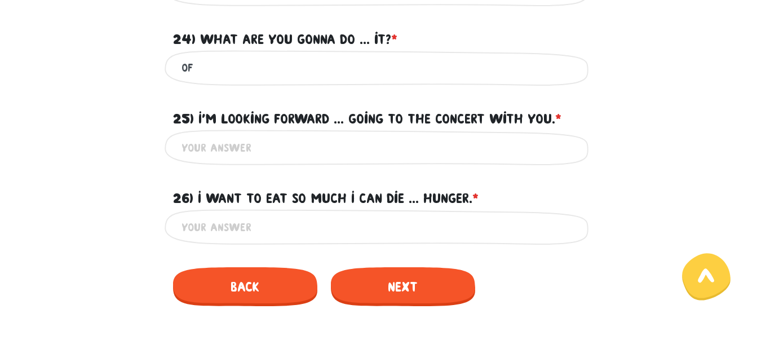
click at [239, 64] on input "of" at bounding box center [379, 67] width 395 height 25
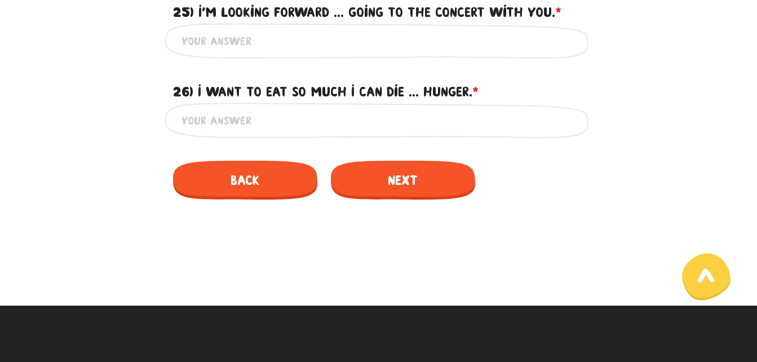
scroll to position [790, 0]
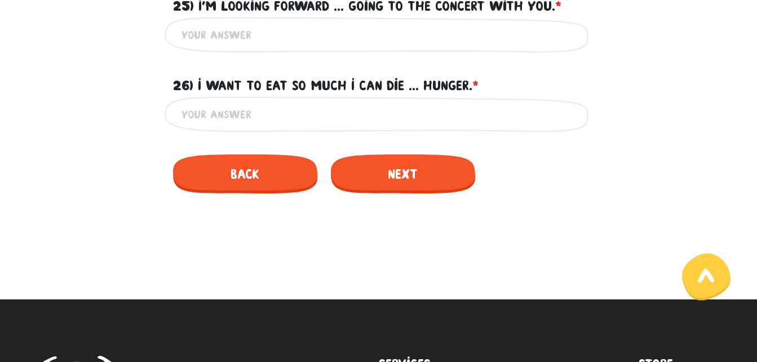
click at [236, 45] on input "25) I'm looking forward ... going to the concert with you. * ?" at bounding box center [379, 34] width 395 height 25
type input "to"
click at [266, 118] on input "26) I want to eat so much I can die ... hunger. * ?" at bounding box center [379, 113] width 395 height 25
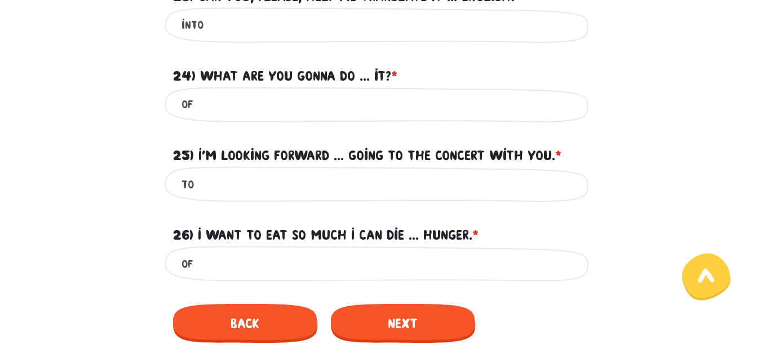
scroll to position [621, 0]
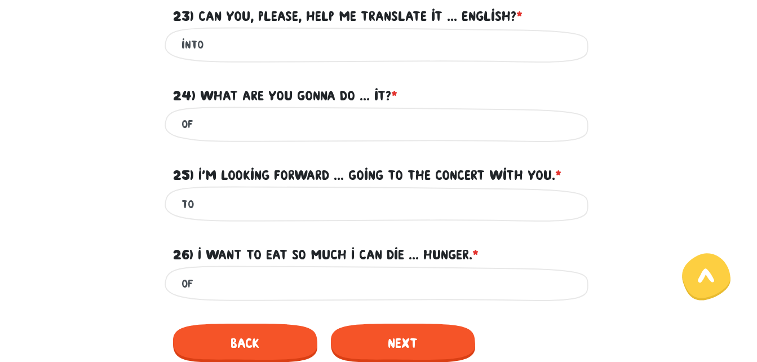
type input "of"
click at [281, 120] on input "of" at bounding box center [379, 124] width 395 height 25
type input "o"
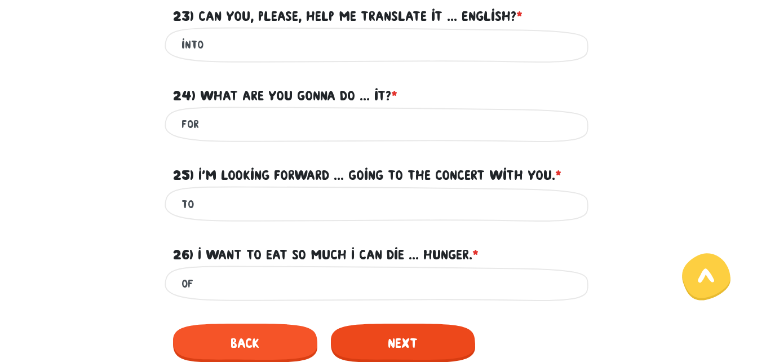
type input "for"
click at [416, 338] on font "Next" at bounding box center [403, 342] width 30 height 15
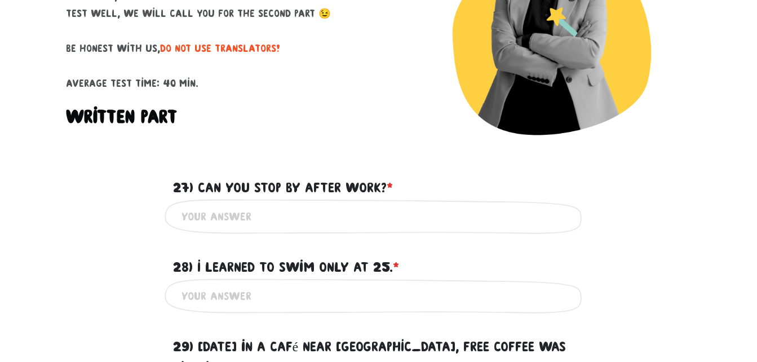
scroll to position [154, 0]
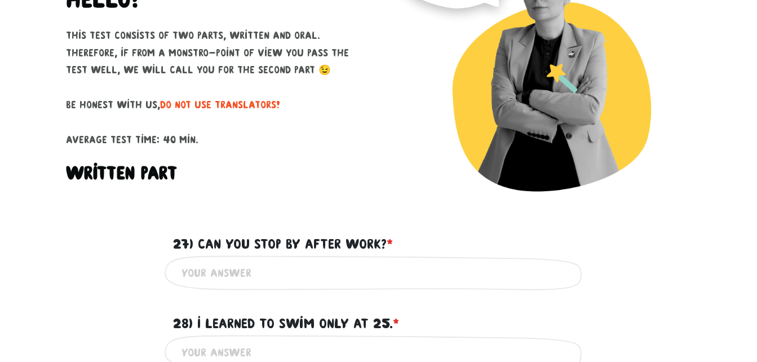
click at [329, 53] on p "This test consists of two parts, written and oral. Therefore, if from a monstro…" at bounding box center [218, 87] width 304 height 121
click at [299, 104] on p "This test consists of two parts, written and oral. Therefore, if from a monstro…" at bounding box center [218, 87] width 304 height 121
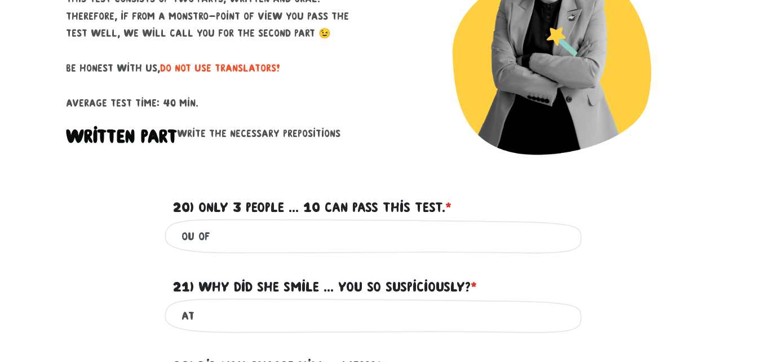
scroll to position [210, 0]
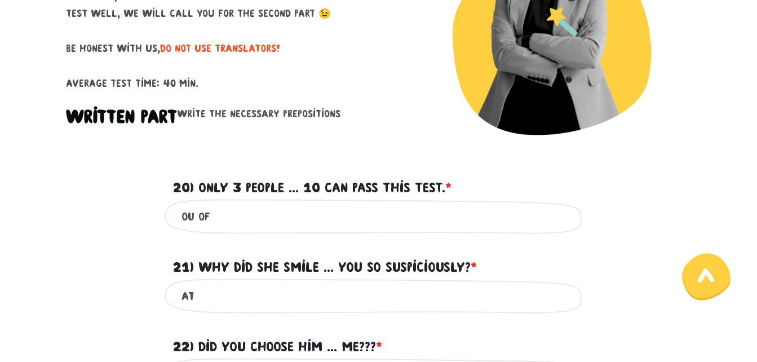
click at [181, 80] on p "This test consists of two parts, written and oral. Therefore, if from a monstro…" at bounding box center [218, 31] width 304 height 121
click at [324, 68] on p "This test consists of two parts, written and oral. Therefore, if from a monstro…" at bounding box center [218, 31] width 304 height 121
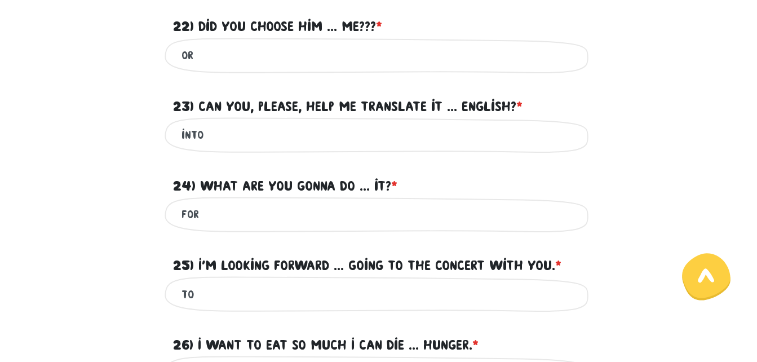
scroll to position [774, 0]
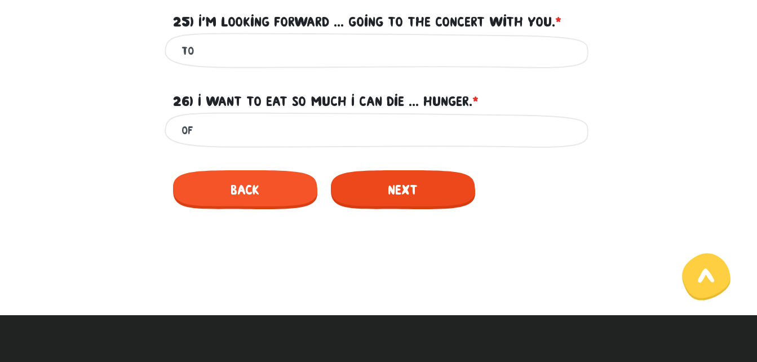
click at [415, 189] on font "Next" at bounding box center [403, 189] width 30 height 15
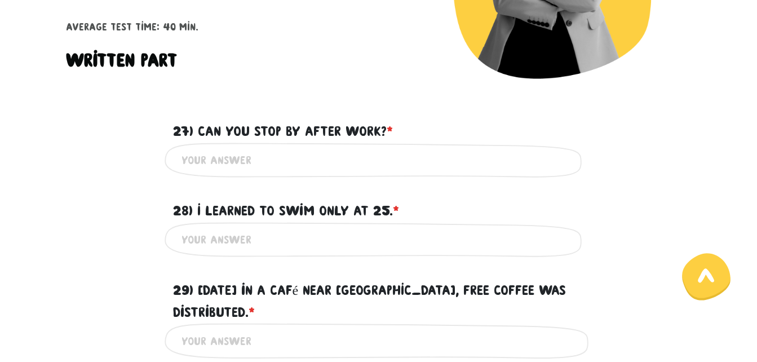
scroll to position [323, 0]
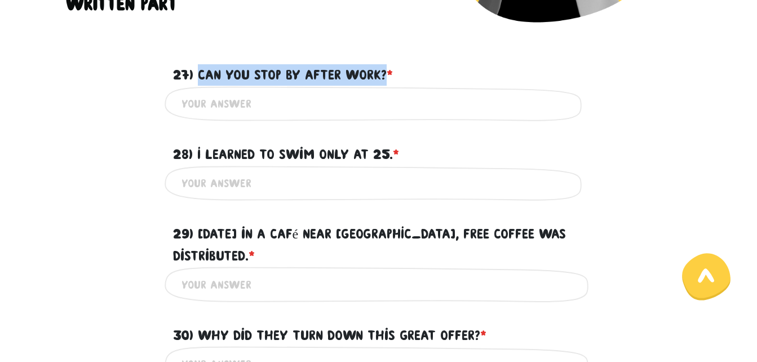
drag, startPoint x: 197, startPoint y: 72, endPoint x: 391, endPoint y: 72, distance: 193.4
click at [391, 72] on label "27) Can you stop by after work? * ?" at bounding box center [283, 74] width 220 height 21
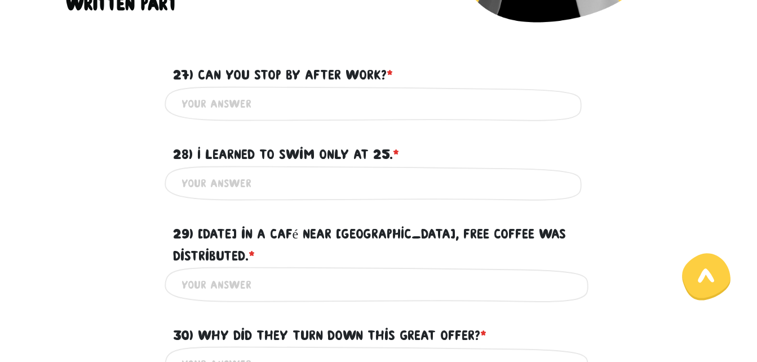
click at [279, 113] on input "27) Can you stop by after work? * ?" at bounding box center [379, 103] width 395 height 25
paste input "Can you stop by after work?"
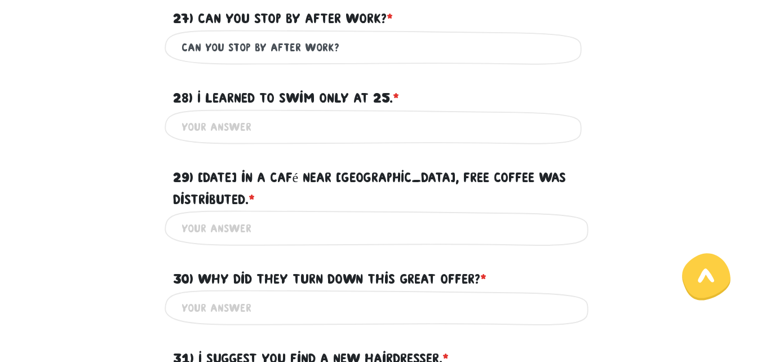
type input "Can you stop by after work?"
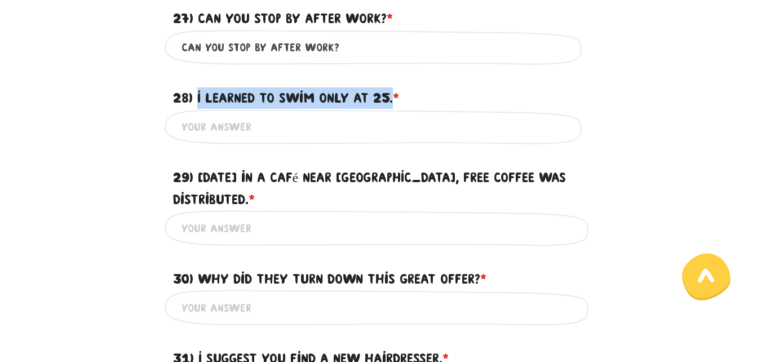
drag, startPoint x: 197, startPoint y: 95, endPoint x: 396, endPoint y: 99, distance: 199.1
click at [393, 99] on font "28) I learned to swim only at 25." at bounding box center [283, 97] width 220 height 15
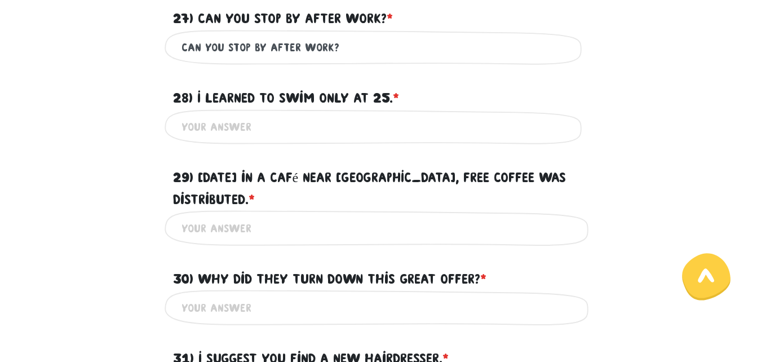
click at [327, 126] on input "28) I learned to swim only at 25. * ?" at bounding box center [379, 126] width 395 height 25
paste input "I learned to swim only at 25."
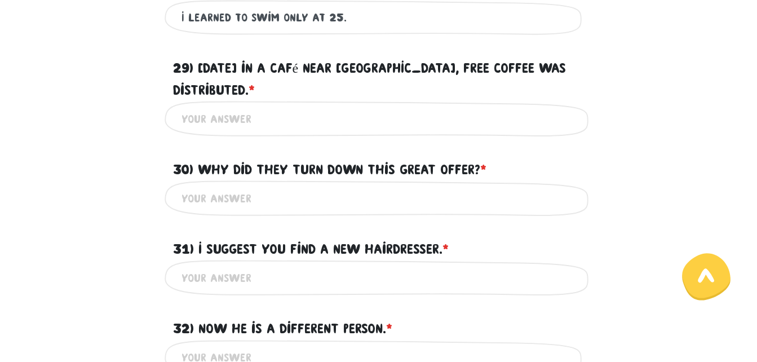
scroll to position [492, 0]
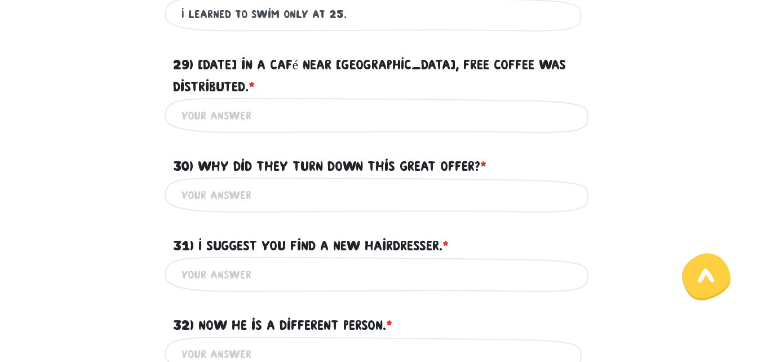
type input "I learned to swim only at 25."
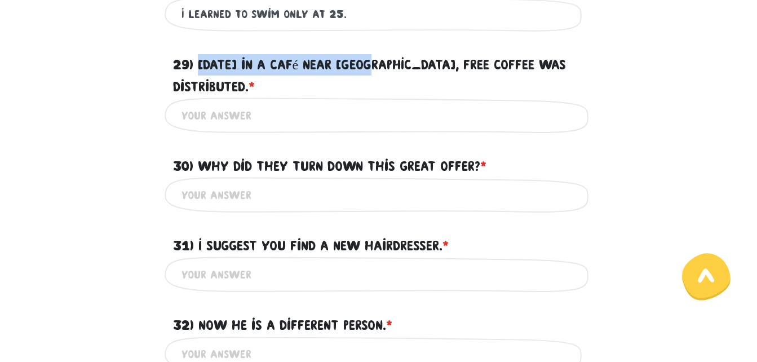
drag, startPoint x: 202, startPoint y: 61, endPoint x: 379, endPoint y: 55, distance: 177.1
click at [379, 55] on label "29) [DATE] in a café near [GEOGRAPHIC_DATA], free coffee was distributed. * ?" at bounding box center [379, 75] width 412 height 43
click at [379, 103] on input "29) [DATE] in a café near [GEOGRAPHIC_DATA], free coffee was distributed. * ?" at bounding box center [379, 115] width 395 height 25
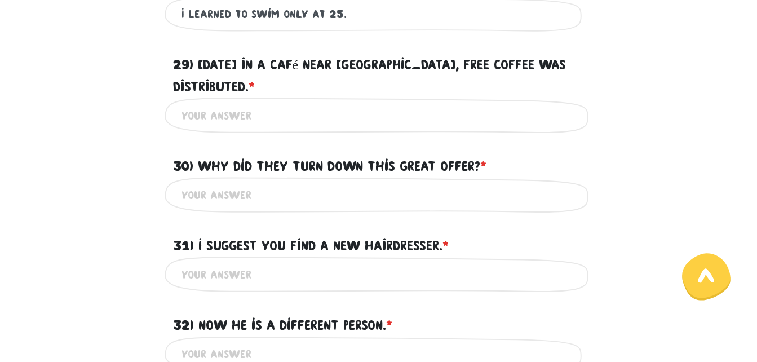
click at [271, 63] on font "29) [DATE] in a café near [GEOGRAPHIC_DATA], free coffee was distributed." at bounding box center [370, 75] width 394 height 37
click at [271, 103] on input "29) [DATE] in a café near [GEOGRAPHIC_DATA], free coffee was distributed. * ?" at bounding box center [379, 115] width 395 height 25
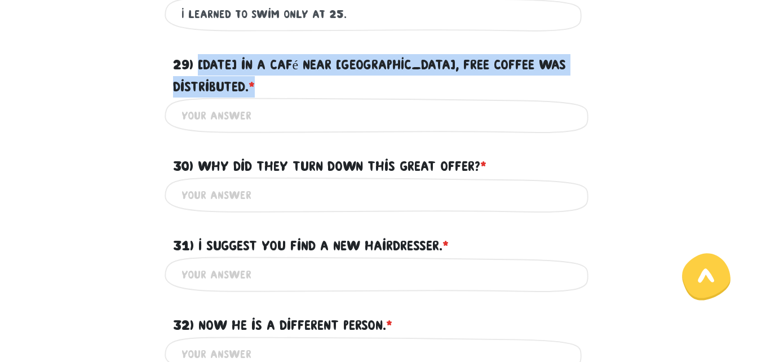
drag, startPoint x: 200, startPoint y: 62, endPoint x: 579, endPoint y: 58, distance: 379.5
click at [579, 58] on div "29) [DATE] in a café near [GEOGRAPHIC_DATA], free coffee was distributed. * ?" at bounding box center [379, 69] width 429 height 57
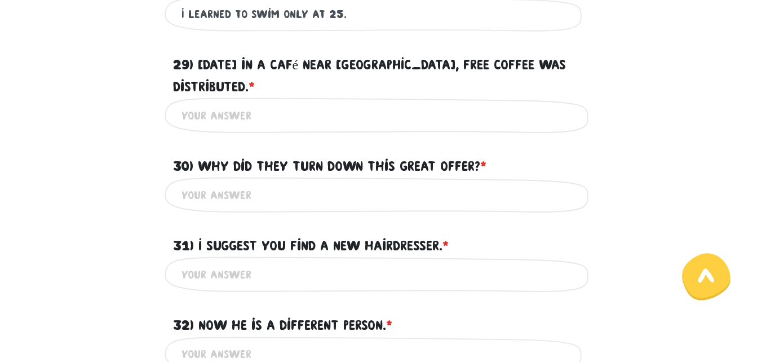
click at [297, 103] on input "29) [DATE] in a café near [GEOGRAPHIC_DATA], free coffee was distributed. * ?" at bounding box center [379, 115] width 395 height 25
paste input "[DATE] in a café near [GEOGRAPHIC_DATA], free coffee was distributed.*"
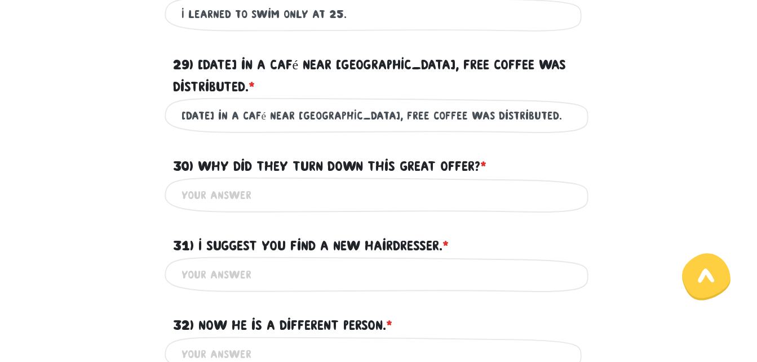
click at [399, 103] on input "[DATE] in a café near [GEOGRAPHIC_DATA], free coffee was distributed." at bounding box center [379, 115] width 395 height 25
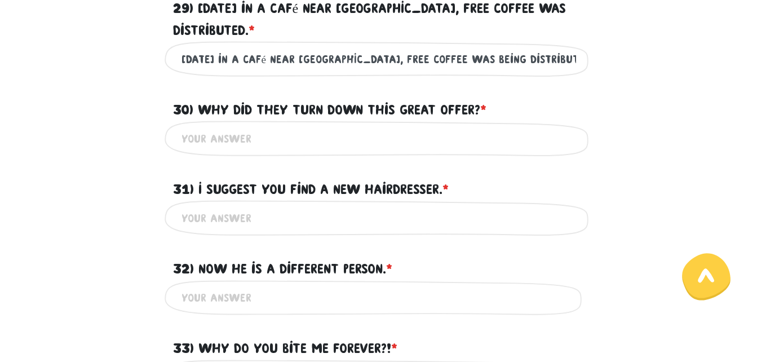
type input "[DATE] in a café near [GEOGRAPHIC_DATA], free coffee was being distributed."
click at [275, 126] on input "30) Why did they turn down this great offer? * ?" at bounding box center [379, 138] width 395 height 25
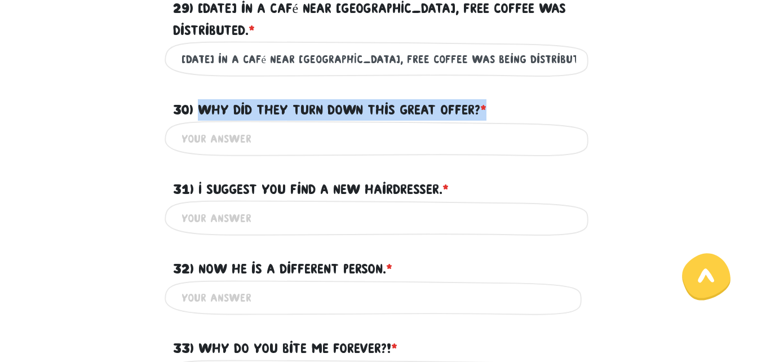
drag, startPoint x: 201, startPoint y: 86, endPoint x: 502, endPoint y: 92, distance: 300.6
click at [502, 92] on div "30) Why did they turn down this great offer? * ?" at bounding box center [379, 103] width 429 height 35
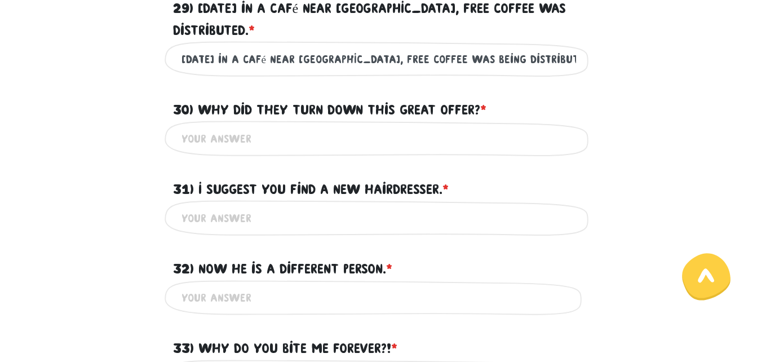
click at [400, 126] on input "30) Why did they turn down this great offer? * ?" at bounding box center [379, 138] width 395 height 25
paste input "Why did they turn down this great offer?*"
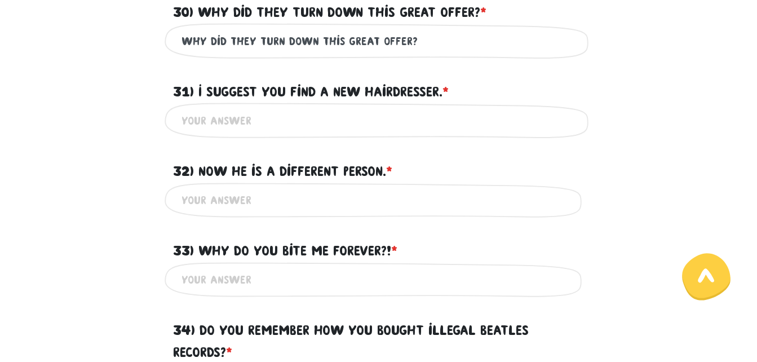
scroll to position [661, 0]
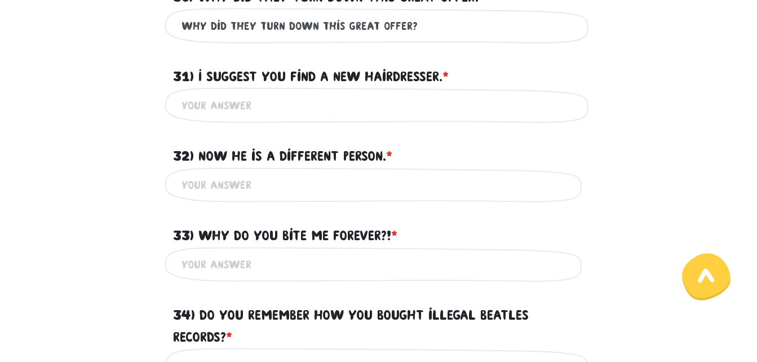
type input "Why did they turn down this great offer?"
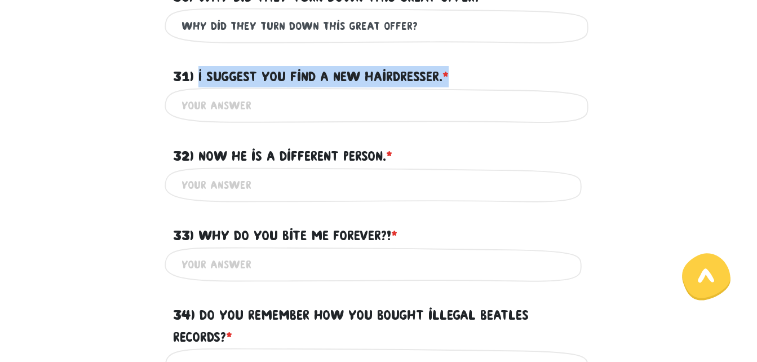
drag, startPoint x: 198, startPoint y: 56, endPoint x: 456, endPoint y: 61, distance: 257.7
click at [449, 66] on label "31) I suggest you find a new hairdresser. * ?" at bounding box center [311, 76] width 276 height 21
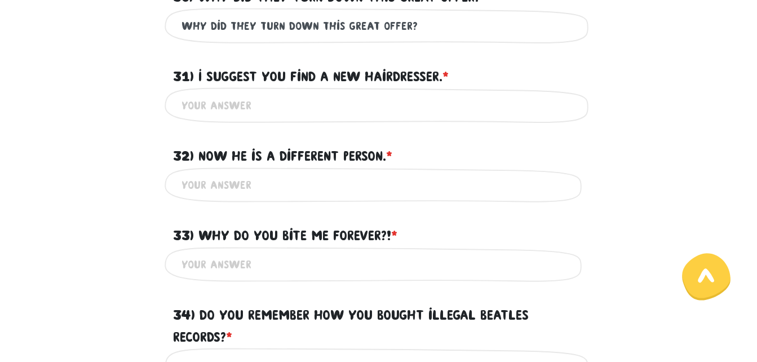
click at [306, 98] on div "This is a required field" at bounding box center [379, 105] width 429 height 36
click at [211, 93] on input "31) I suggest you find a new hairdresser. * ?" at bounding box center [379, 104] width 395 height 25
paste input "I suggest you find a new hairdresser.*"
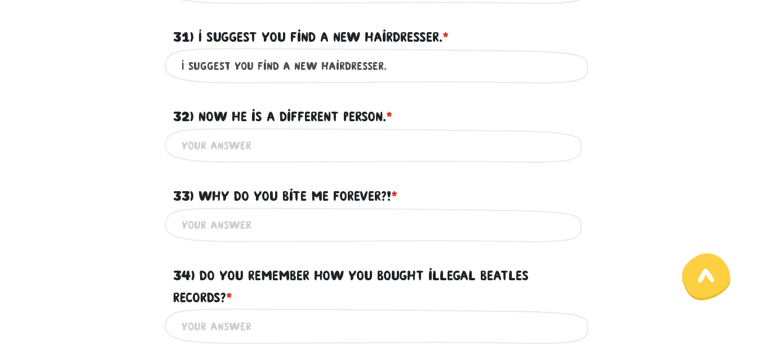
scroll to position [718, 0]
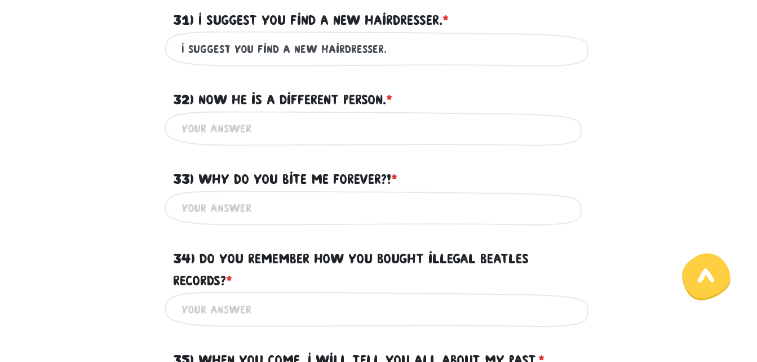
type input "I suggest you find a new hairdresser."
click at [263, 116] on input "32) Now he is a different person. * ?" at bounding box center [379, 128] width 395 height 25
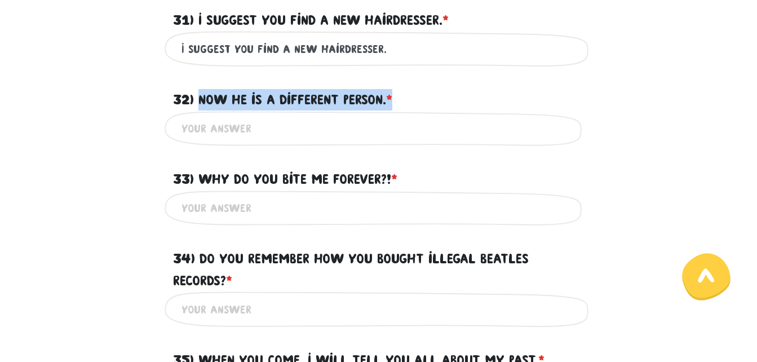
drag, startPoint x: 201, startPoint y: 78, endPoint x: 399, endPoint y: 78, distance: 198.5
click at [399, 78] on div "32) Now he is a different person. * ?" at bounding box center [379, 93] width 429 height 35
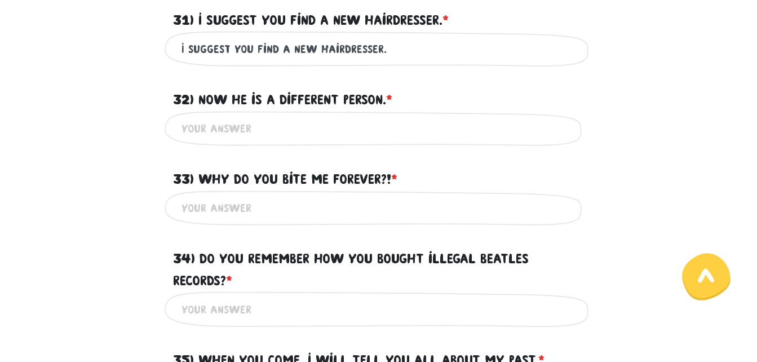
click at [280, 116] on input "32) Now he is a different person. * ?" at bounding box center [379, 128] width 395 height 25
paste input "Now he is a different person.*"
type input "Now he is a different person."
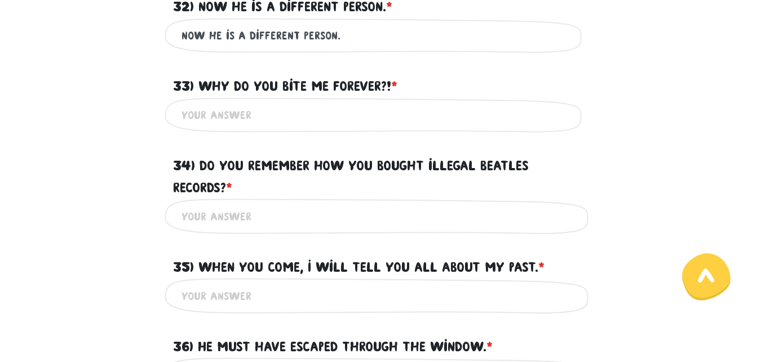
scroll to position [831, 0]
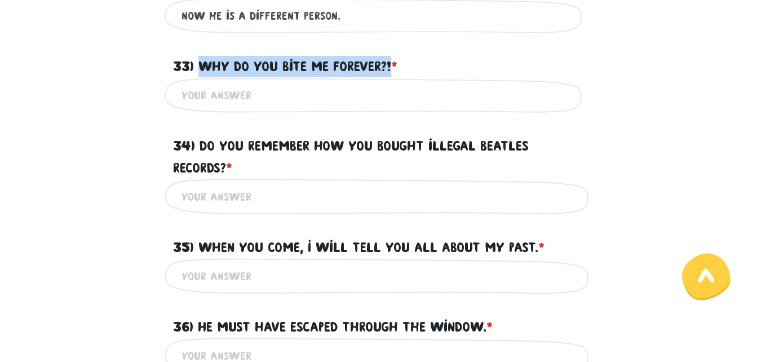
drag, startPoint x: 201, startPoint y: 42, endPoint x: 395, endPoint y: 46, distance: 193.4
click at [395, 56] on label "33) Why do you bite me forever?! * ?" at bounding box center [285, 66] width 224 height 21
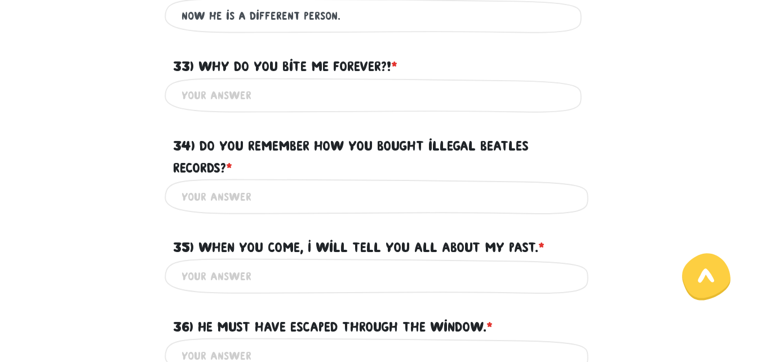
click at [266, 86] on input "33) Why do you bite me forever?! * ?" at bounding box center [379, 95] width 395 height 25
paste input "Why do you bite me forever?!"
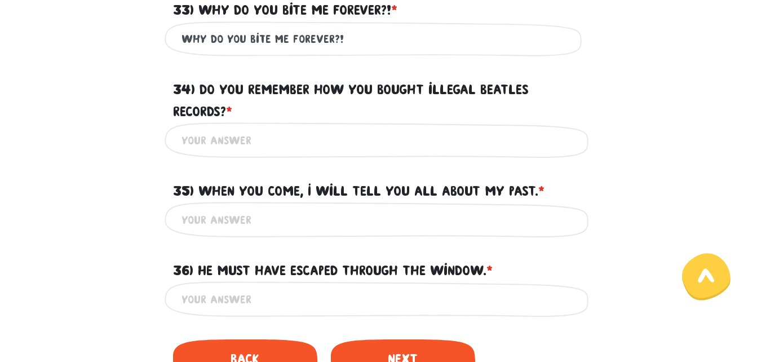
scroll to position [943, 0]
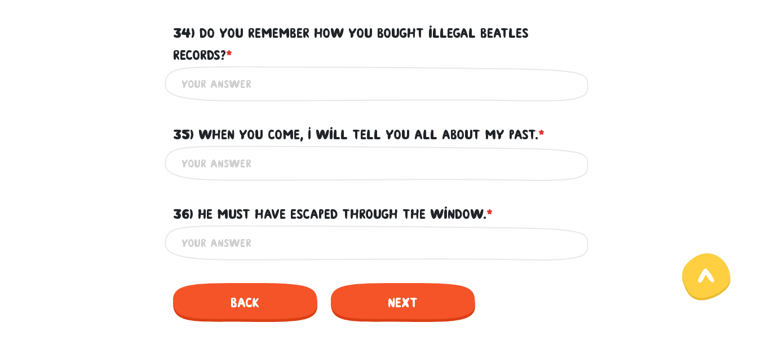
type input "Why do you bite me forever?!"
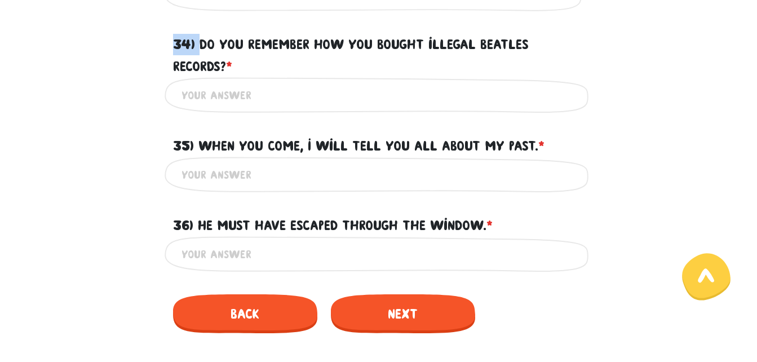
scroll to position [931, 0]
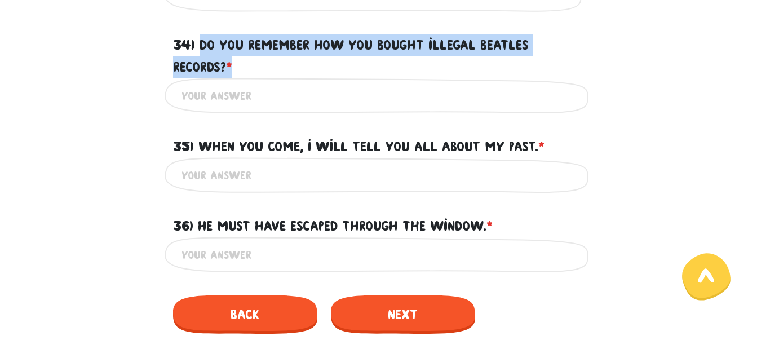
drag, startPoint x: 202, startPoint y: 10, endPoint x: 247, endPoint y: 40, distance: 54.0
click at [247, 40] on label "34) Do you remember how you bought illegal Beatles records? * ?" at bounding box center [379, 55] width 412 height 43
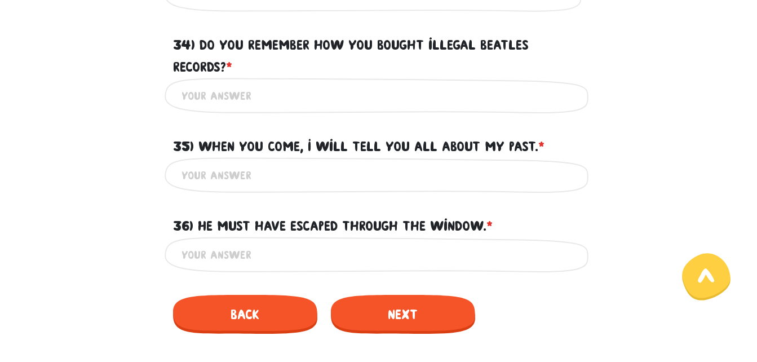
click at [242, 83] on input "34) Do you remember how you bought illegal Beatles records? * ?" at bounding box center [379, 95] width 395 height 25
paste input "Do you remember how you bought illegal Beatles records?*"
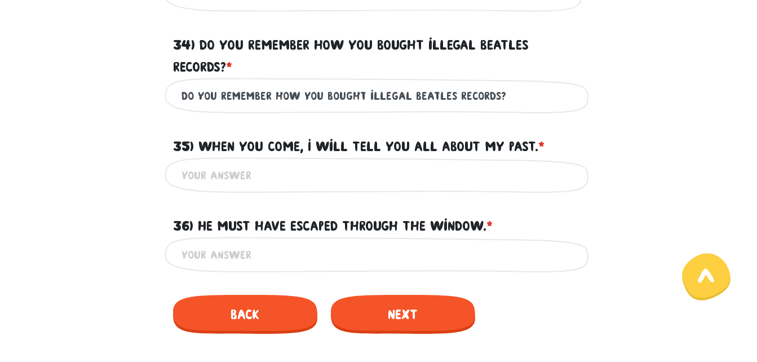
scroll to position [988, 0]
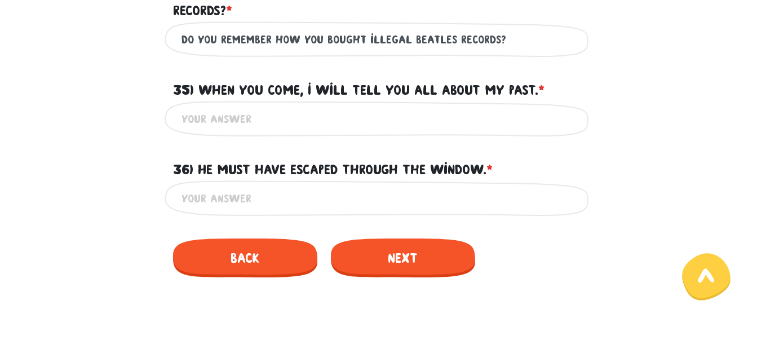
type input "Do you remember how you bought illegal Beatles records?"
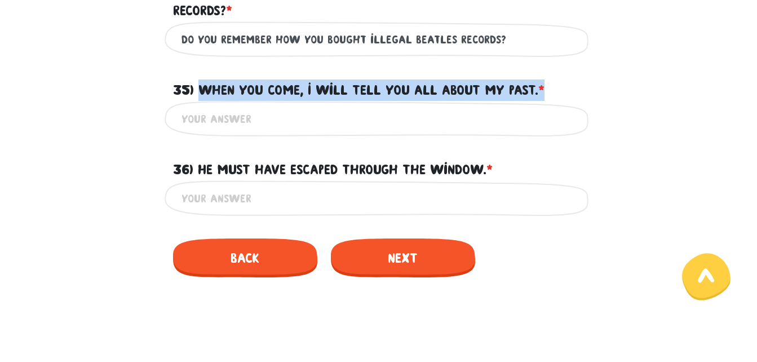
drag, startPoint x: 200, startPoint y: 66, endPoint x: 558, endPoint y: 63, distance: 358.6
click at [558, 66] on div "35) When you come, I will tell you all about my past. * ?" at bounding box center [379, 83] width 429 height 35
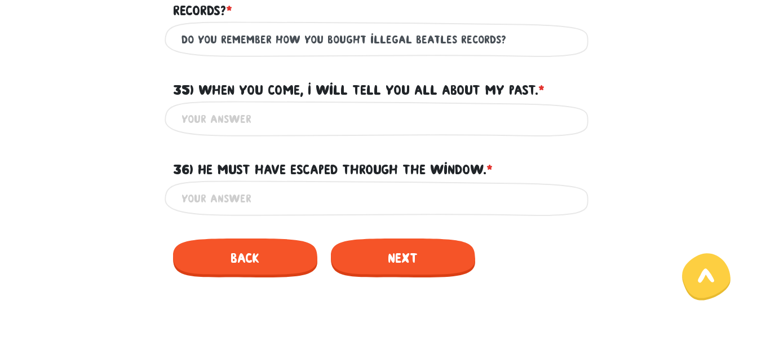
click at [295, 106] on input "35) When you come, I will tell you all about my past. * ?" at bounding box center [379, 118] width 395 height 25
paste input "When you come, I will tell you all about my past.*"
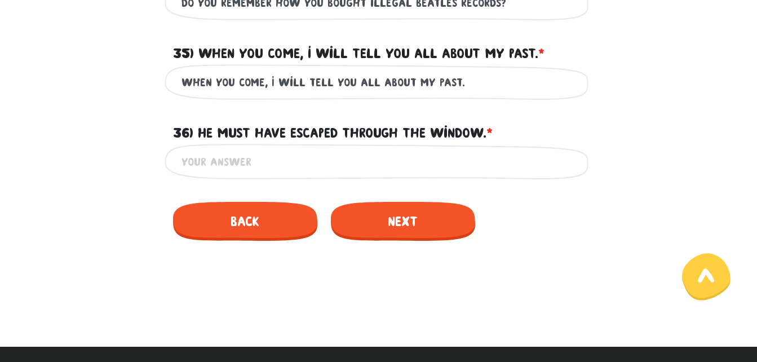
scroll to position [1044, 0]
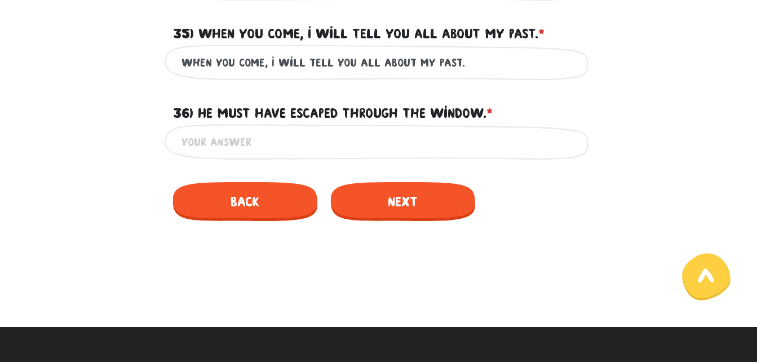
type input "When you come, I will tell you all about my past."
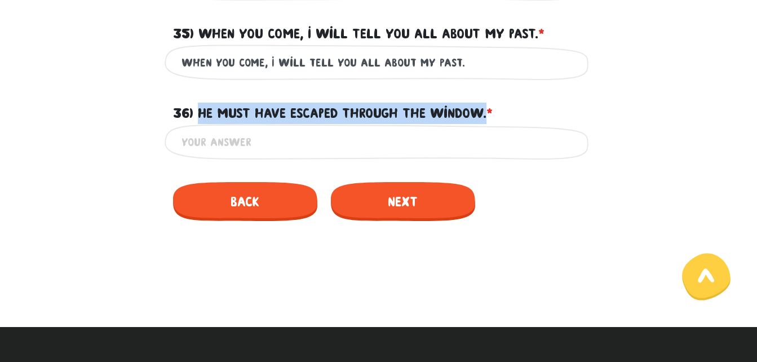
drag, startPoint x: 199, startPoint y: 87, endPoint x: 493, endPoint y: 91, distance: 293.8
click at [487, 105] on font "36) He must have escaped through the window." at bounding box center [329, 112] width 313 height 15
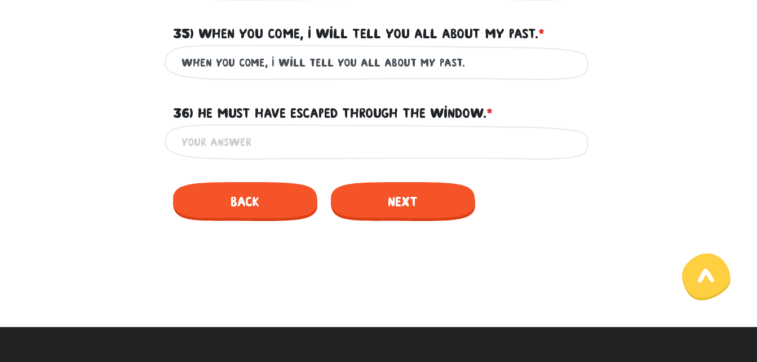
click at [317, 134] on div "This is a required field" at bounding box center [379, 142] width 429 height 36
click at [294, 129] on input "36) He must have escaped through the window. * ?" at bounding box center [379, 141] width 395 height 25
paste input "He must have escaped through the window."
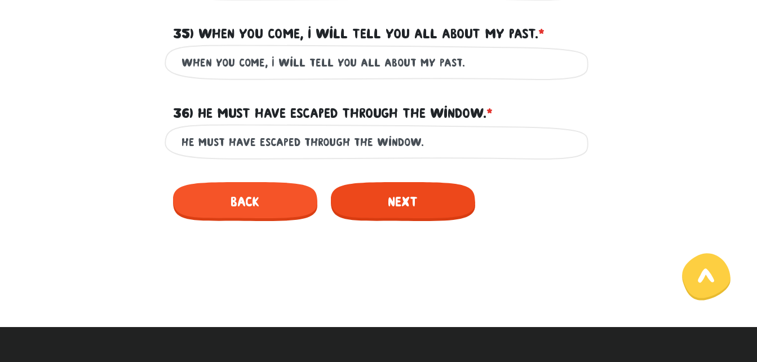
type input "He must have escaped through the window."
click at [402, 194] on font "Next" at bounding box center [403, 201] width 30 height 15
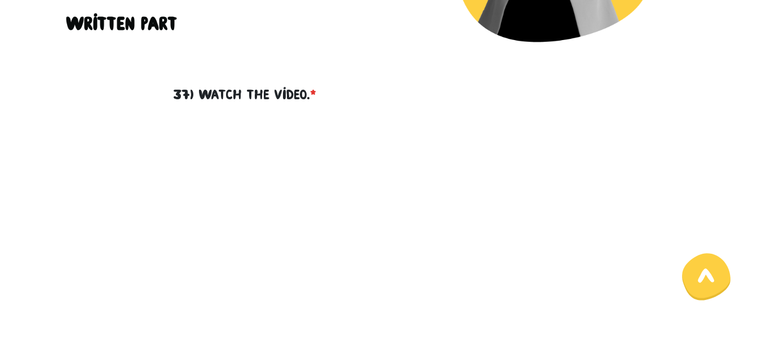
scroll to position [323, 0]
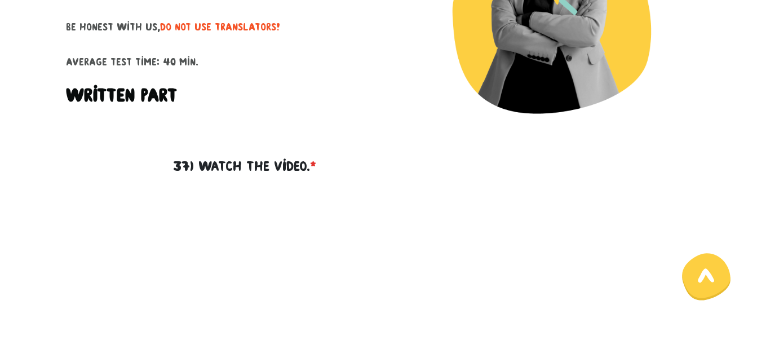
scroll to position [210, 0]
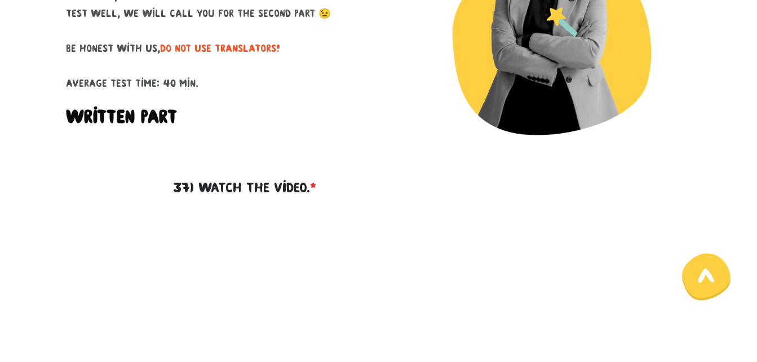
click at [388, 118] on img at bounding box center [539, 12] width 304 height 304
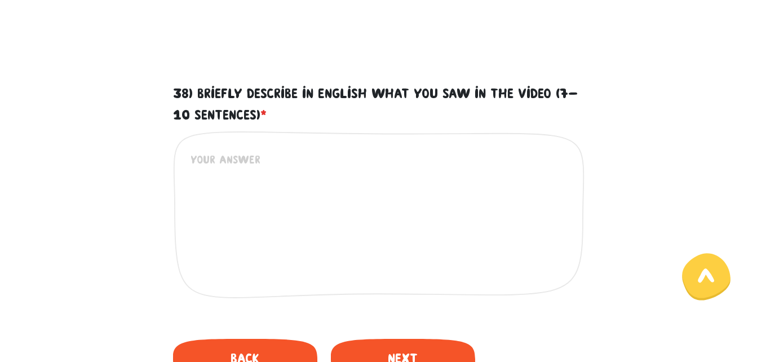
scroll to position [605, 0]
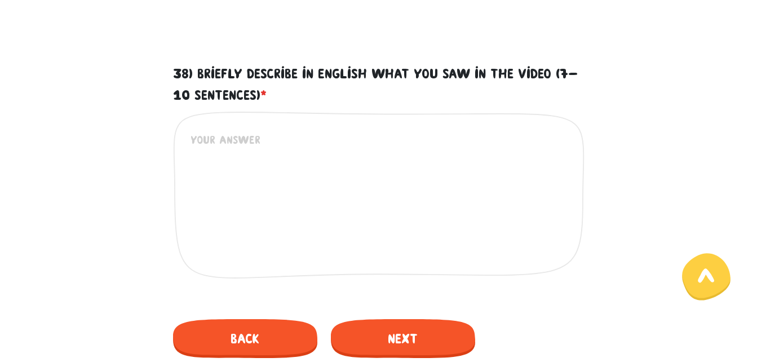
click at [329, 135] on textarea "38) Briefly describe in English what you saw in the video (7-10 sentences) *" at bounding box center [380, 200] width 378 height 139
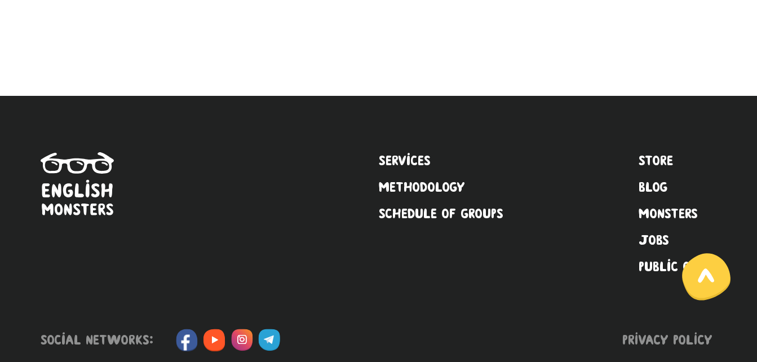
scroll to position [999, 0]
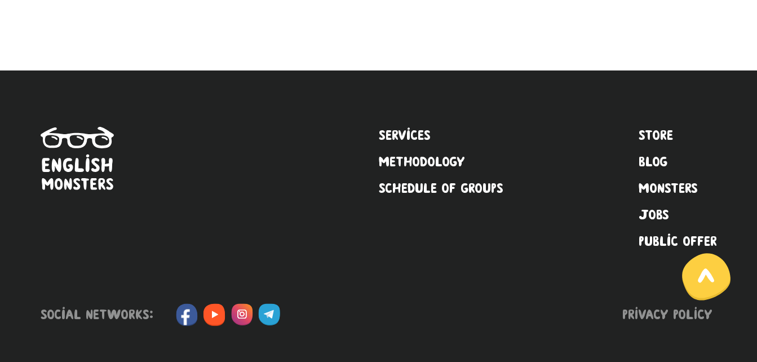
click at [379, 250] on div "Services Methodology Schedule of groups" at bounding box center [441, 193] width 125 height 133
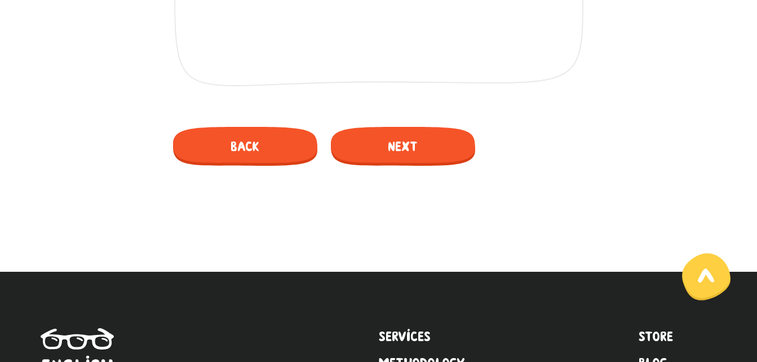
scroll to position [773, 0]
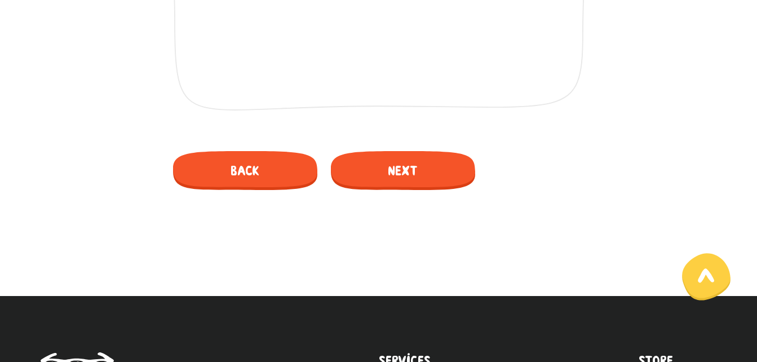
click at [381, 248] on div at bounding box center [379, 253] width 626 height 54
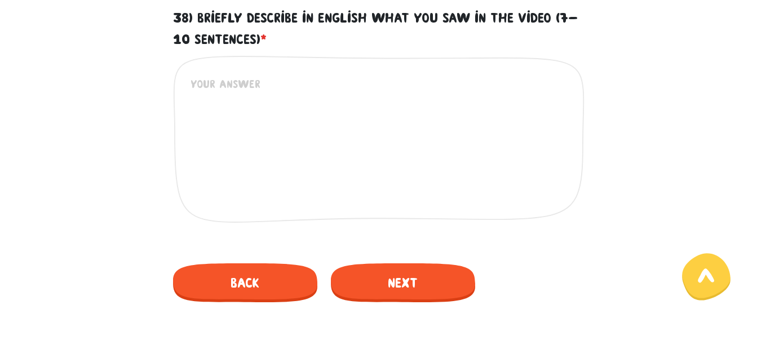
scroll to position [660, 0]
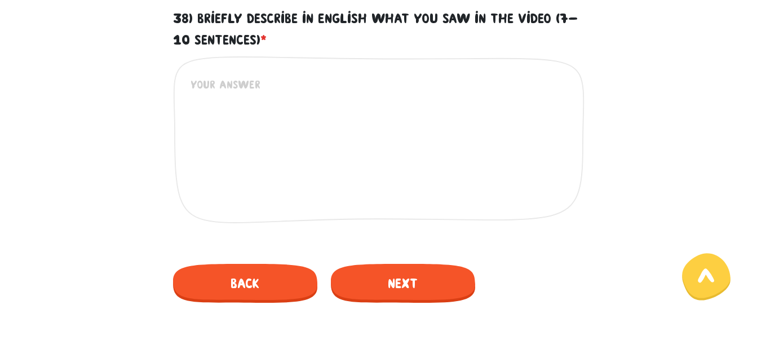
click at [381, 116] on textarea "38) Briefly describe in English what you saw in the video (7-10 sentences) *" at bounding box center [380, 145] width 378 height 139
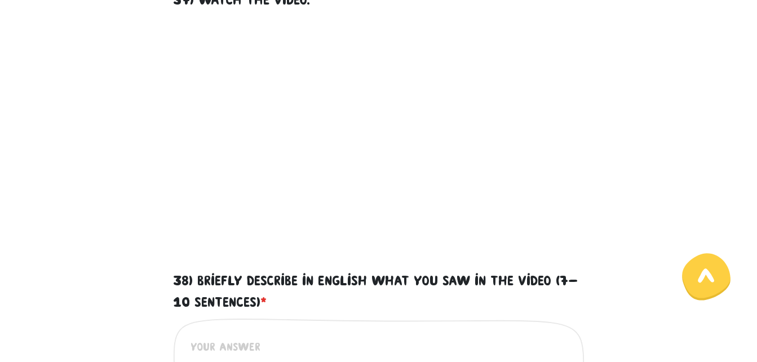
scroll to position [378, 0]
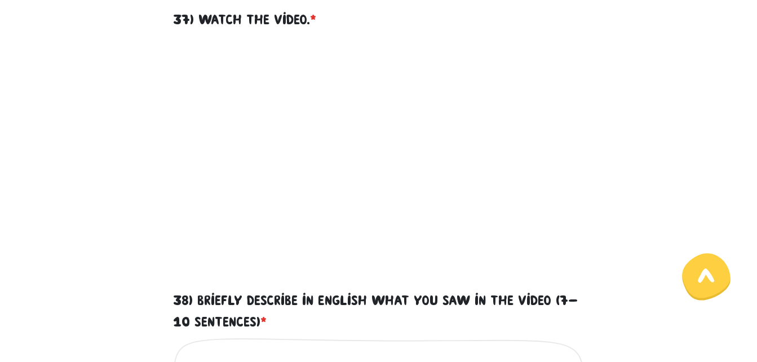
click at [381, 8] on div "37) Watch the video. *" at bounding box center [379, 140] width 412 height 290
click at [367, 12] on div "37) Watch the video. *" at bounding box center [379, 140] width 412 height 290
click at [390, 11] on div "37) Watch the video. *" at bounding box center [379, 140] width 412 height 290
click at [394, 14] on div "37) Watch the video. *" at bounding box center [379, 140] width 412 height 290
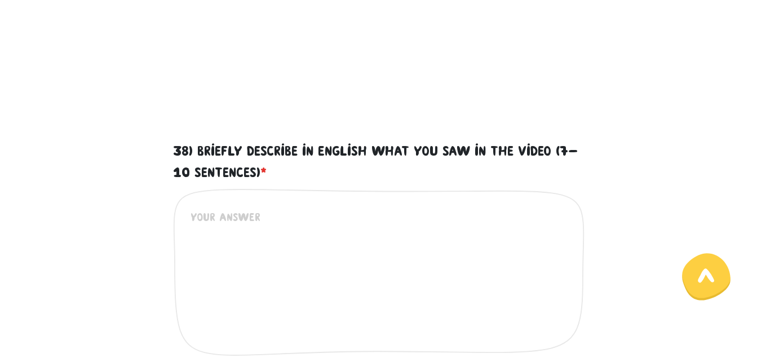
scroll to position [547, 0]
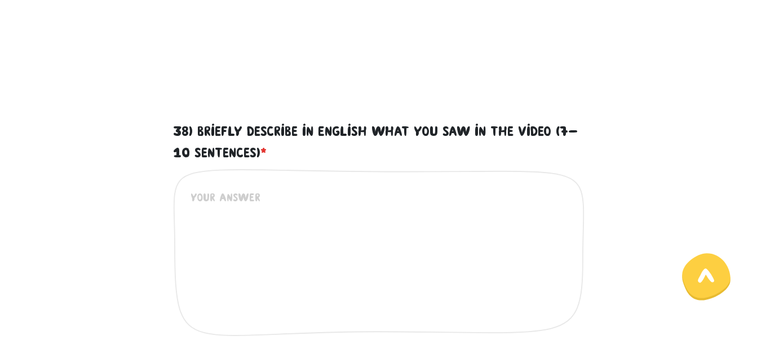
click at [299, 185] on div "Це обов'язкове поле" at bounding box center [379, 262] width 412 height 186
click at [280, 192] on textarea "38) Briefly describe in English what you saw in the video (7-10 sentences) *" at bounding box center [380, 258] width 378 height 139
click at [246, 201] on textarea "38) Briefly describe in English what you saw in the video (7-10 sentences) *" at bounding box center [380, 258] width 378 height 139
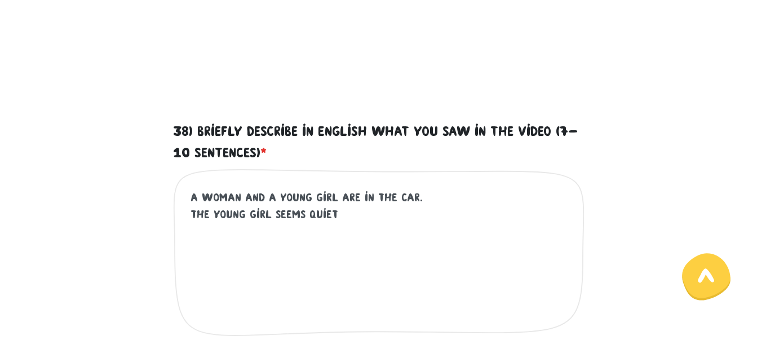
click at [303, 215] on textarea "A woman and a young girl are in the car. The young girl seems quiet" at bounding box center [380, 258] width 378 height 139
click at [282, 210] on textarea "A woman and a young girl are in the car. The young girl seems calm and quiet" at bounding box center [380, 258] width 378 height 139
click at [391, 215] on textarea "A woman and a young girl are in the car. The young girl seems calm and quiet" at bounding box center [380, 258] width 378 height 139
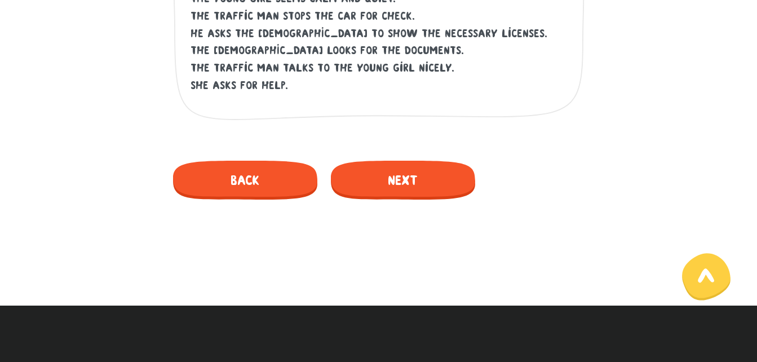
scroll to position [773, 0]
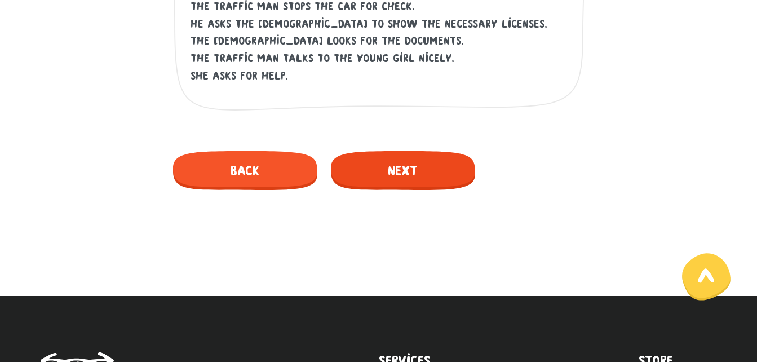
type textarea "A woman and a young girl are in the car. The young girl seems calm and quiet. T…"
click at [402, 164] on font "Next" at bounding box center [403, 170] width 30 height 15
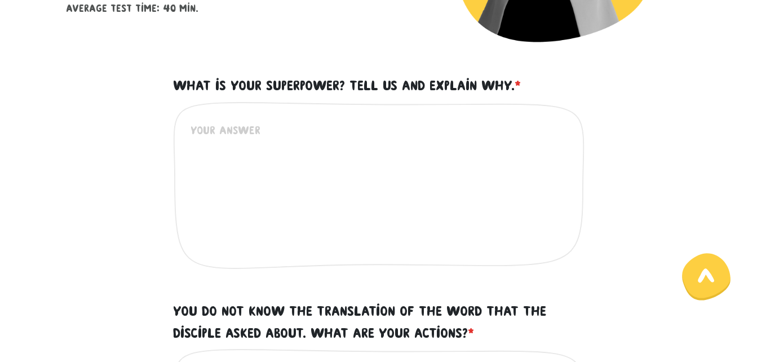
scroll to position [323, 0]
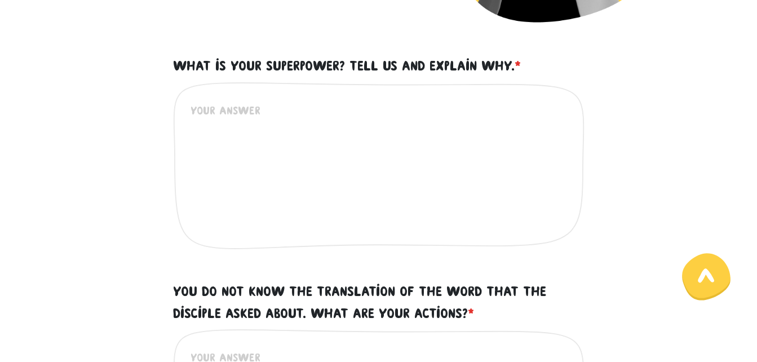
click at [302, 122] on textarea "What is your superpower? Tell us and explain why. *" at bounding box center [380, 171] width 378 height 139
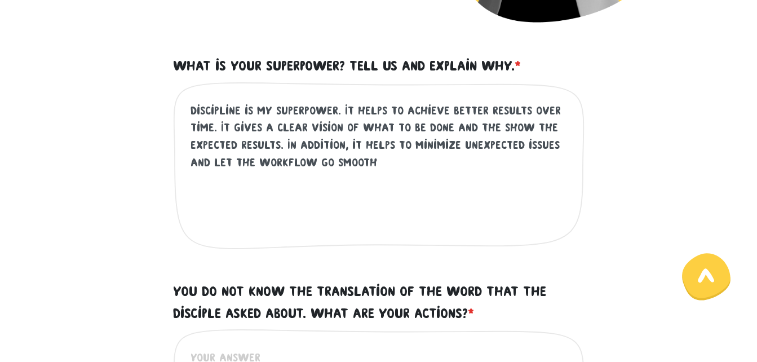
click at [229, 162] on textarea "Discipline is my superpower. It helps to achieve better results over time. It g…" at bounding box center [380, 171] width 378 height 139
click at [388, 161] on textarea "Discipline is my superpower. It helps to achieve better results over time. It g…" at bounding box center [380, 171] width 378 height 139
click at [432, 162] on textarea "Discipline is my superpower. It helps to achieve better results over time. It g…" at bounding box center [380, 171] width 378 height 139
click at [431, 162] on textarea "Discipline is my superpower. It helps to achieve better results over time. It g…" at bounding box center [380, 171] width 378 height 139
type textarea "Discipline is my superpower. It helps to achieve better results over time. It g…"
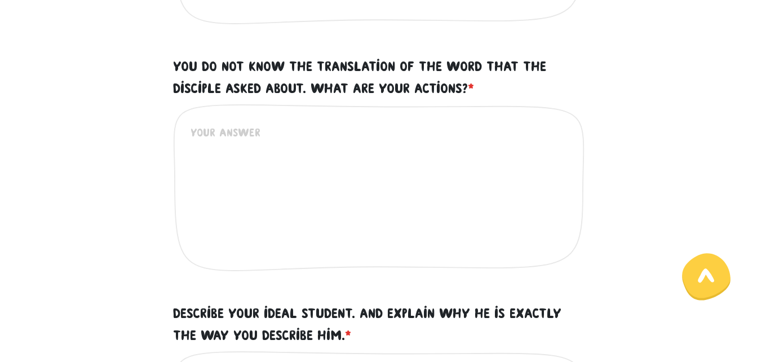
scroll to position [549, 0]
click at [283, 144] on textarea "You do not know the translation of the word that the disciple asked about. What…" at bounding box center [380, 192] width 378 height 139
click at [187, 84] on font "You do not know the translation of the word that the disciple asked about. What…" at bounding box center [359, 76] width 373 height 37
click at [191, 123] on textarea "You do not know the translation of the word that the disciple asked about. What…" at bounding box center [380, 192] width 378 height 139
click at [187, 84] on font "You do not know the translation of the word that the disciple asked about. What…" at bounding box center [359, 76] width 373 height 37
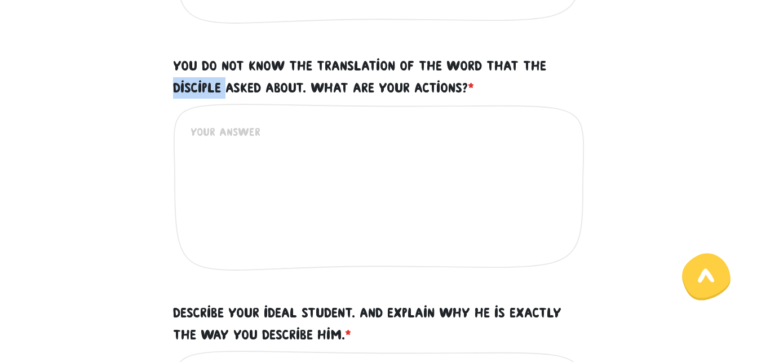
click at [191, 123] on textarea "You do not know the translation of the word that the disciple asked about. What…" at bounding box center [380, 192] width 378 height 139
click at [266, 134] on textarea "You do not know the translation of the word that the disciple asked about. What…" at bounding box center [380, 192] width 378 height 139
click at [268, 129] on textarea "You do not know the translation of the word that the disciple asked about. What…" at bounding box center [380, 192] width 378 height 139
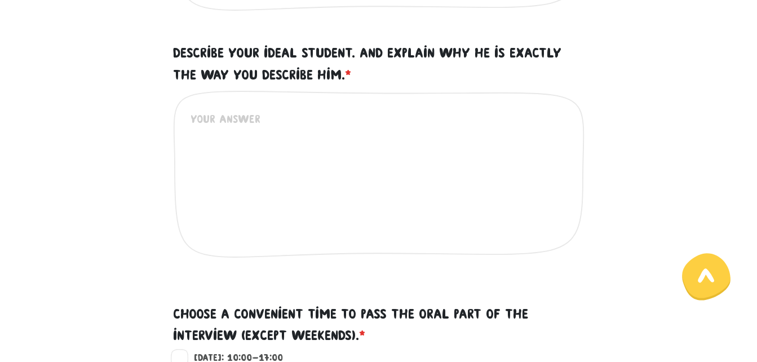
scroll to position [831, 0]
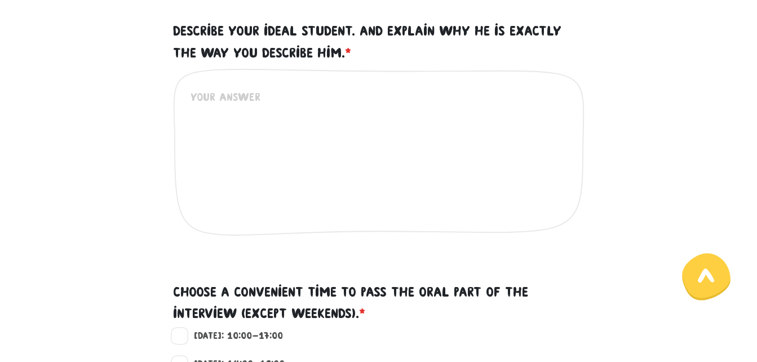
type textarea "1. Alternative solution is a good idea. 2. An explanation works. 3. an image sh…"
click at [251, 107] on textarea "Describe your ideal student. And explain why he is exactly the way you describe…" at bounding box center [380, 158] width 378 height 139
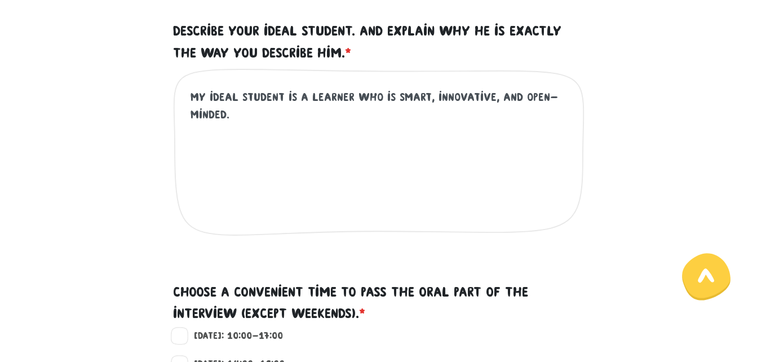
click at [492, 98] on textarea "My ideal student is a learner who is smart, innovative, and open-minded." at bounding box center [380, 158] width 378 height 139
click at [292, 111] on textarea "My ideal student is a learner who is smart, innovative, diligent, and open-mind…" at bounding box center [380, 158] width 378 height 139
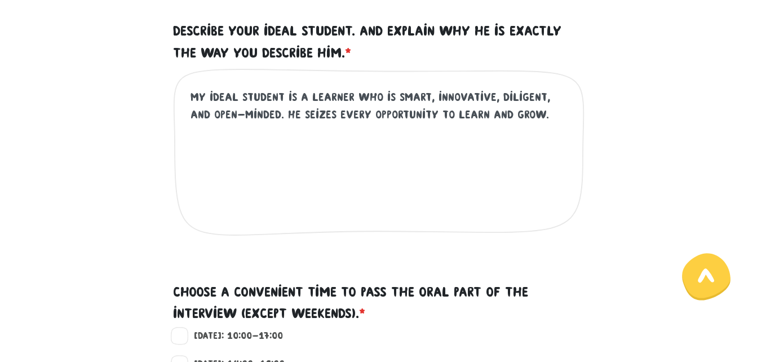
click at [492, 96] on textarea "My ideal student is a learner who is smart, innovative, diligent, and open-mind…" at bounding box center [380, 158] width 378 height 139
click at [538, 99] on textarea "My ideal student is a learner who is smart, innovative, diligent, and open-mind…" at bounding box center [380, 158] width 378 height 139
click at [543, 96] on textarea "My ideal student is a learner who is smart, innovative, diligent, polite, and o…" at bounding box center [380, 158] width 378 height 139
click at [293, 133] on textarea "My ideal student is a learner who is smart, innovative, diligent, respectful, p…" at bounding box center [380, 158] width 378 height 139
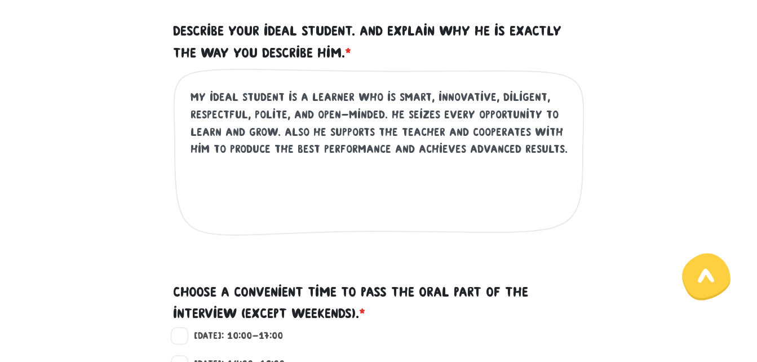
type textarea "My ideal student is a learner who is smart, innovative, diligent, respectful, p…"
click at [370, 189] on textarea "My ideal student is a learner who is smart, innovative, diligent, respectful, p…" at bounding box center [380, 158] width 378 height 139
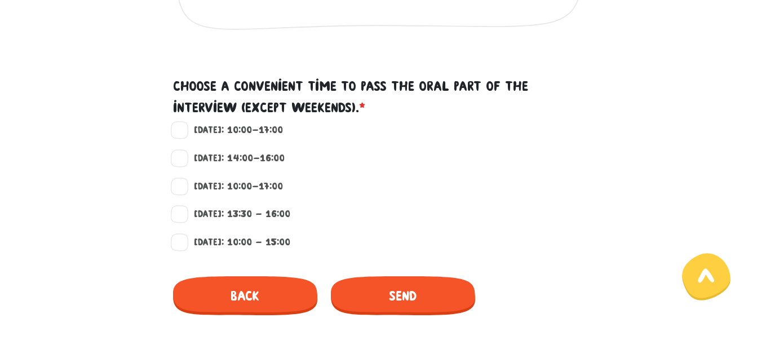
scroll to position [1056, 0]
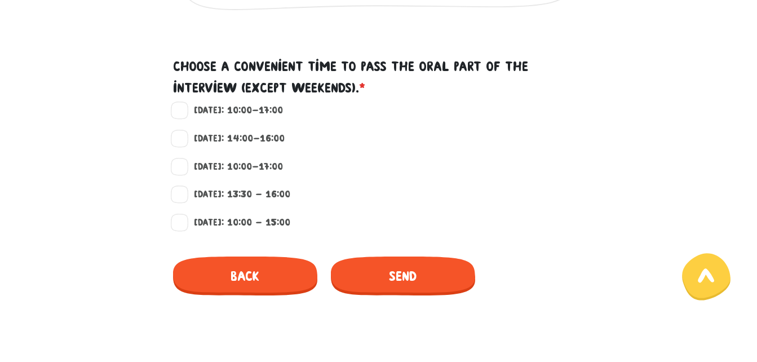
click at [184, 139] on label "[DATE]: 14:00-16:00" at bounding box center [234, 138] width 100 height 15
click at [183, 139] on input "[DATE]: 14:00-16:00" at bounding box center [180, 136] width 9 height 11
checkbox input "true"
drag, startPoint x: 168, startPoint y: 173, endPoint x: 178, endPoint y: 170, distance: 10.7
click at [169, 173] on div "[DATE]: 10:00-17:00" at bounding box center [379, 174] width 643 height 28
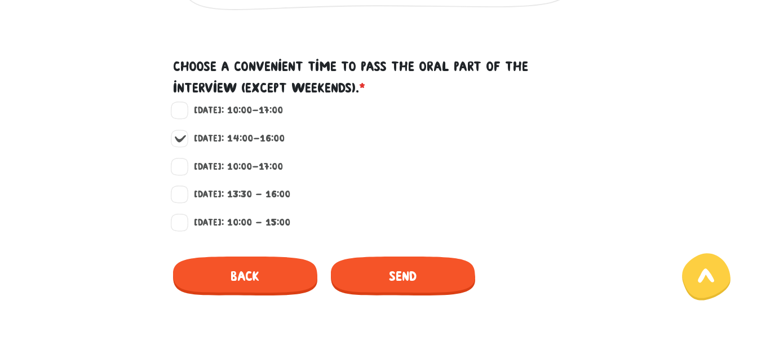
click at [184, 169] on label "[DATE]: 10:00-17:00" at bounding box center [233, 167] width 99 height 15
click at [184, 169] on input "[DATE]: 10:00-17:00" at bounding box center [180, 165] width 9 height 11
checkbox input "true"
drag, startPoint x: 401, startPoint y: 272, endPoint x: 402, endPoint y: 243, distance: 28.8
click at [401, 272] on font "Send" at bounding box center [403, 275] width 28 height 15
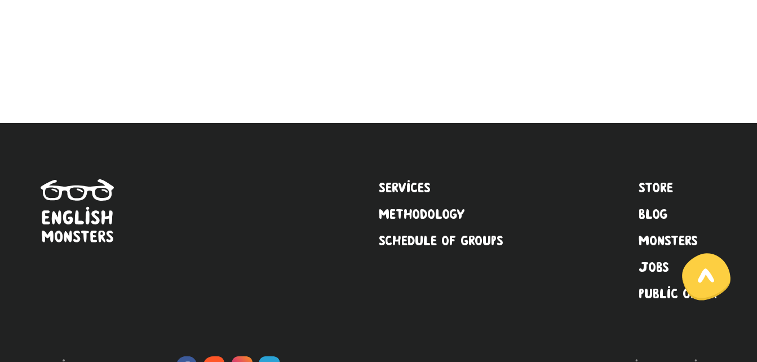
scroll to position [323, 0]
